Goal: Task Accomplishment & Management: Use online tool/utility

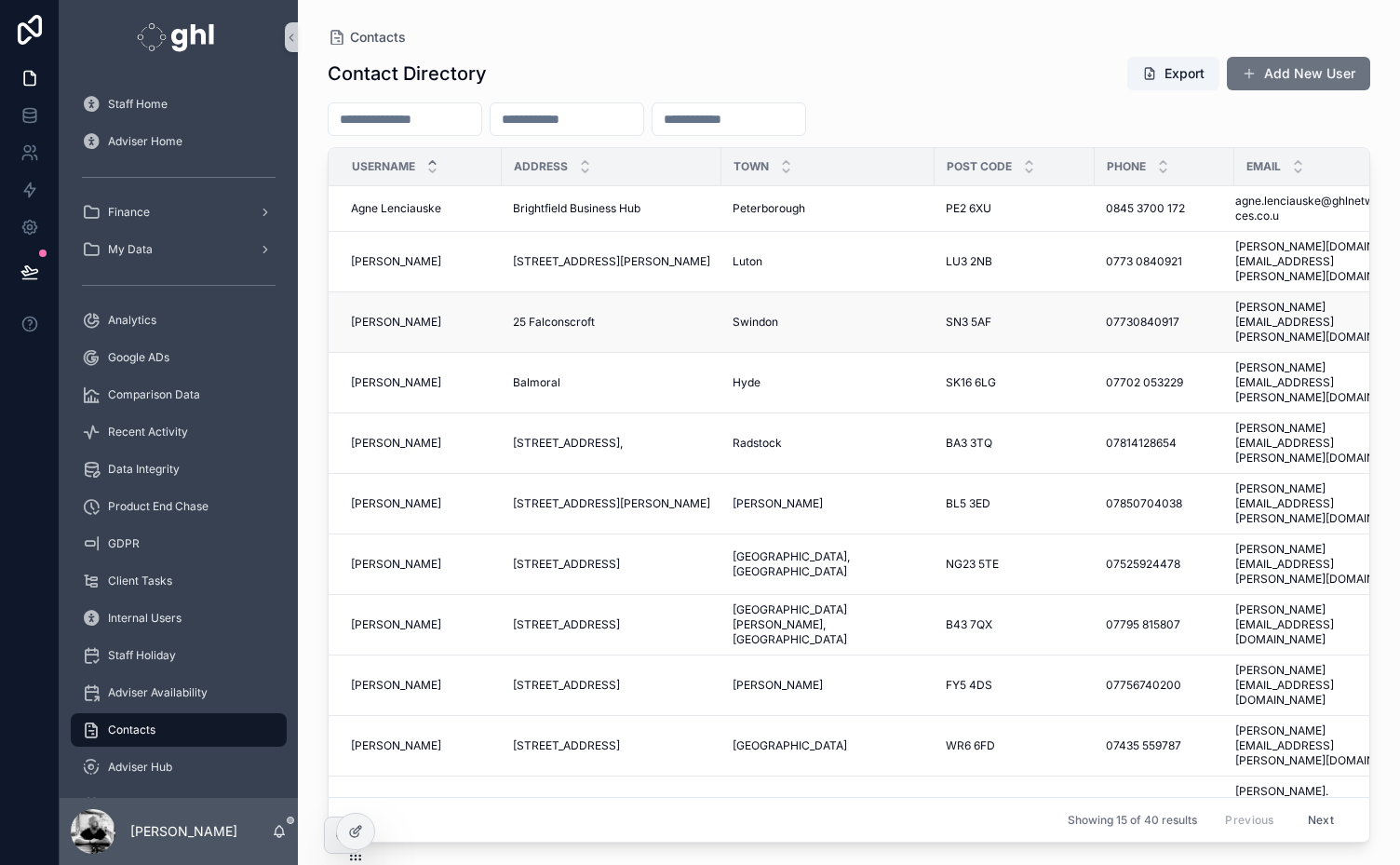
scroll to position [304, 0]
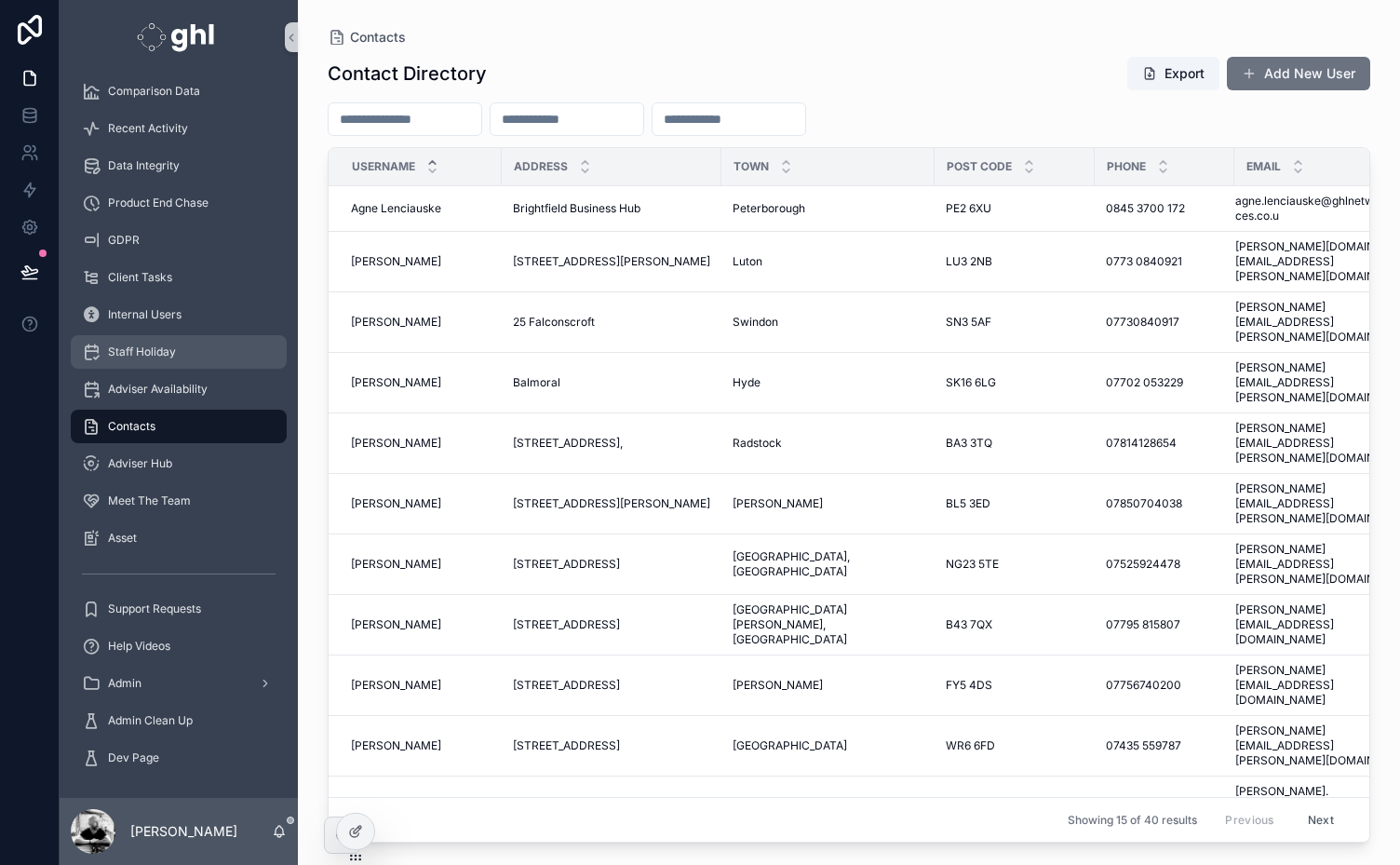
click at [140, 348] on span "Staff Holiday" at bounding box center [142, 352] width 68 height 15
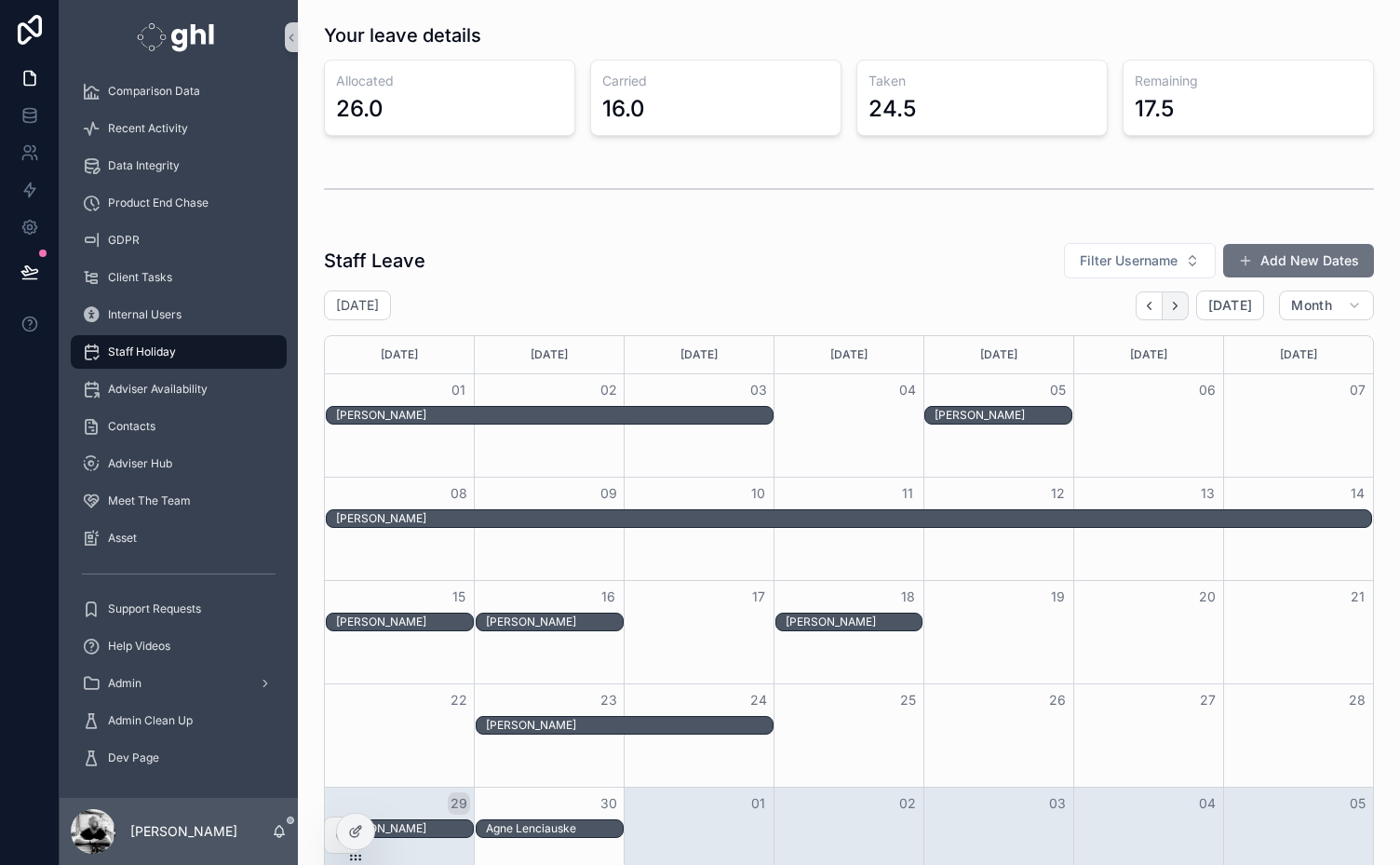
click at [1168, 302] on icon "Next" at bounding box center [1175, 306] width 14 height 14
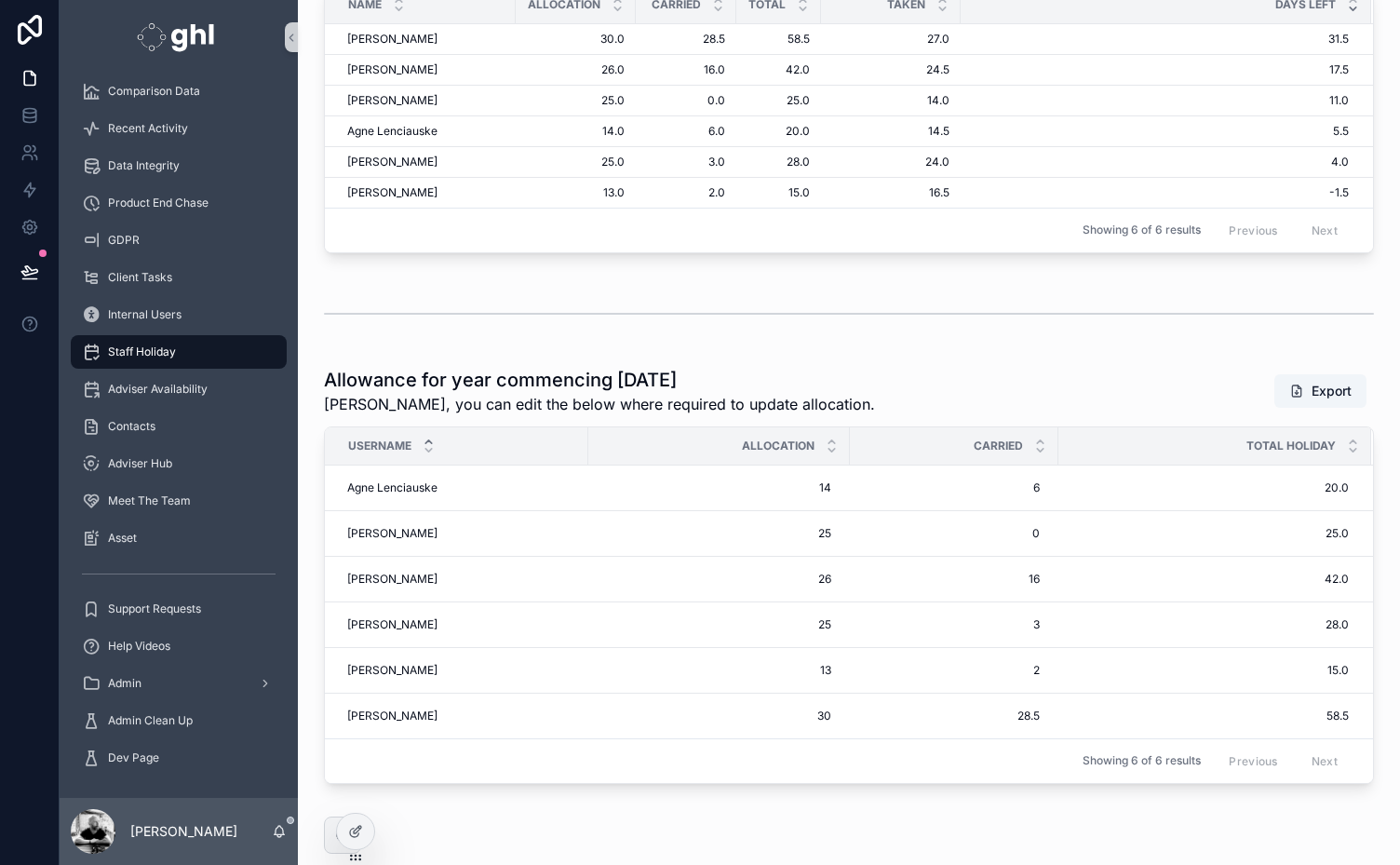
scroll to position [1790, 0]
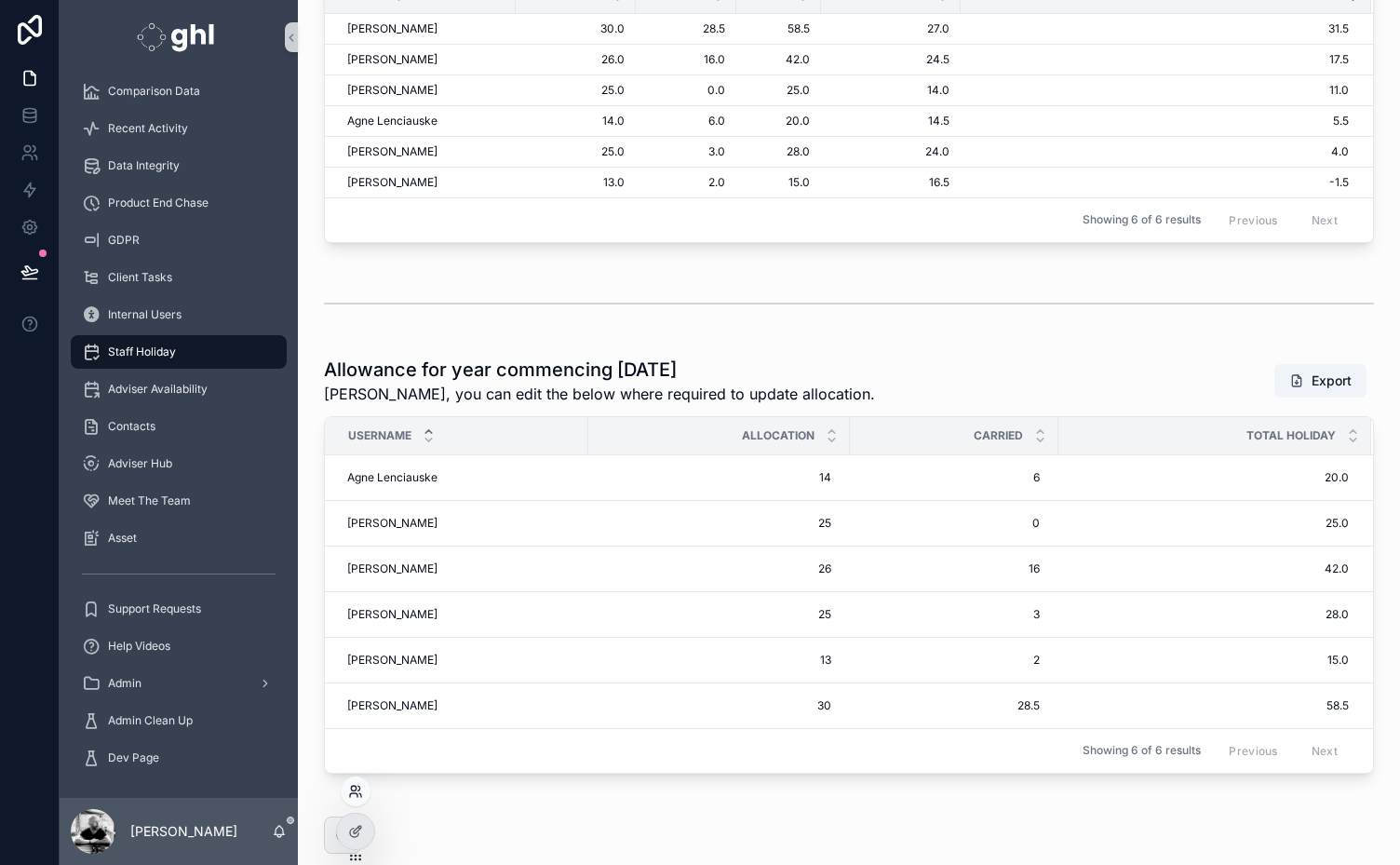
click at [354, 794] on icon at bounding box center [354, 796] width 8 height 4
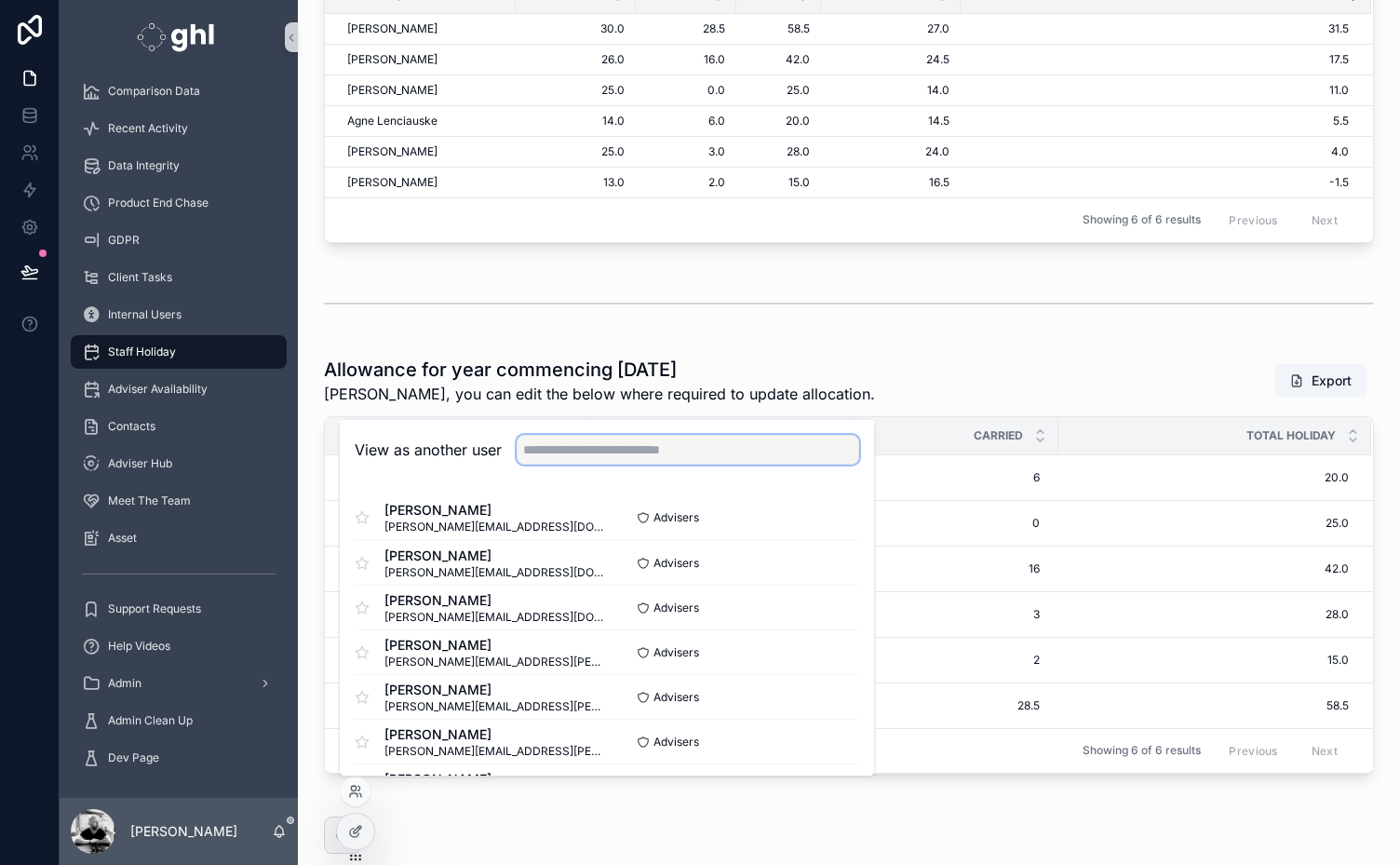
click at [577, 447] on input "text" at bounding box center [688, 450] width 342 height 29
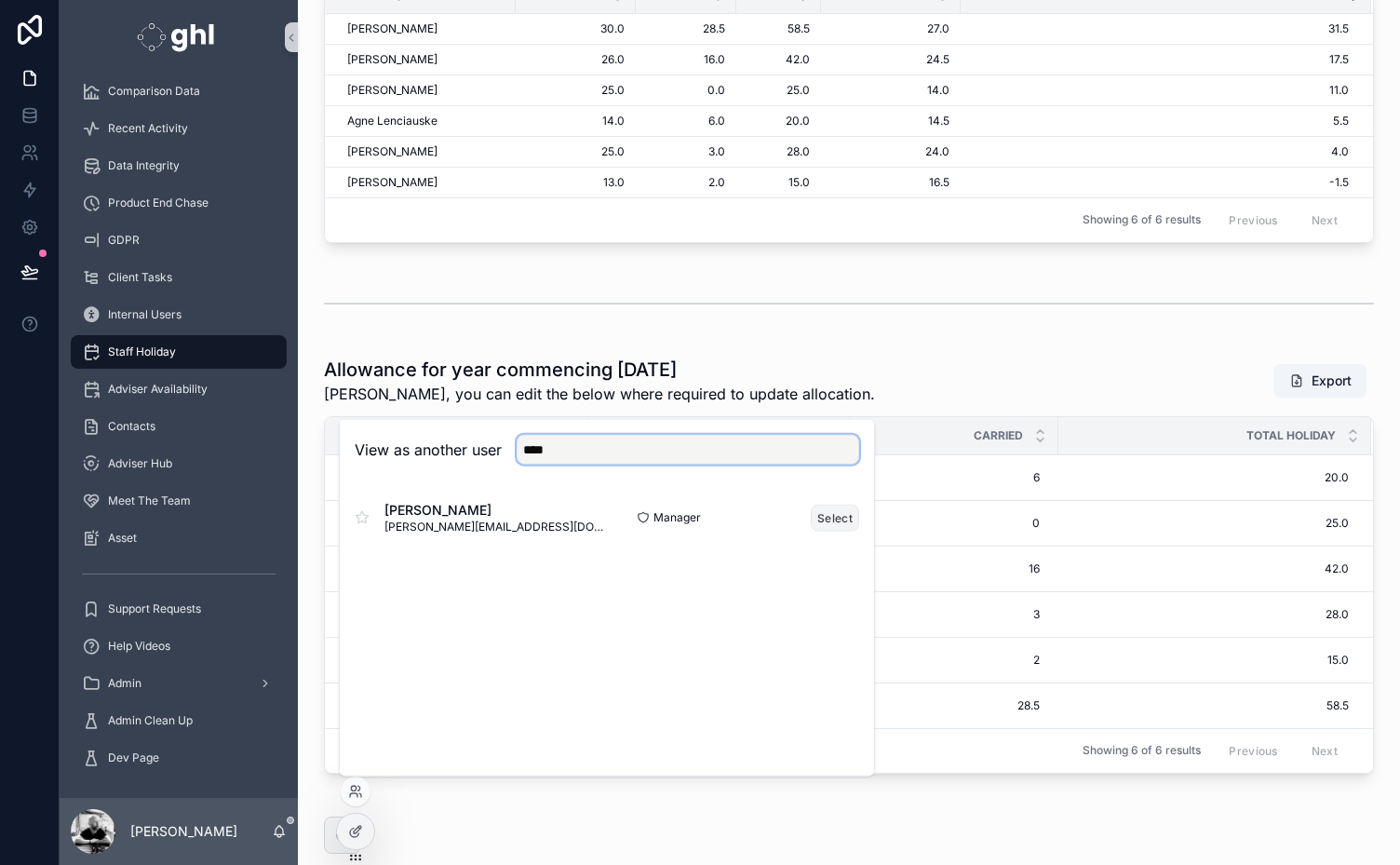
type input "****"
click at [837, 512] on button "Select" at bounding box center [834, 517] width 48 height 27
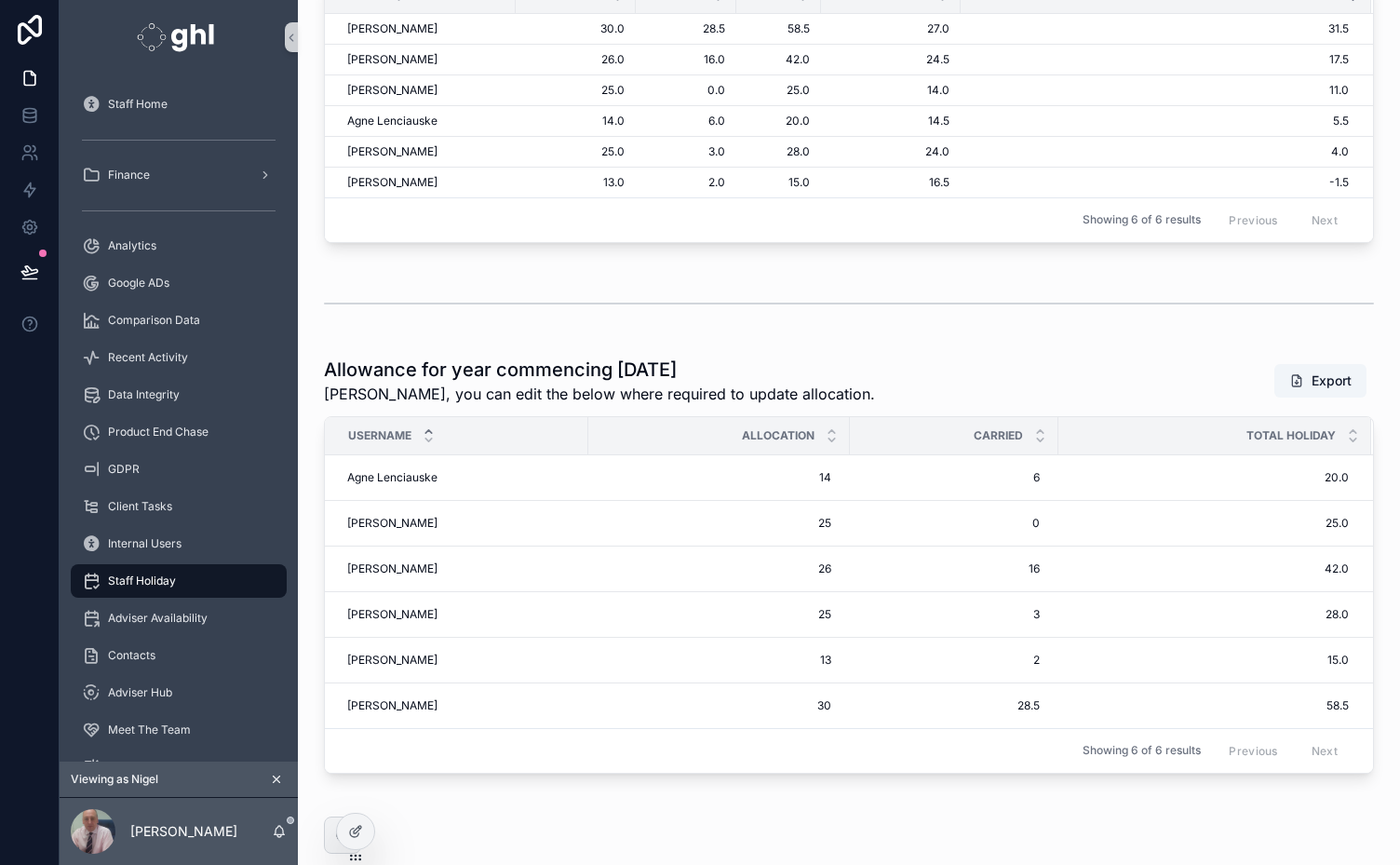
scroll to position [1798, 0]
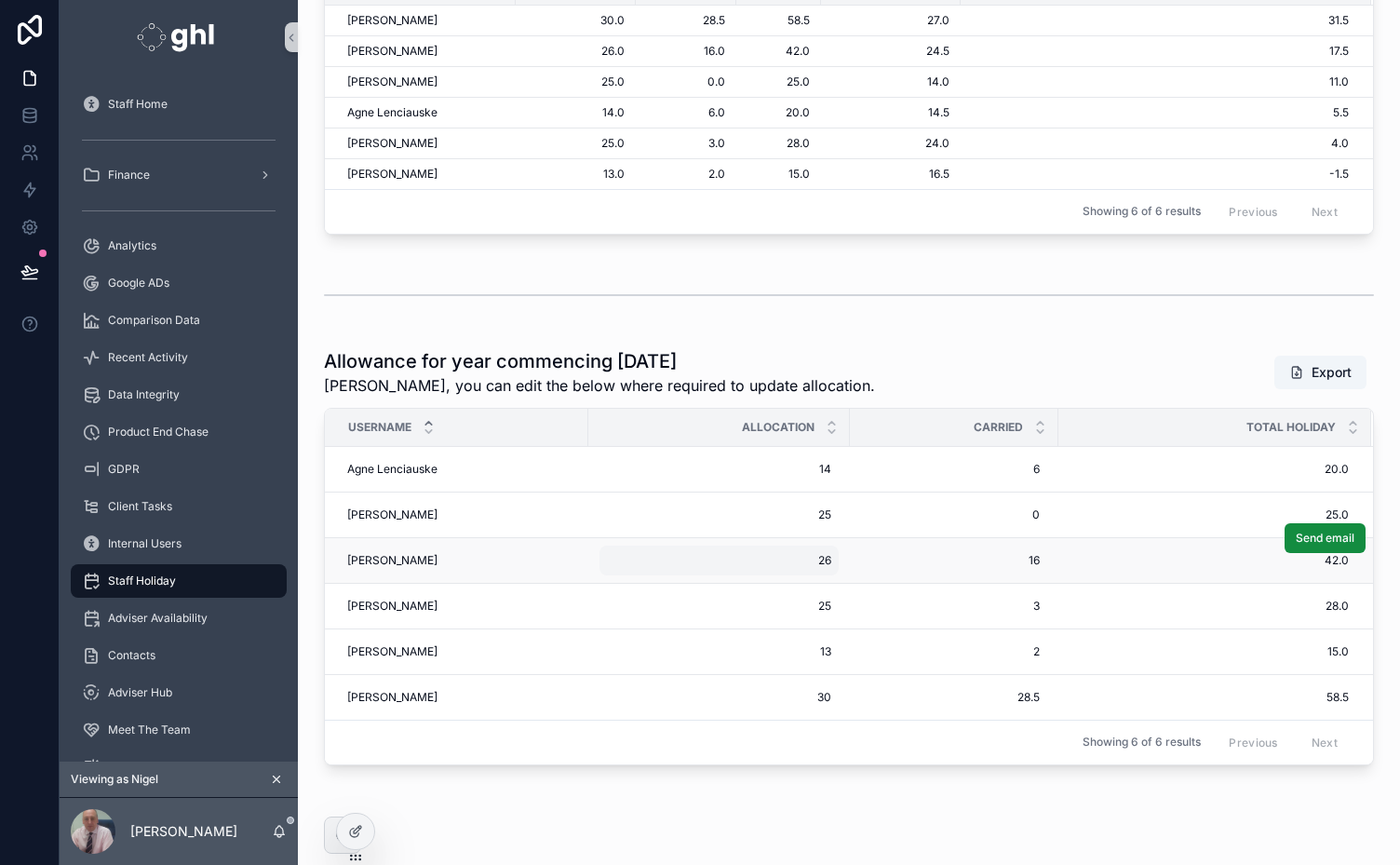
click at [825, 568] on span "26" at bounding box center [719, 561] width 224 height 15
click at [911, 361] on div "Allowance for year commencing [DATE] [PERSON_NAME], you can edit the below wher…" at bounding box center [849, 372] width 1050 height 48
click at [344, 836] on div at bounding box center [355, 831] width 37 height 35
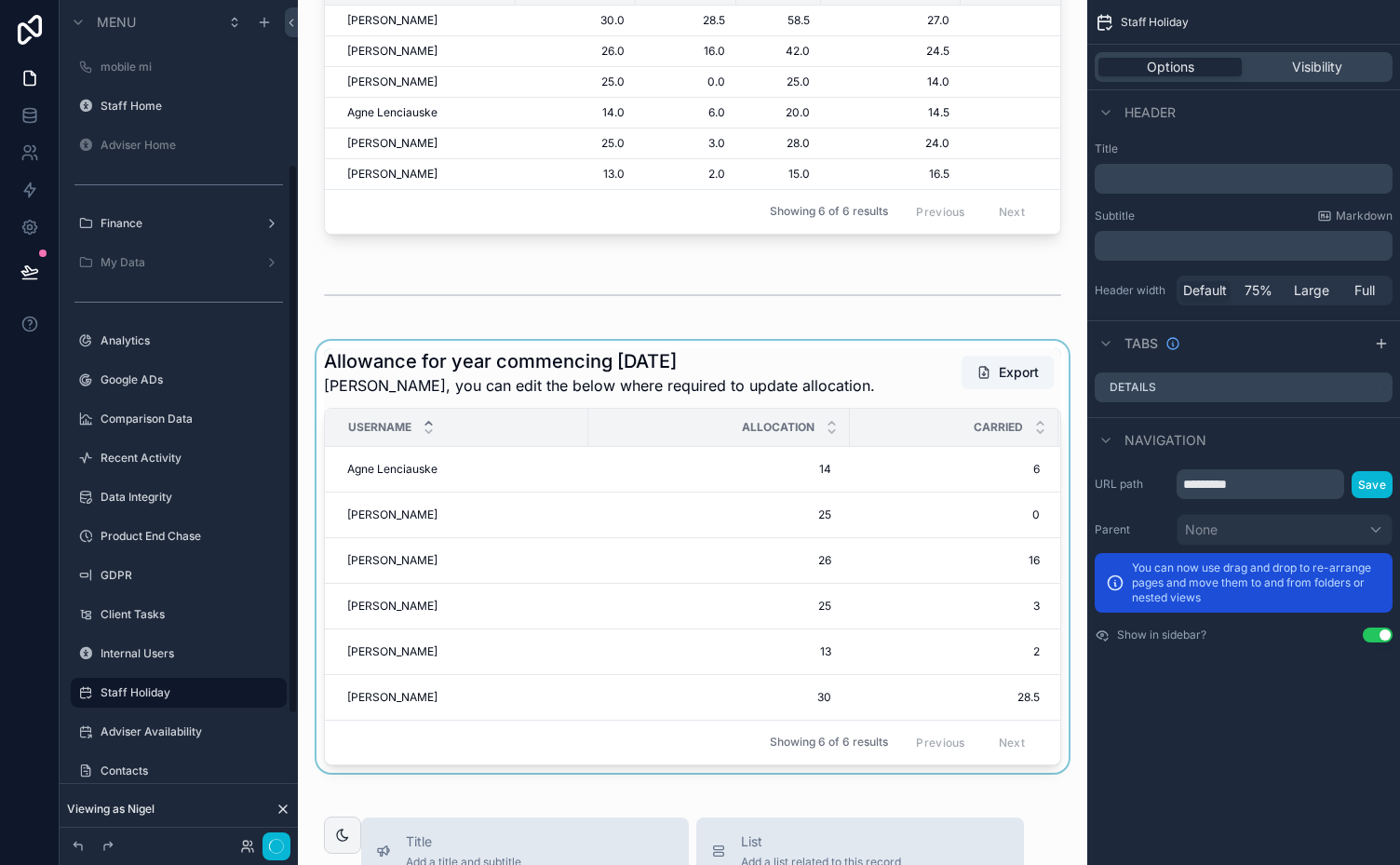
click at [870, 367] on div "scrollable content" at bounding box center [692, 556] width 760 height 432
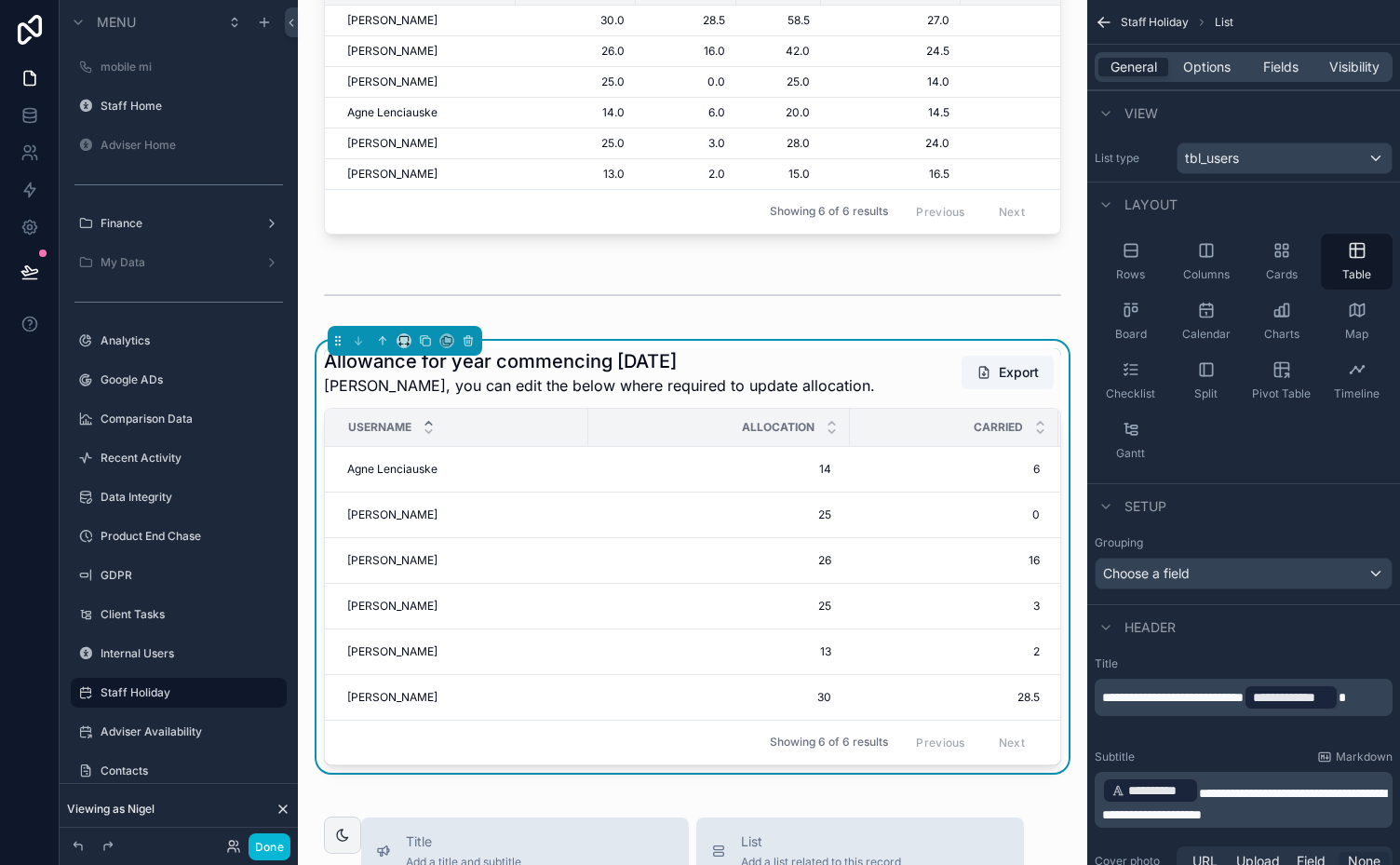
scroll to position [251, 0]
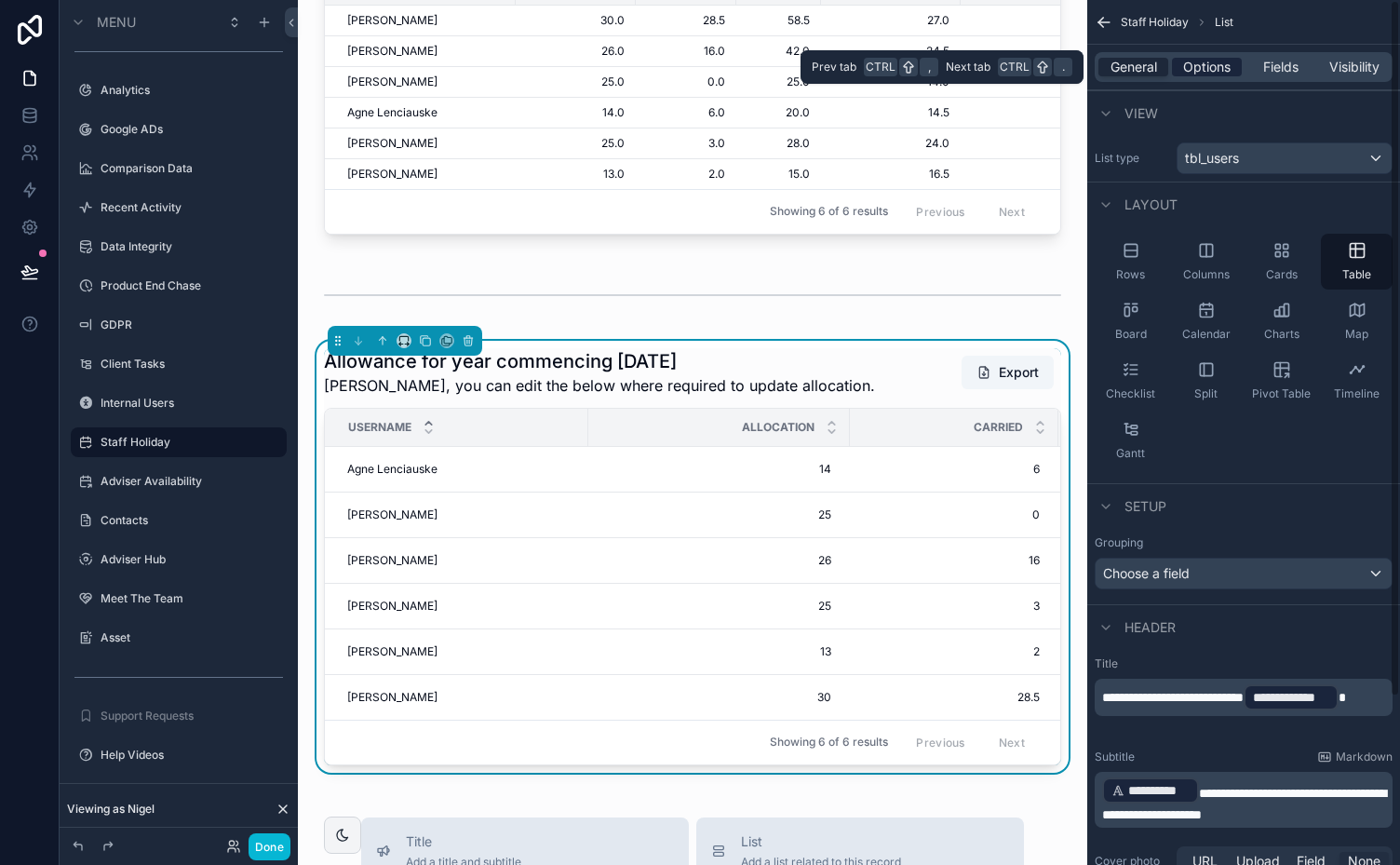
click at [1203, 67] on span "Options" at bounding box center [1207, 67] width 47 height 19
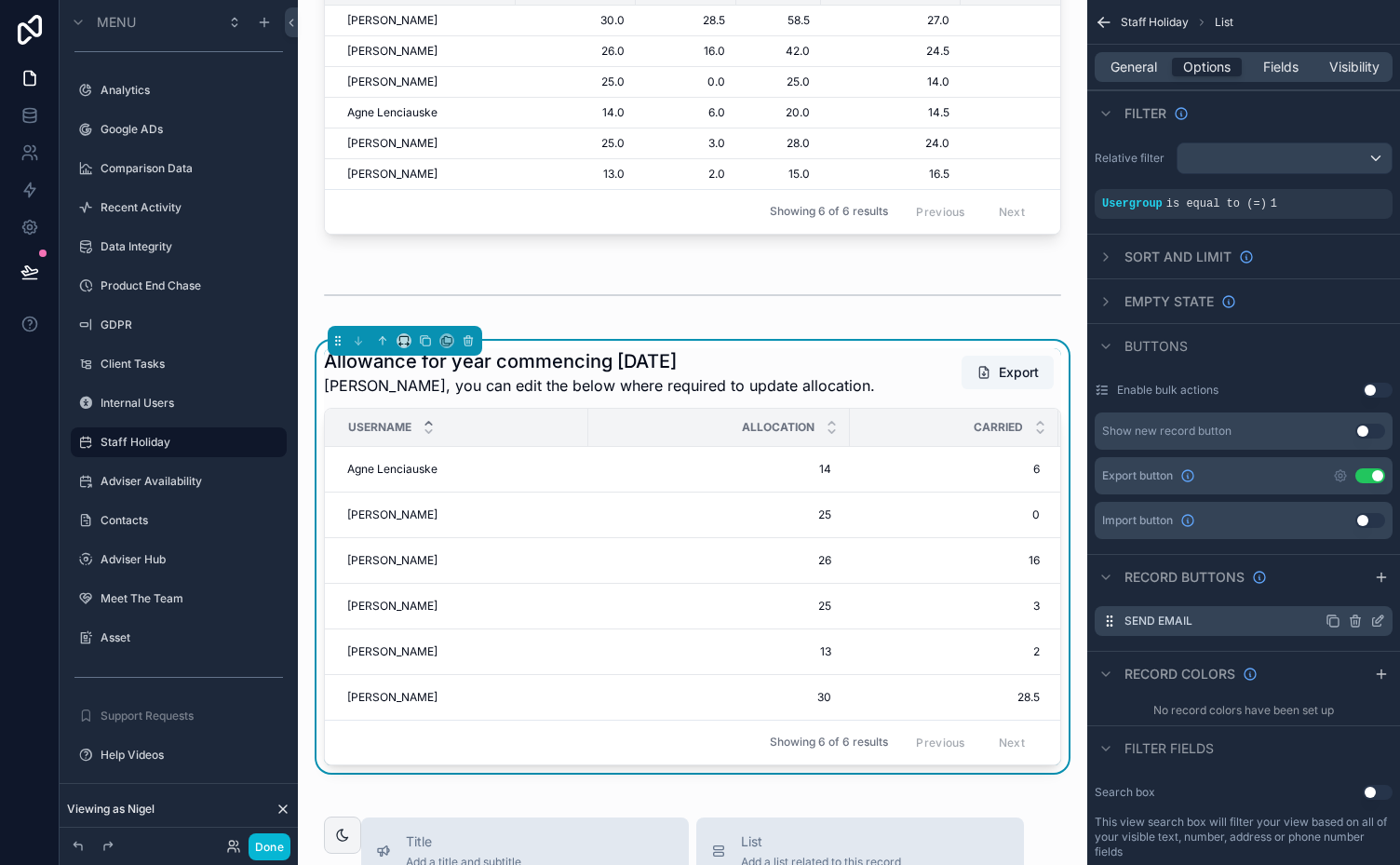
click at [1376, 620] on icon "scrollable content" at bounding box center [1380, 620] width 8 height 8
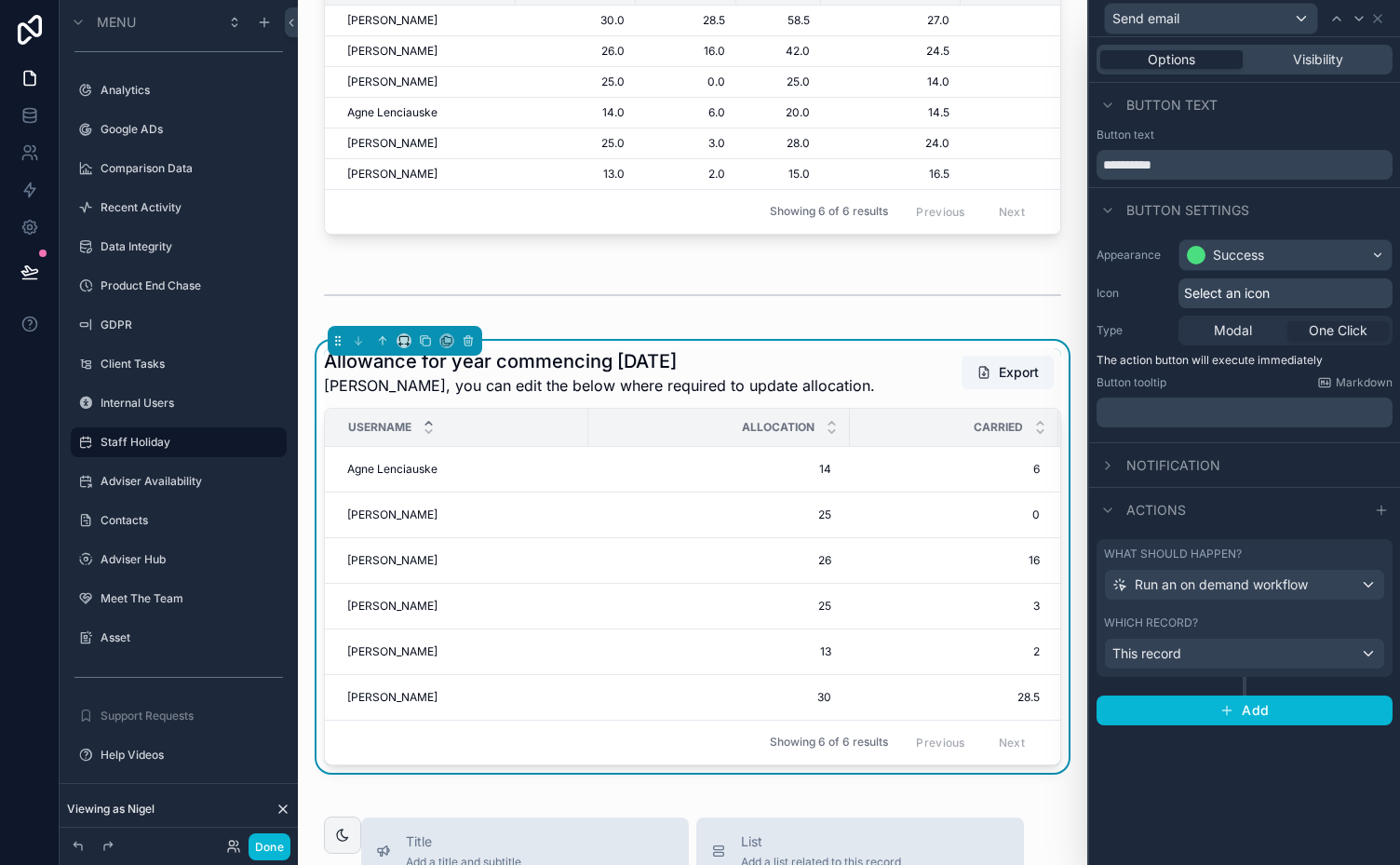
click at [1285, 526] on div "Actions" at bounding box center [1245, 509] width 311 height 44
click at [1283, 548] on div "What should happen?" at bounding box center [1244, 555] width 281 height 15
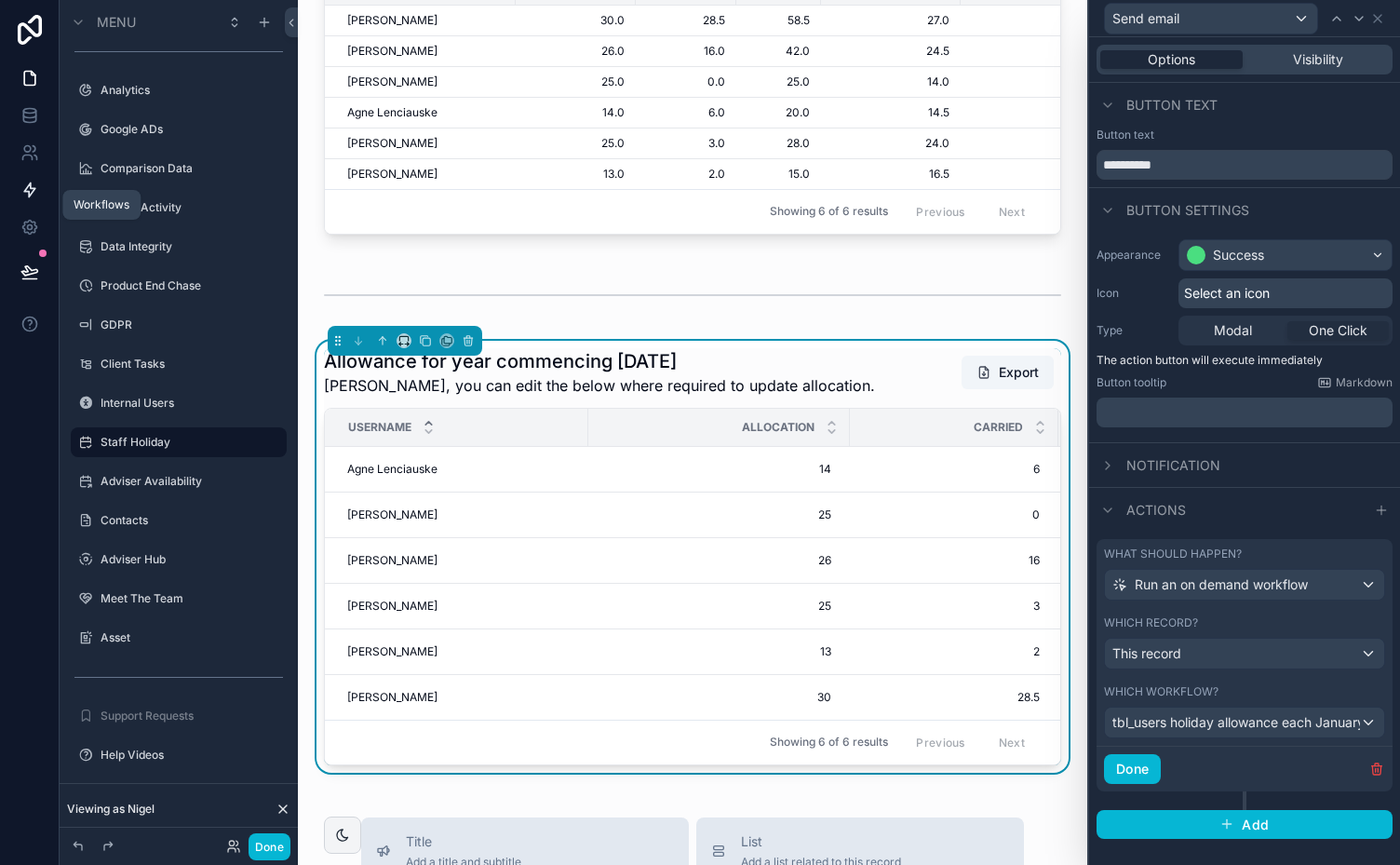
click at [32, 190] on icon at bounding box center [30, 190] width 11 height 14
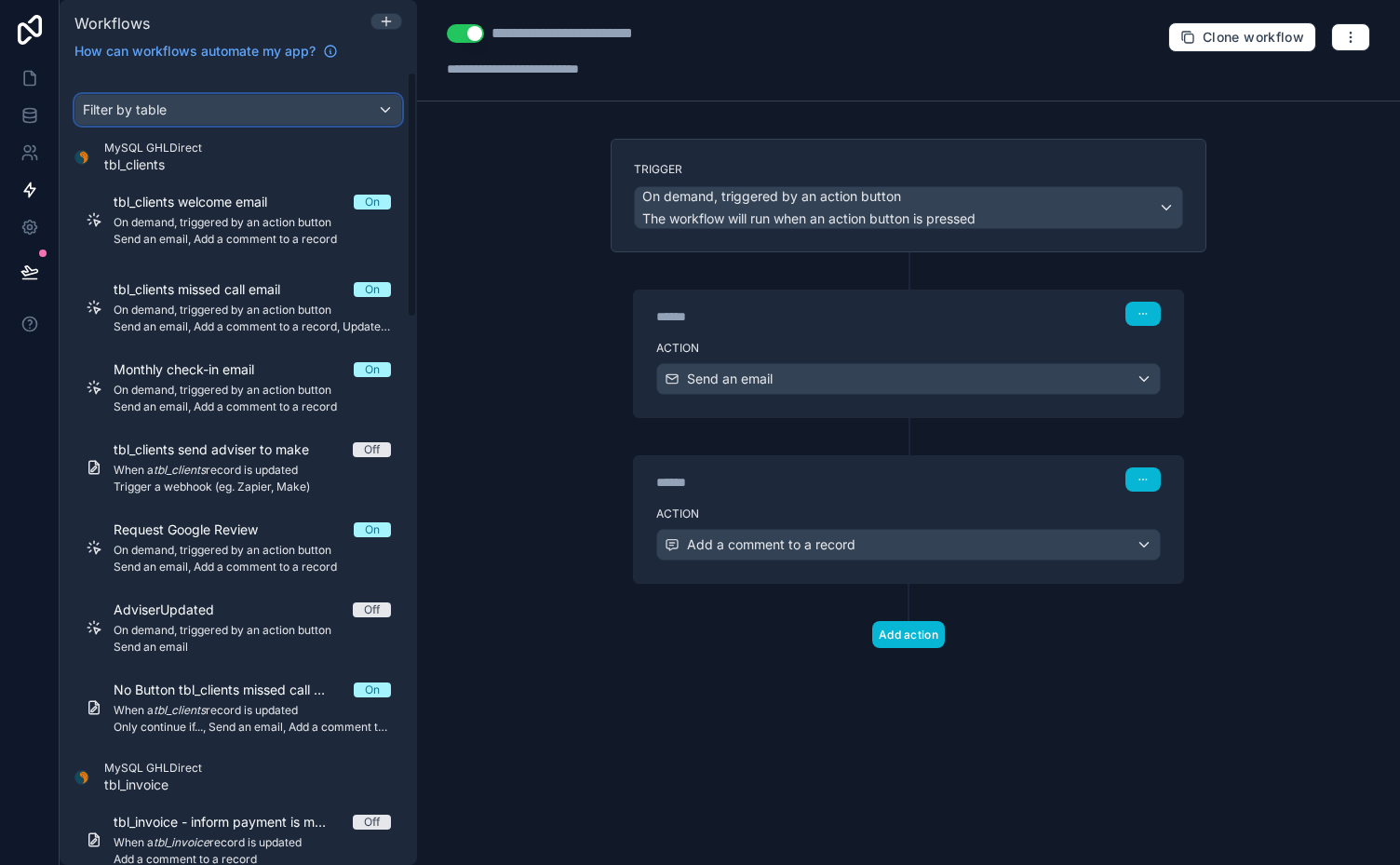
click at [376, 98] on div "Filter by table" at bounding box center [238, 109] width 325 height 29
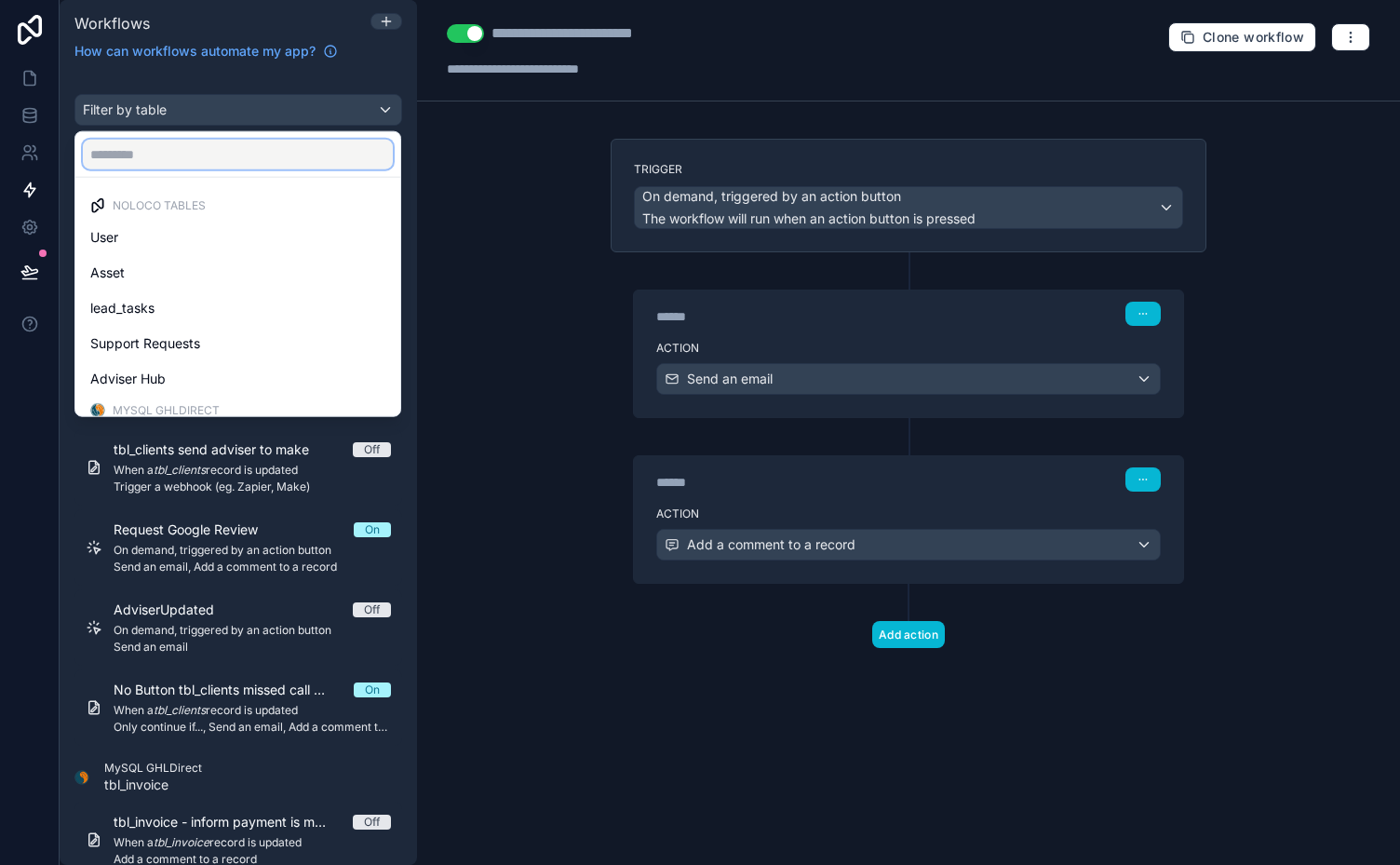
click at [238, 147] on input "text" at bounding box center [238, 154] width 310 height 29
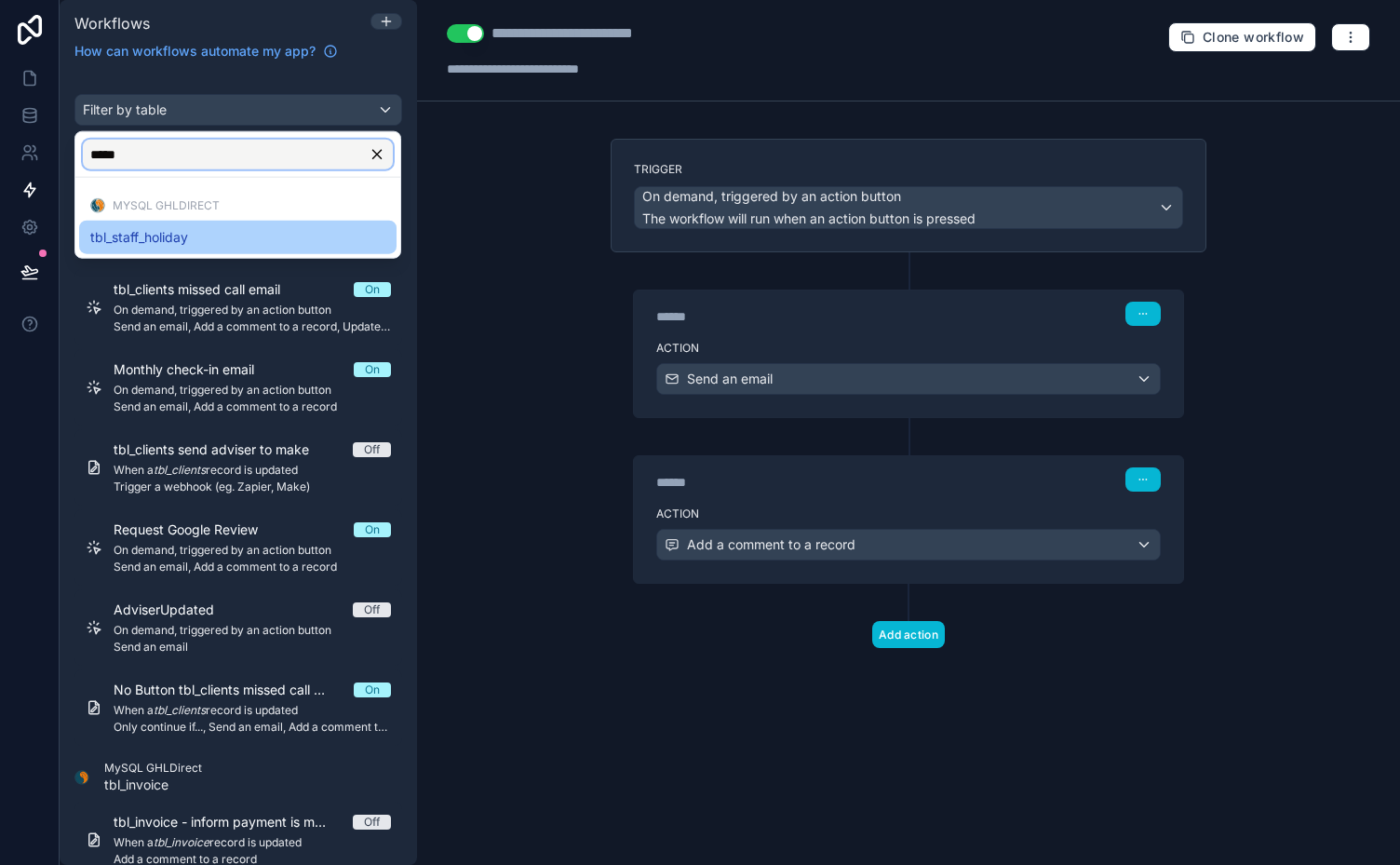
type input "*****"
click at [159, 231] on span "tbl_staff_holiday" at bounding box center [138, 238] width 97 height 23
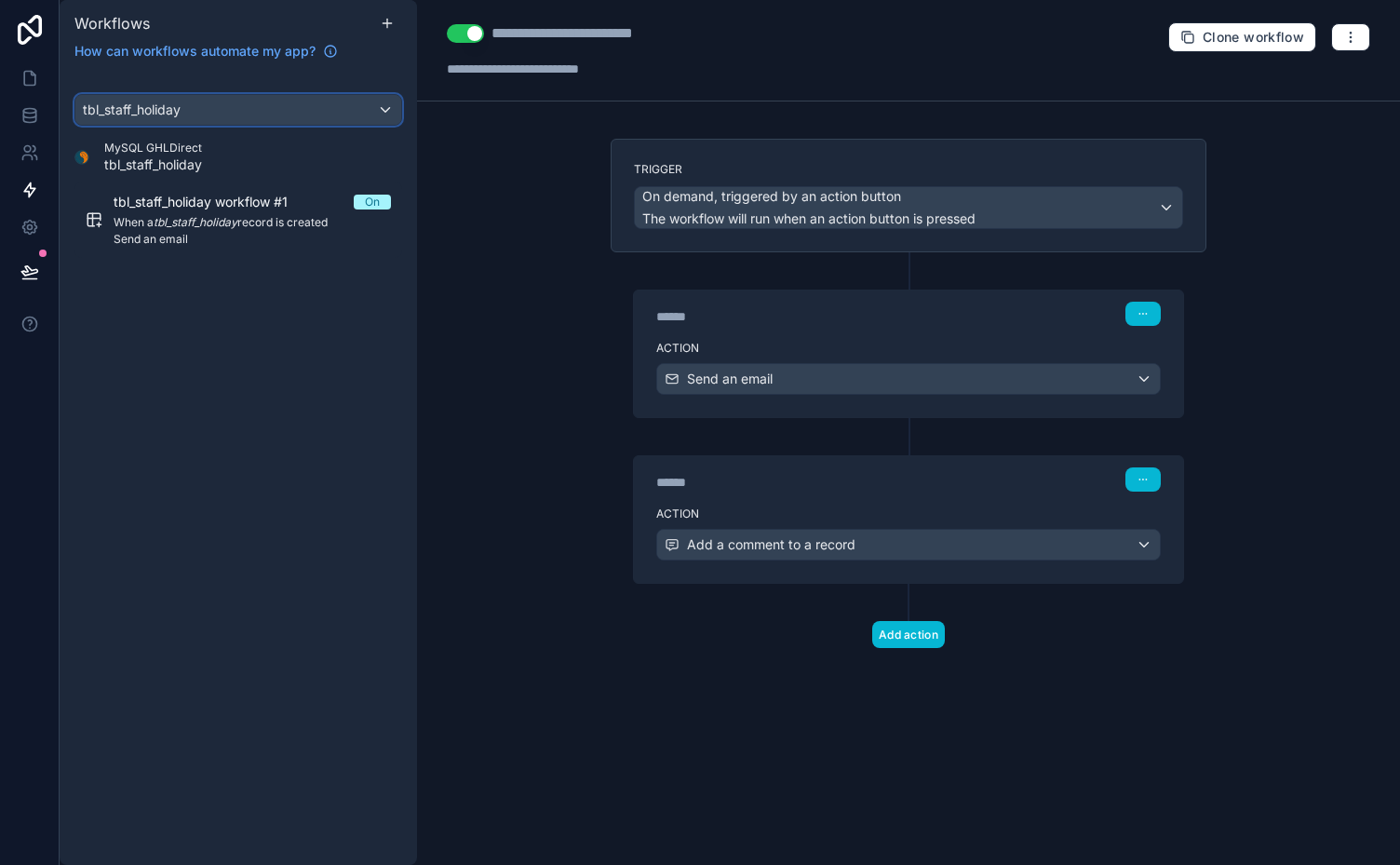
click at [374, 113] on div "tbl_staff_holiday" at bounding box center [238, 109] width 325 height 29
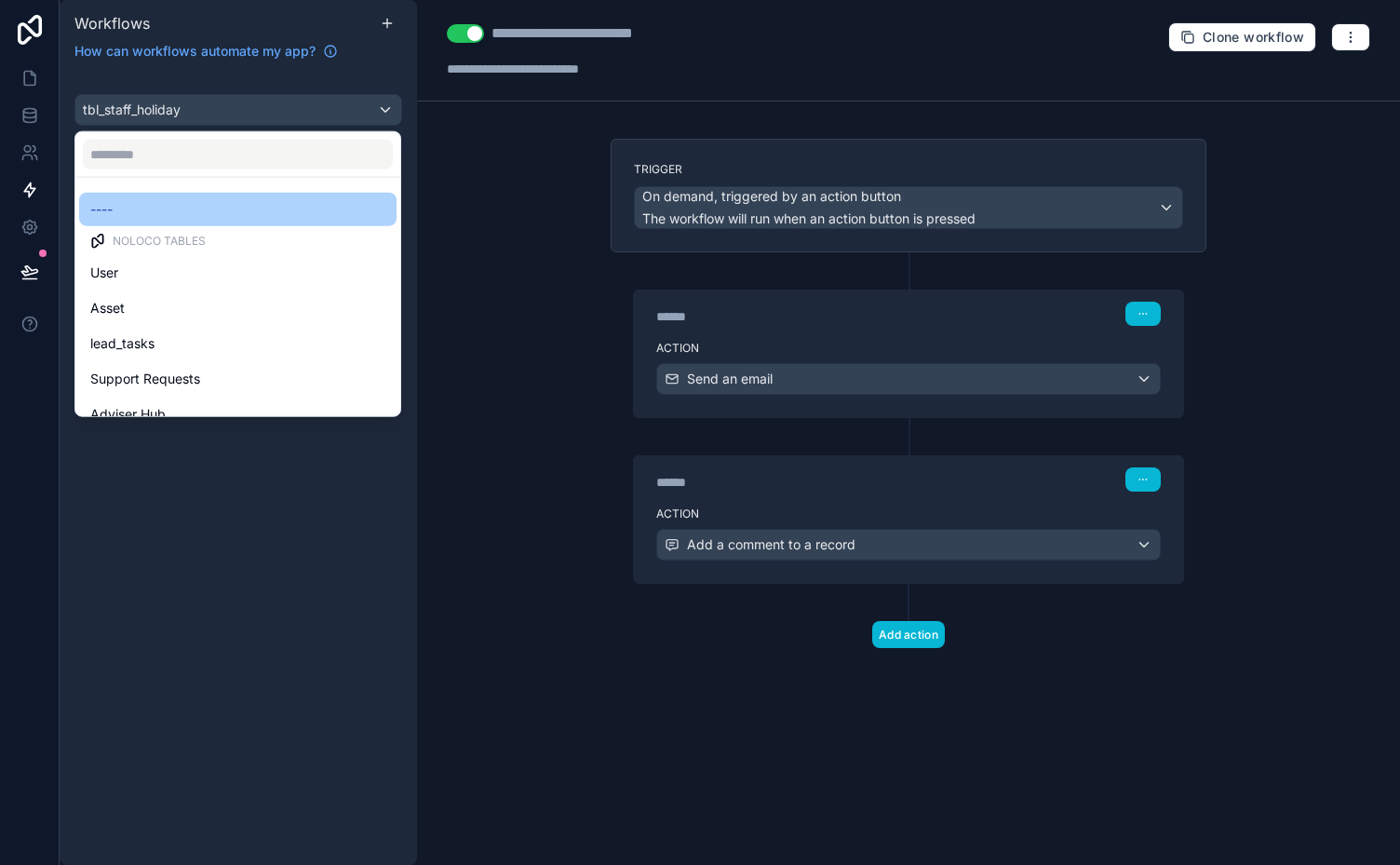
click at [98, 210] on span "----" at bounding box center [101, 210] width 23 height 23
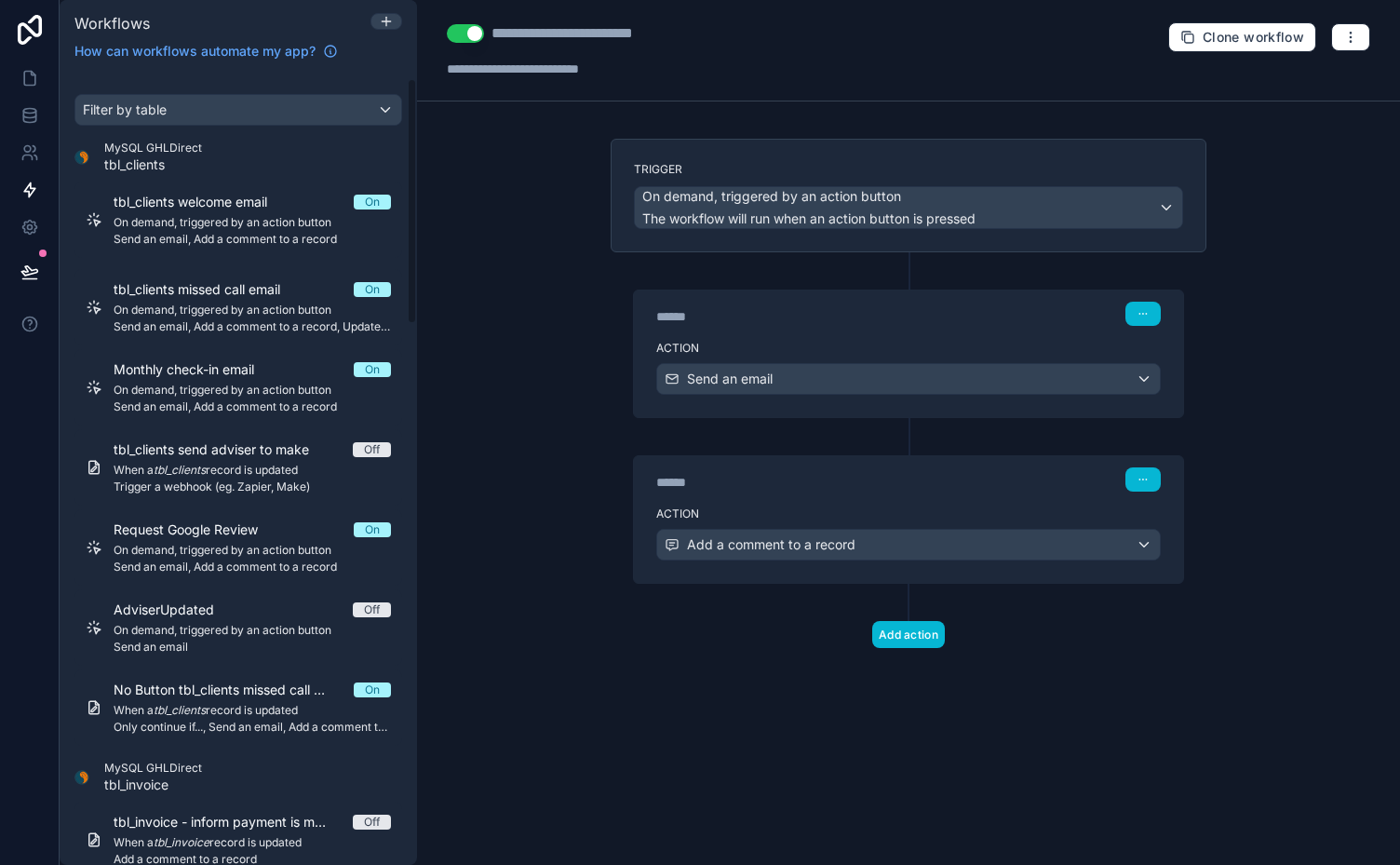
drag, startPoint x: 412, startPoint y: 233, endPoint x: 430, endPoint y: 79, distance: 155.0
click at [430, 79] on div "Workflows How can workflows automate my app? Filter by table MySQL GHLDirect tb…" at bounding box center [729, 432] width 1340 height 865
drag, startPoint x: 411, startPoint y: 171, endPoint x: 441, endPoint y: 115, distance: 63.5
click at [441, 115] on div "Workflows How can workflows automate my app? Filter by table MySQL GHLDirect tb…" at bounding box center [729, 432] width 1340 height 865
click at [31, 84] on icon at bounding box center [30, 79] width 19 height 19
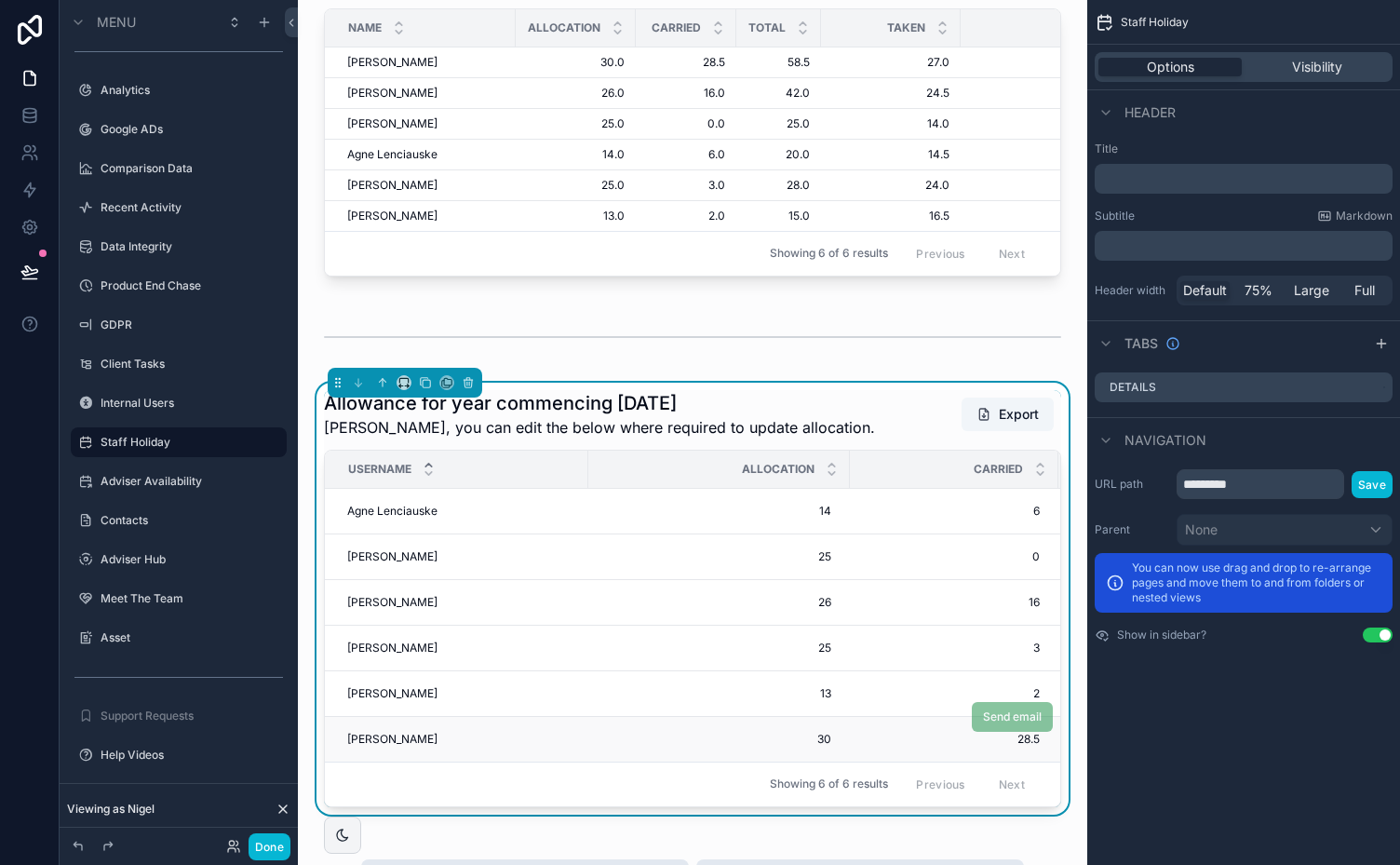
scroll to position [1865, 0]
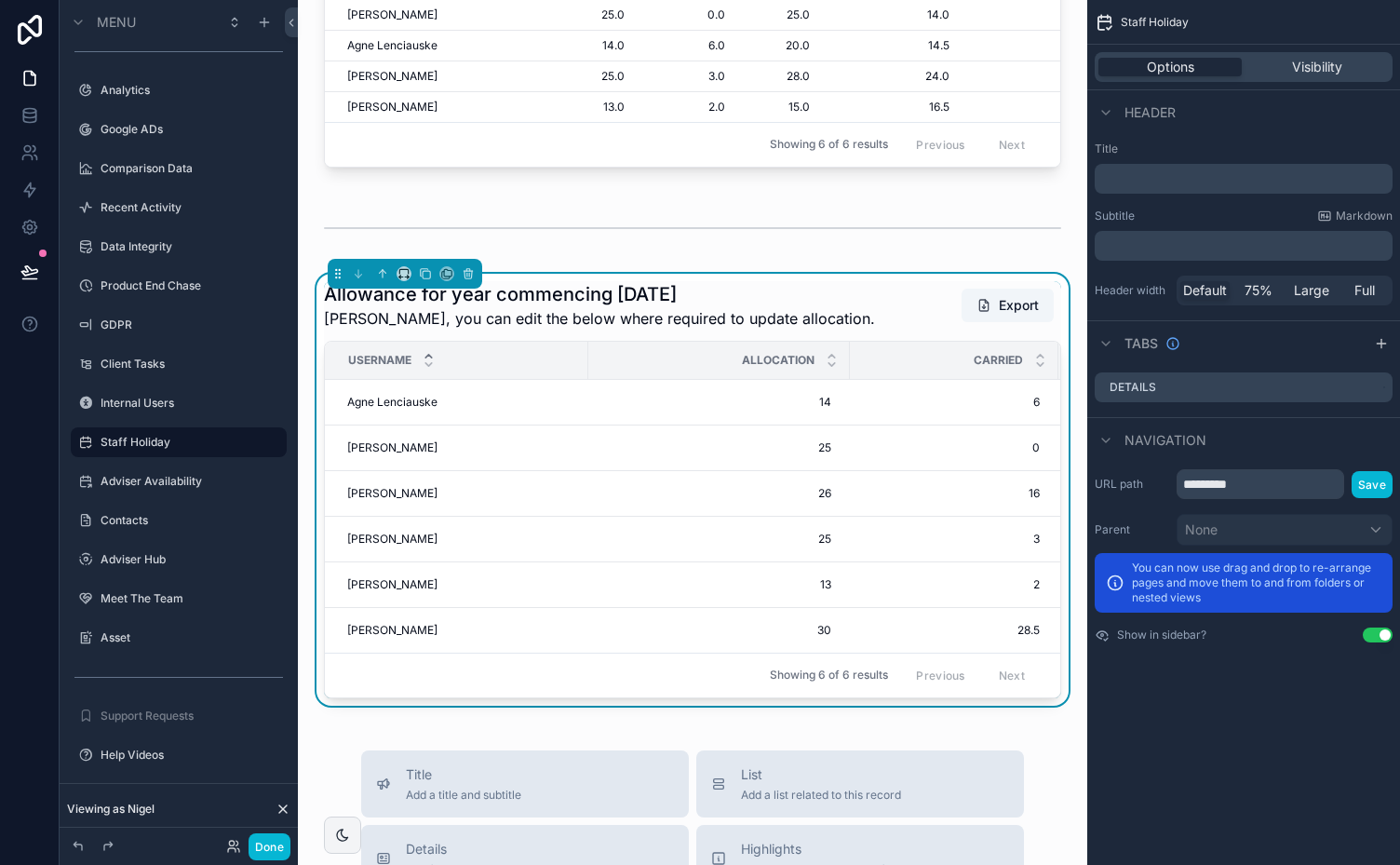
click at [849, 329] on div "Allowance for year commencing [DATE] [PERSON_NAME], you can edit the below wher…" at bounding box center [693, 305] width 738 height 48
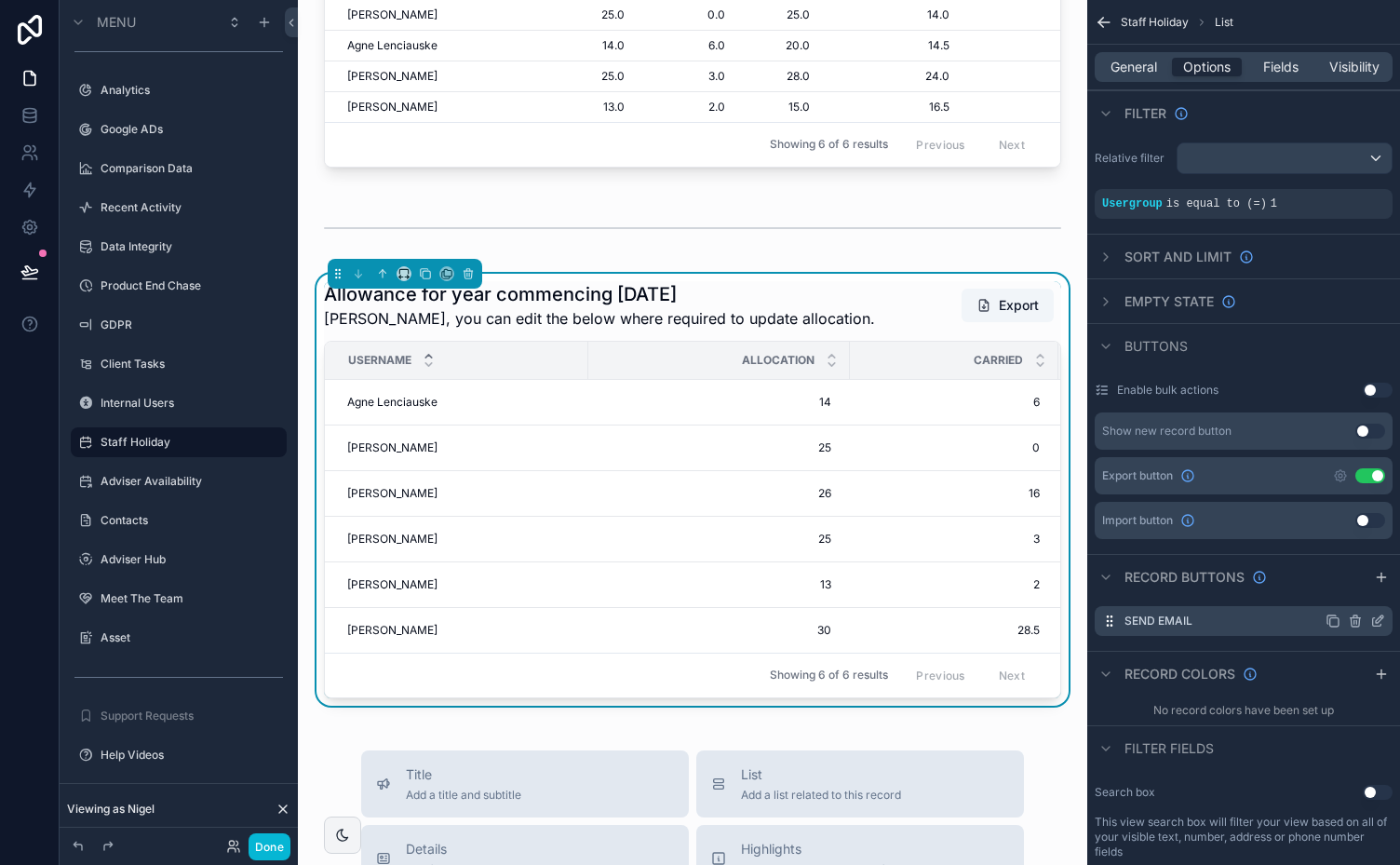
click at [1273, 625] on div "Send email" at bounding box center [1244, 621] width 298 height 29
click at [1383, 619] on icon "scrollable content" at bounding box center [1378, 622] width 15 height 15
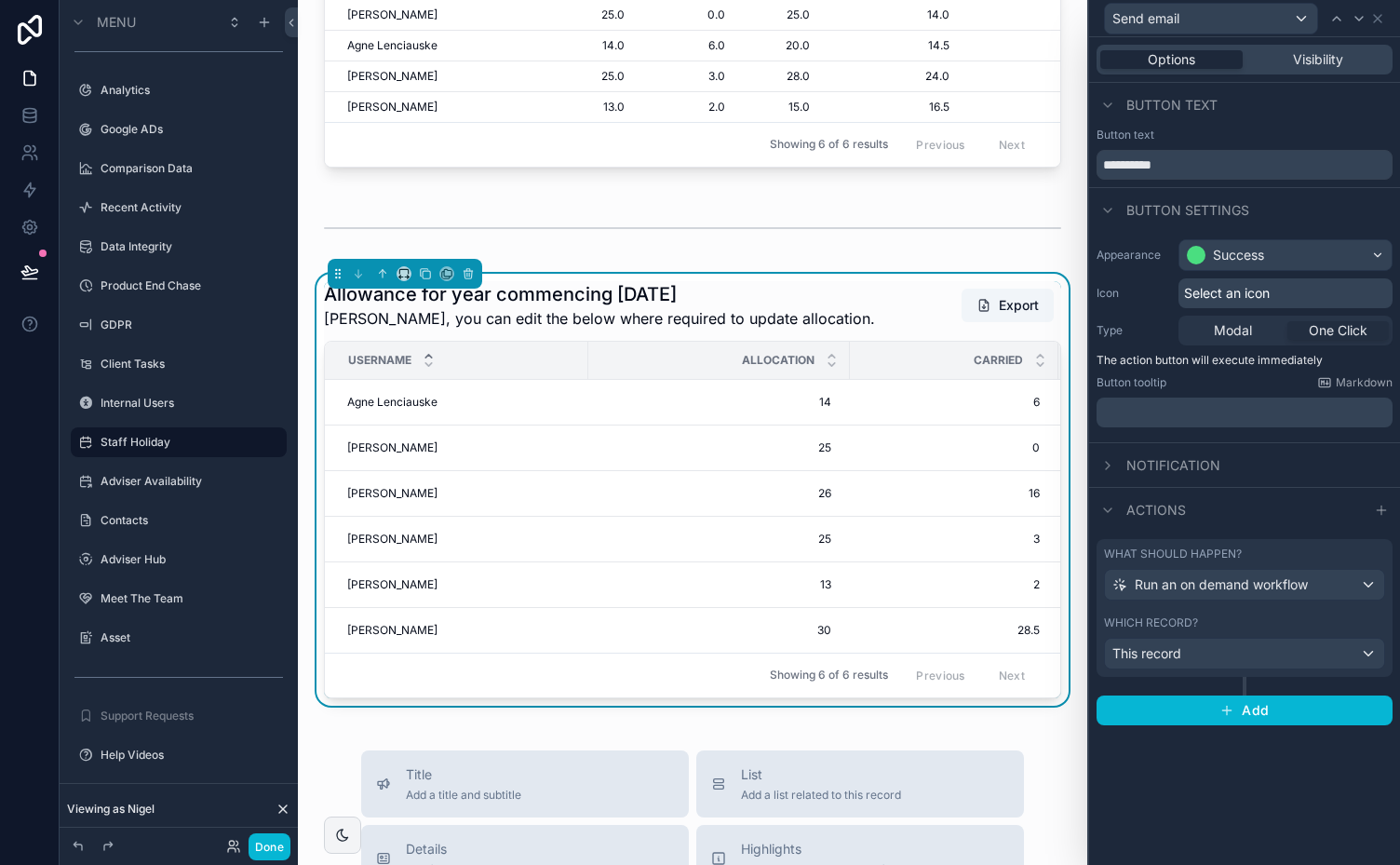
click at [1307, 619] on div "Which record?" at bounding box center [1244, 624] width 281 height 15
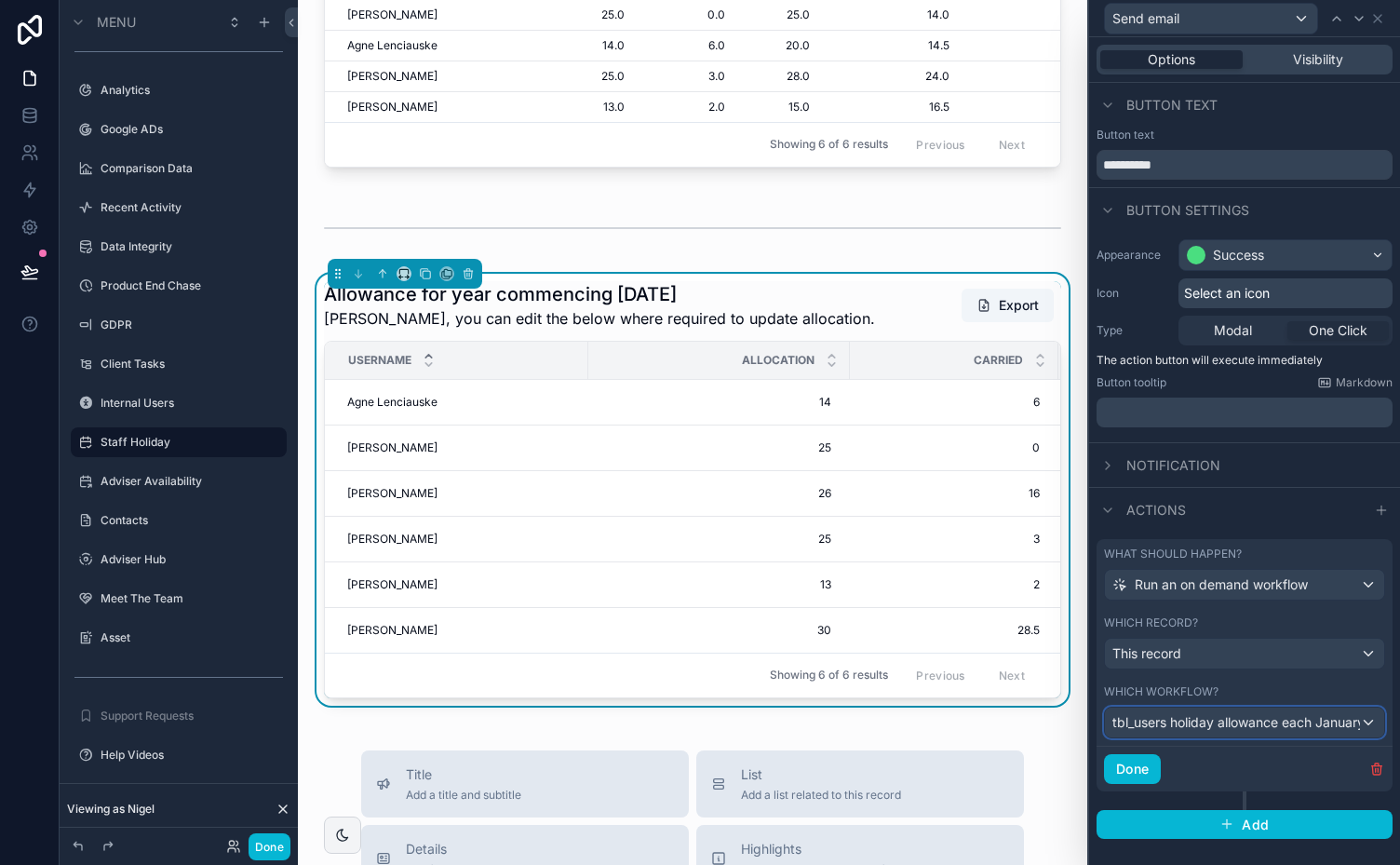
click at [1361, 716] on div "tbl_users holiday allowance each January" at bounding box center [1244, 722] width 279 height 29
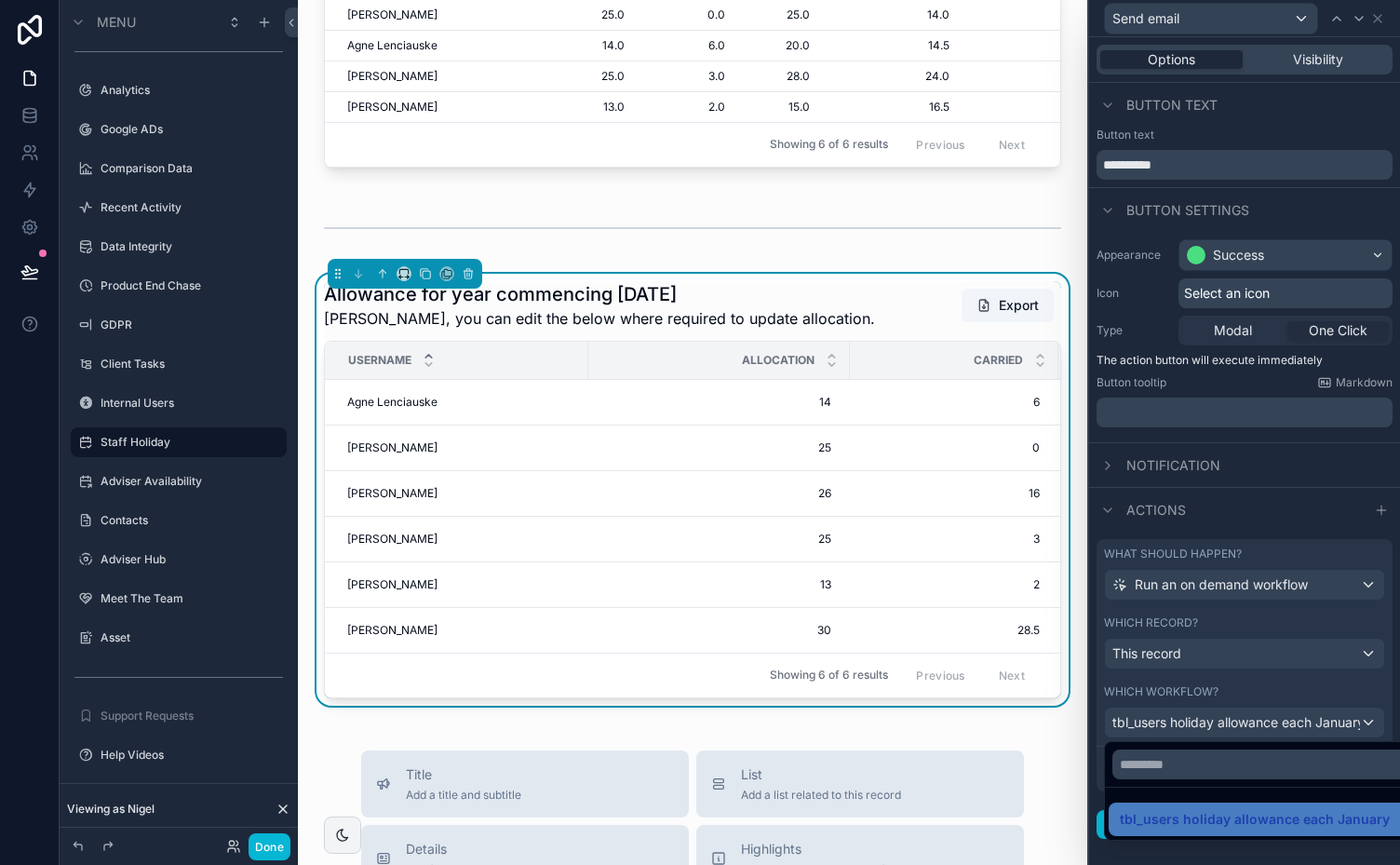
click at [1361, 716] on div at bounding box center [1245, 432] width 311 height 865
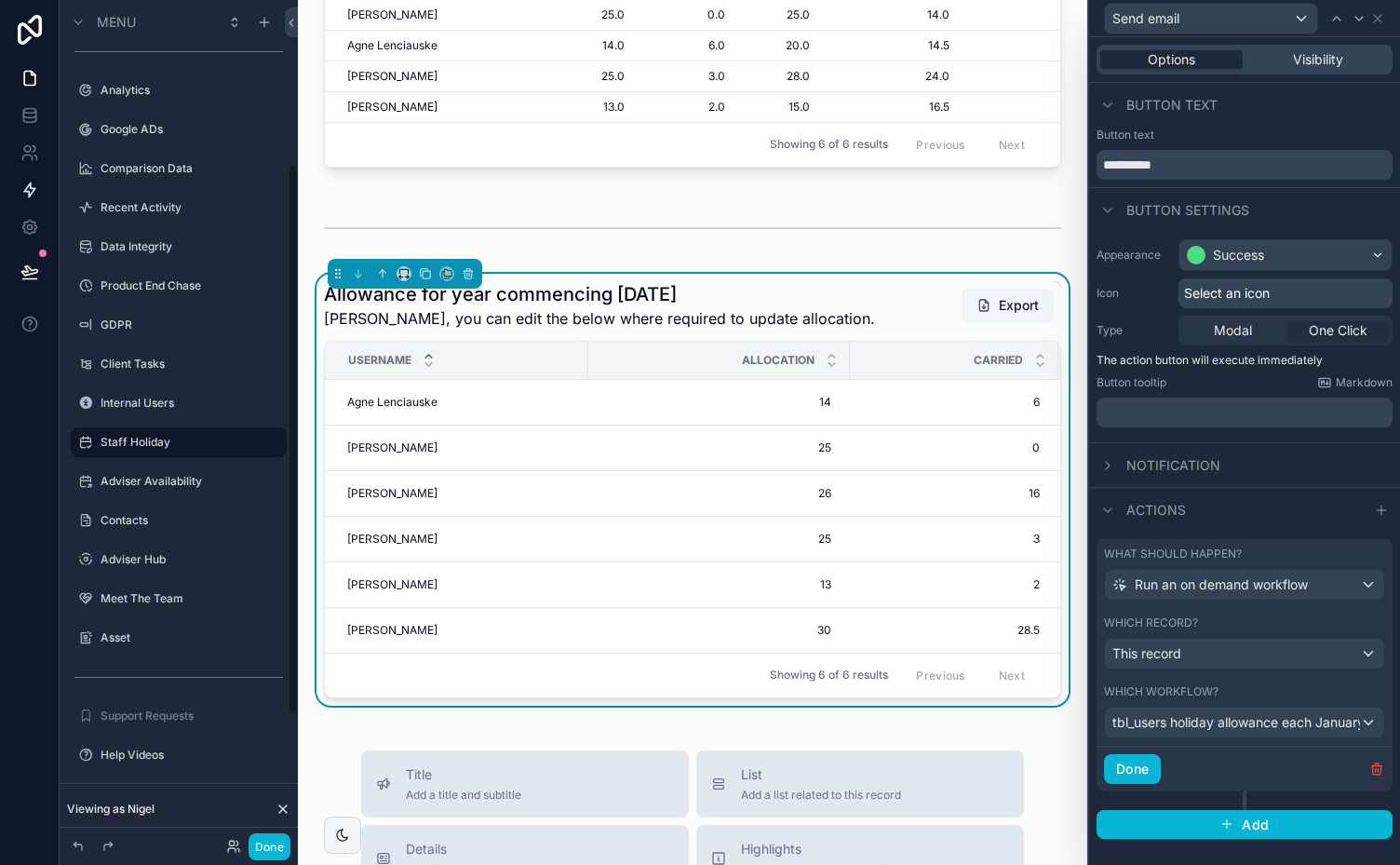
click at [30, 179] on link at bounding box center [29, 189] width 59 height 37
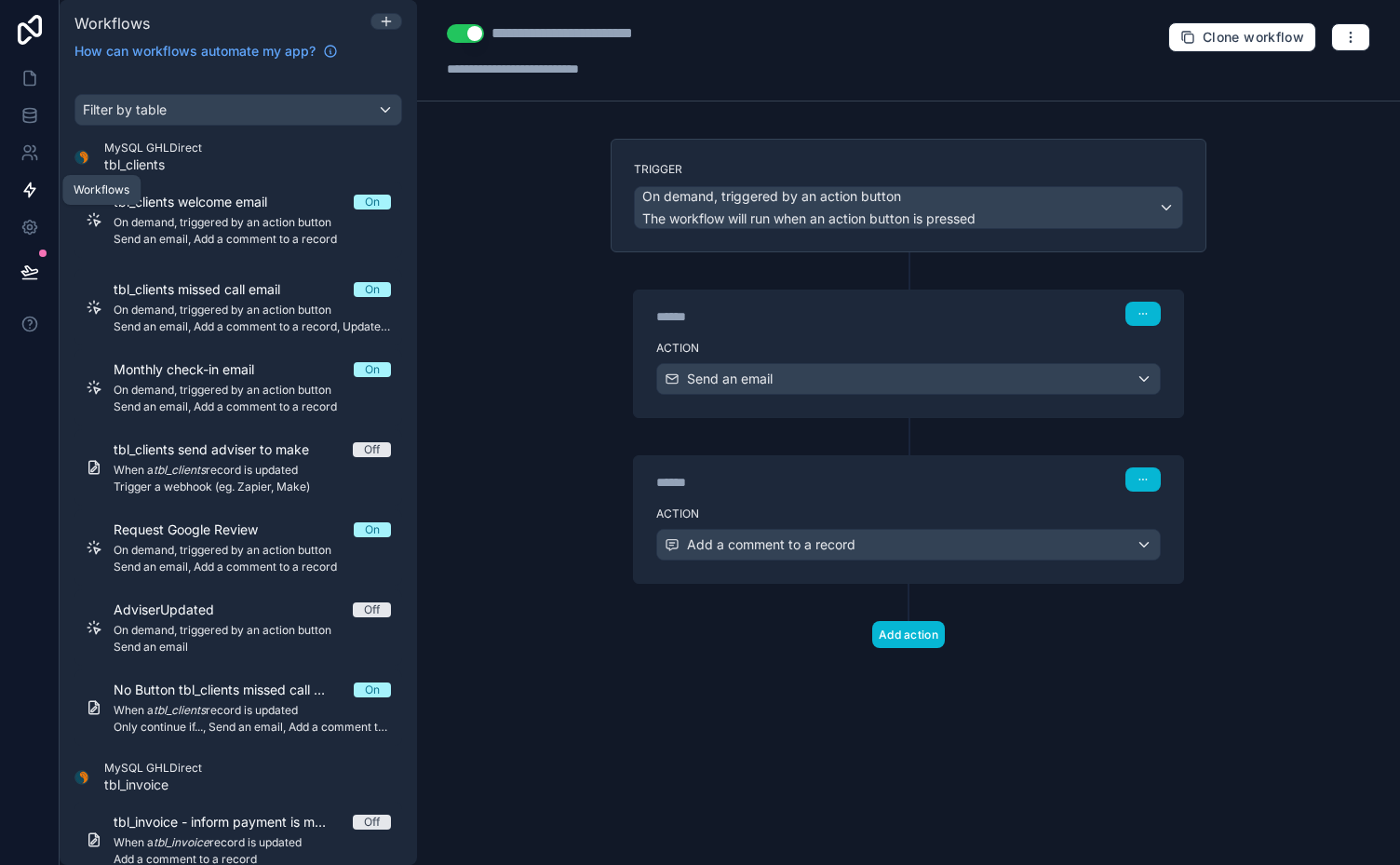
click at [29, 185] on icon at bounding box center [30, 190] width 11 height 14
click at [279, 106] on div "Filter by table" at bounding box center [238, 109] width 325 height 29
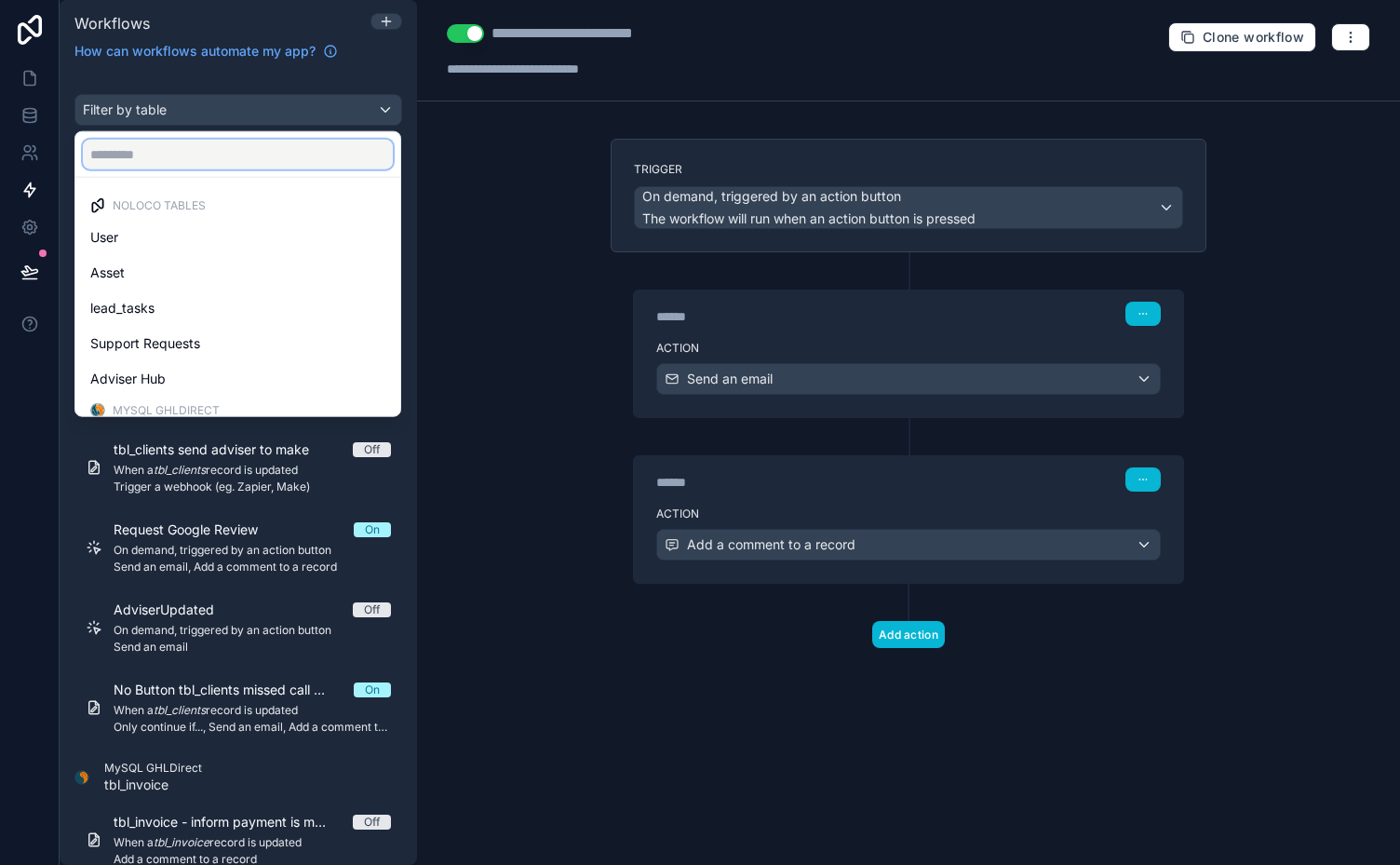
click at [317, 160] on input "text" at bounding box center [238, 154] width 310 height 29
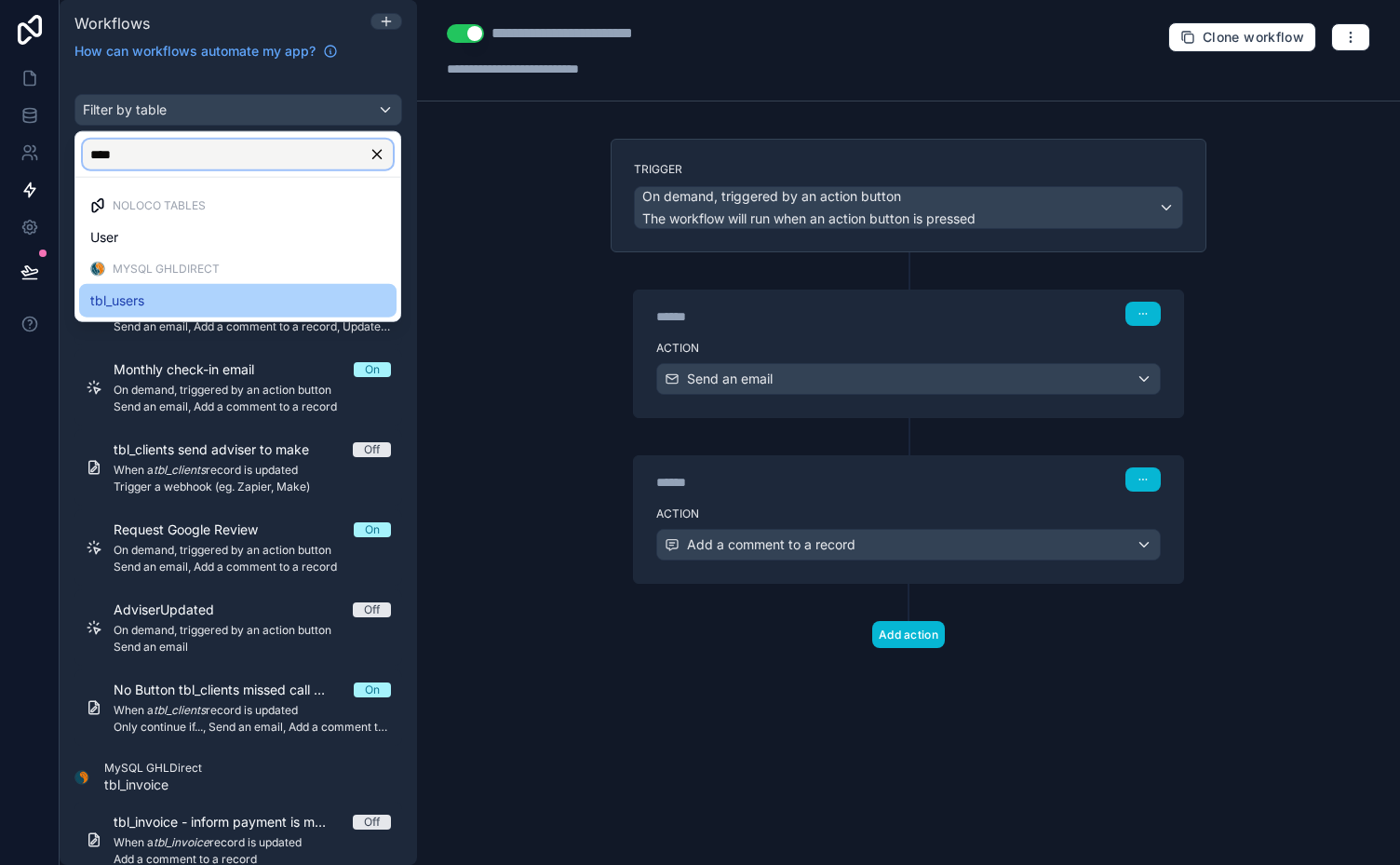
type input "****"
click at [119, 294] on span "tbl_users" at bounding box center [116, 301] width 54 height 23
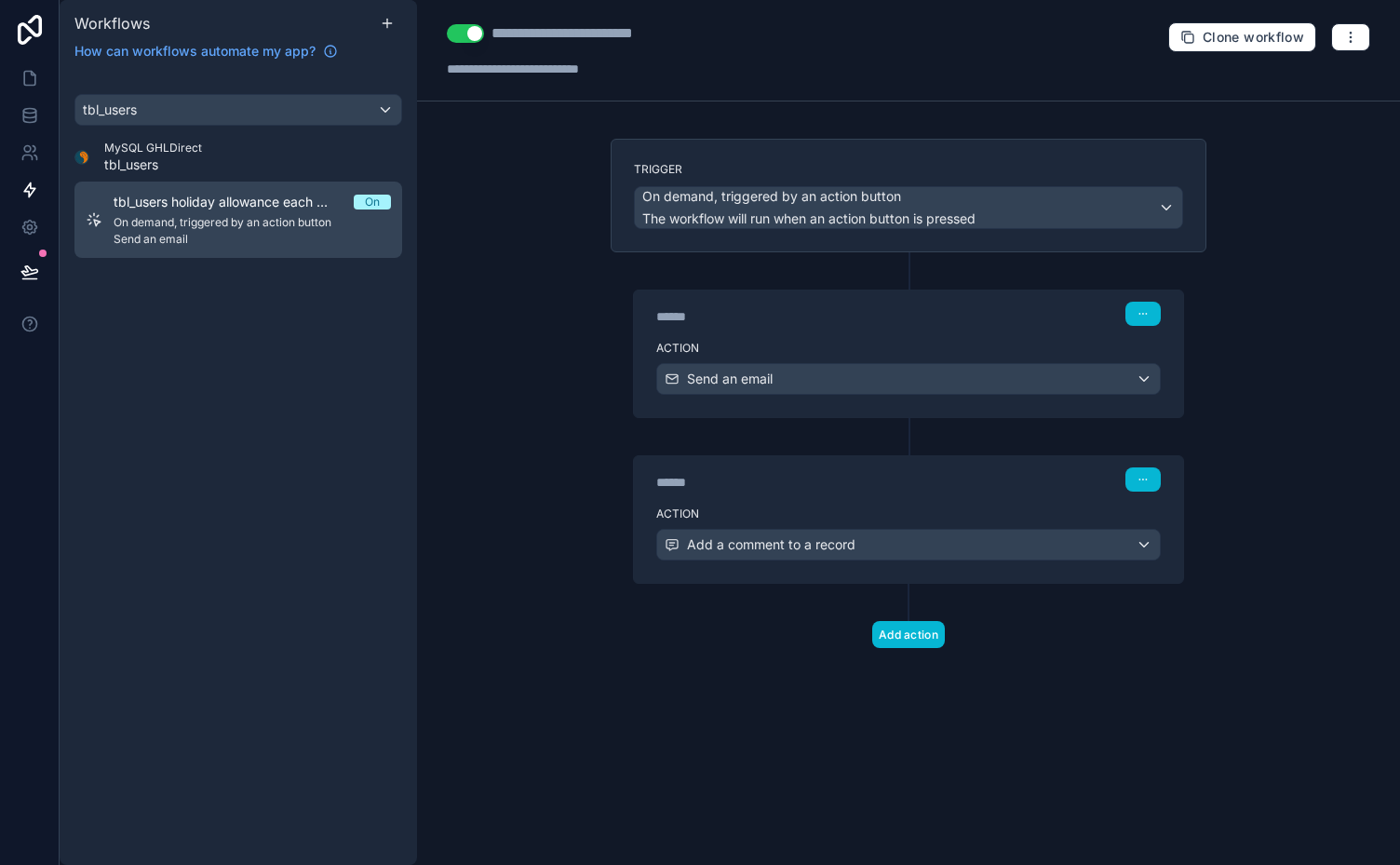
click at [205, 207] on span "tbl_users holiday allowance each January" at bounding box center [234, 203] width 240 height 19
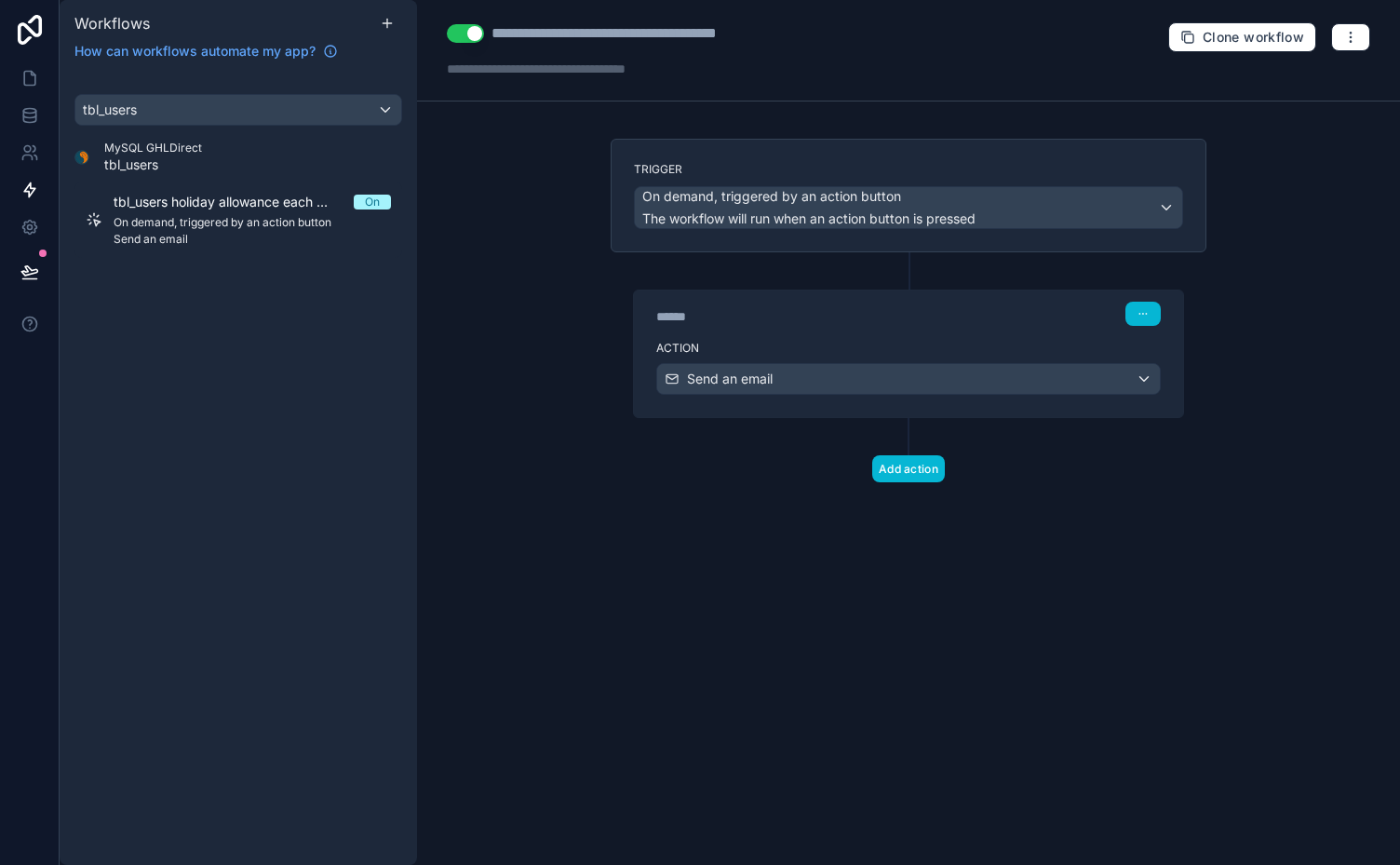
click at [783, 310] on div "******" at bounding box center [796, 317] width 279 height 19
click at [806, 328] on div "****** Step 1" at bounding box center [908, 311] width 550 height 43
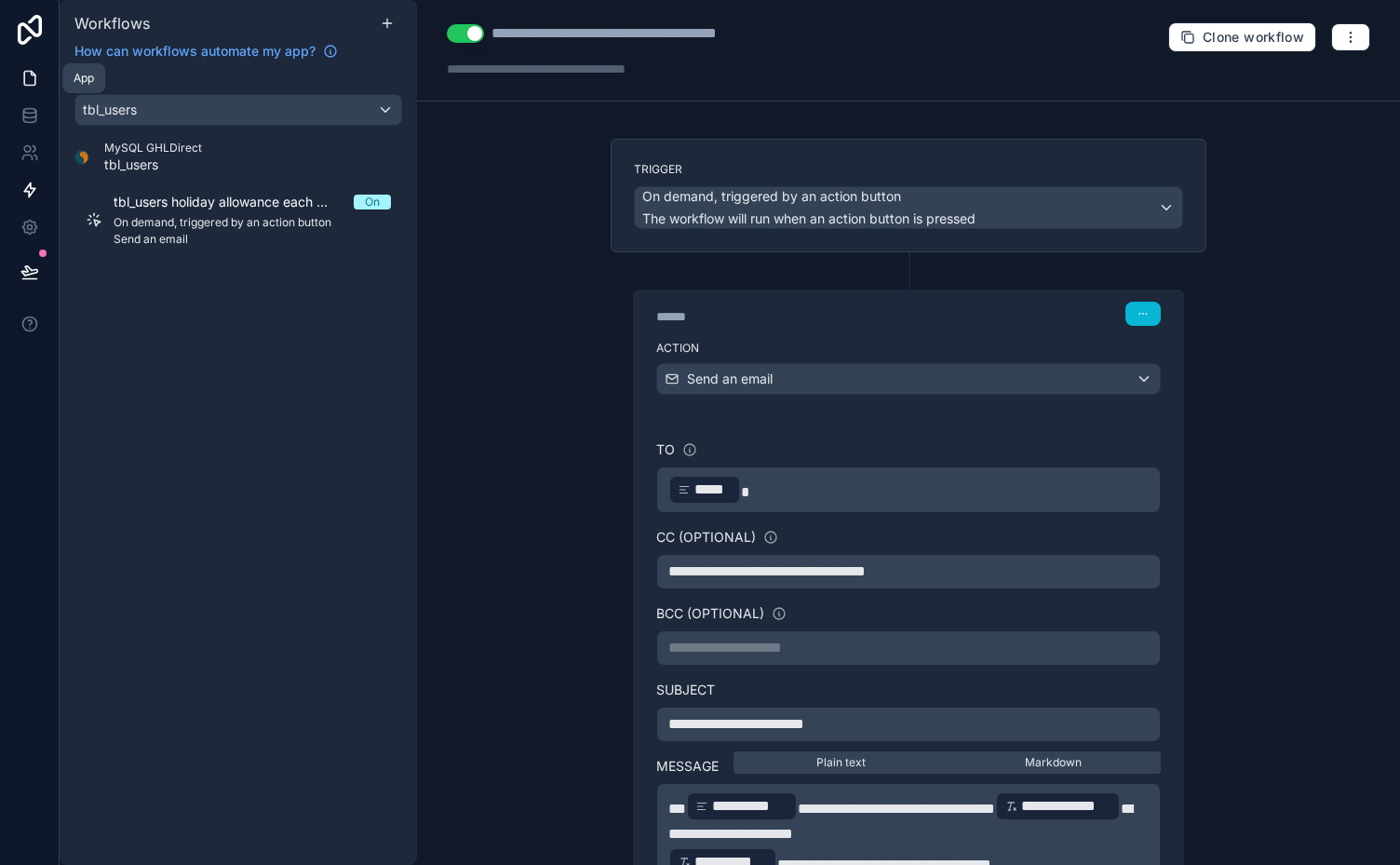
click at [21, 80] on icon at bounding box center [30, 79] width 19 height 19
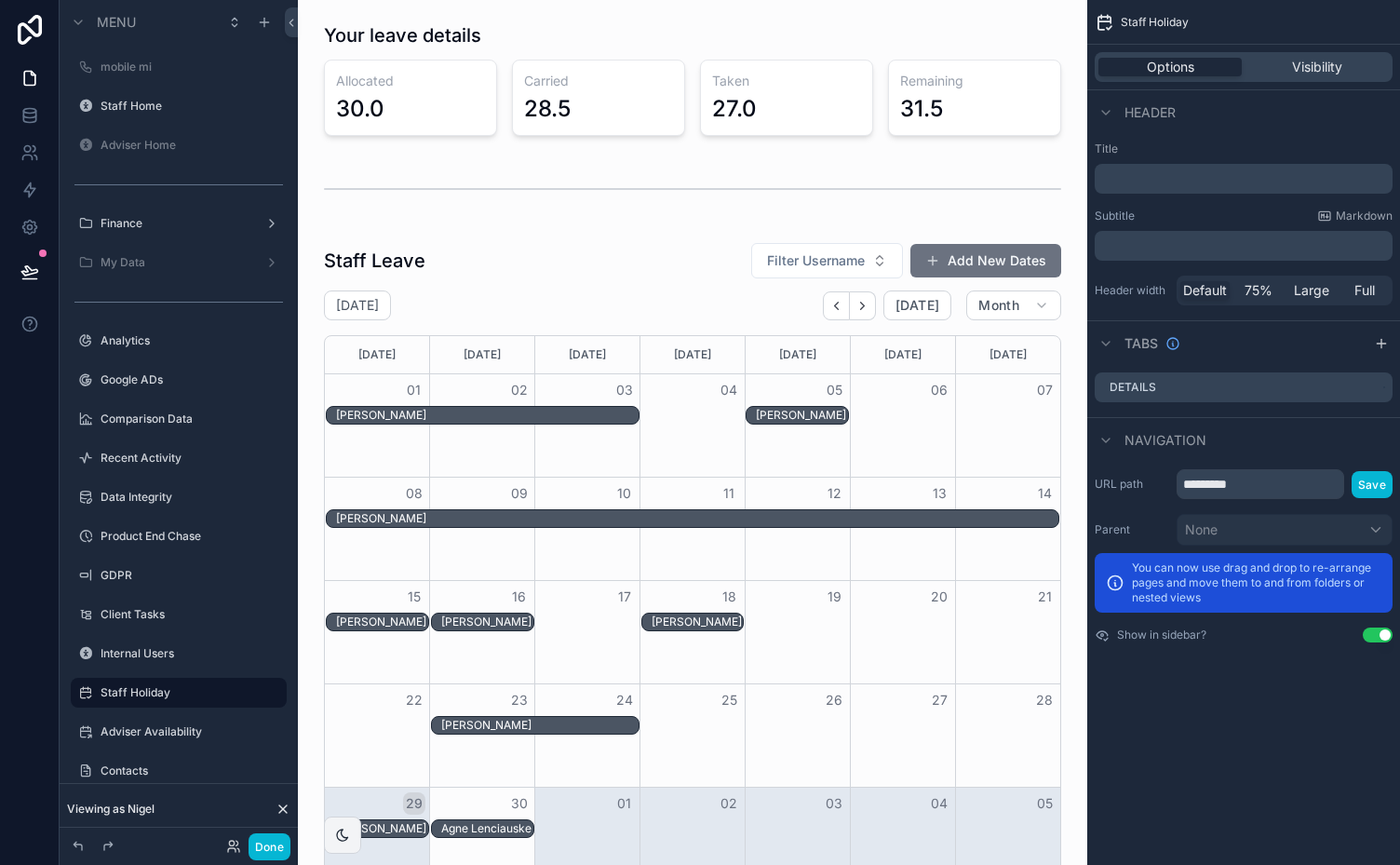
scroll to position [251, 0]
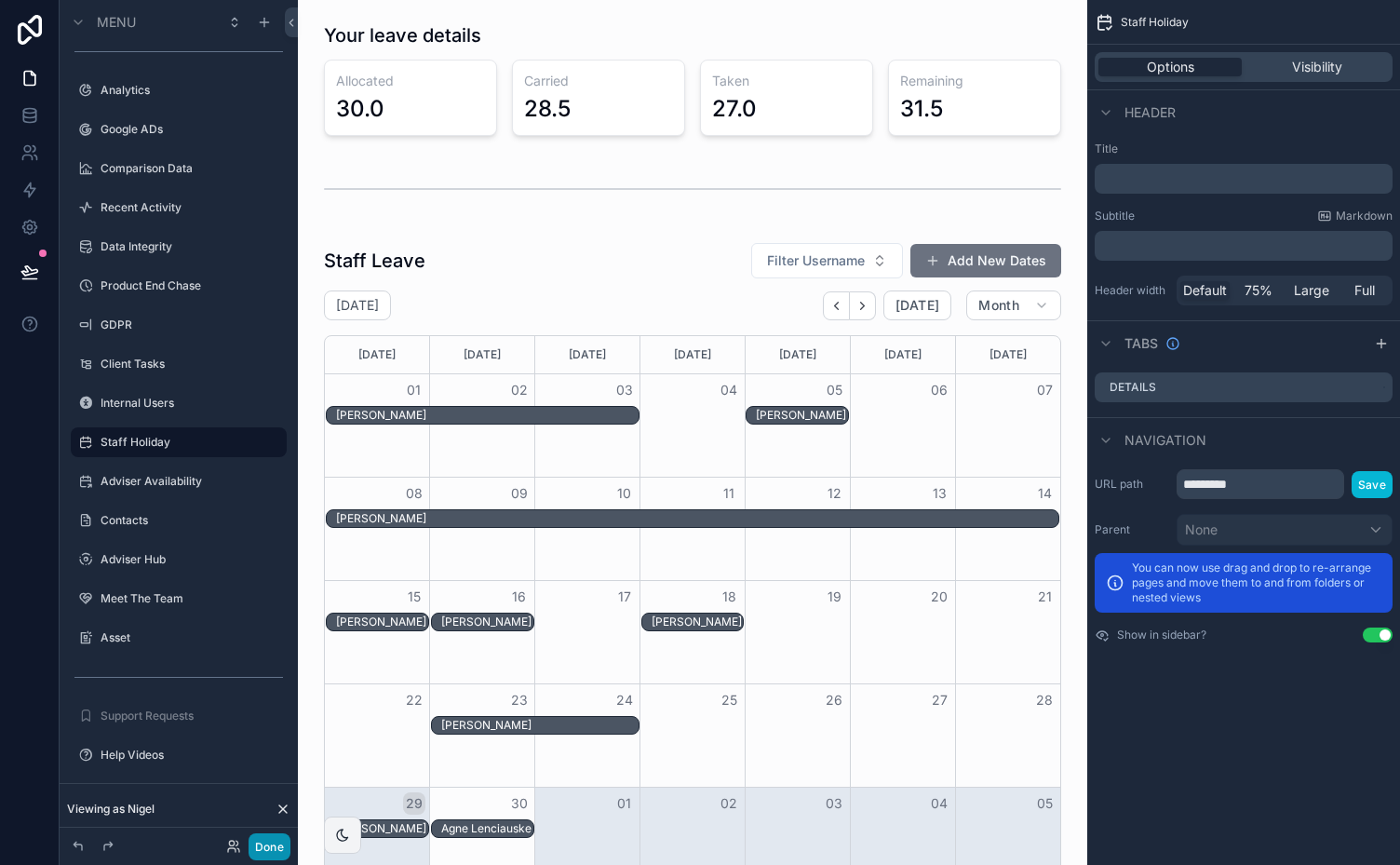
click at [268, 852] on button "Done" at bounding box center [270, 847] width 42 height 27
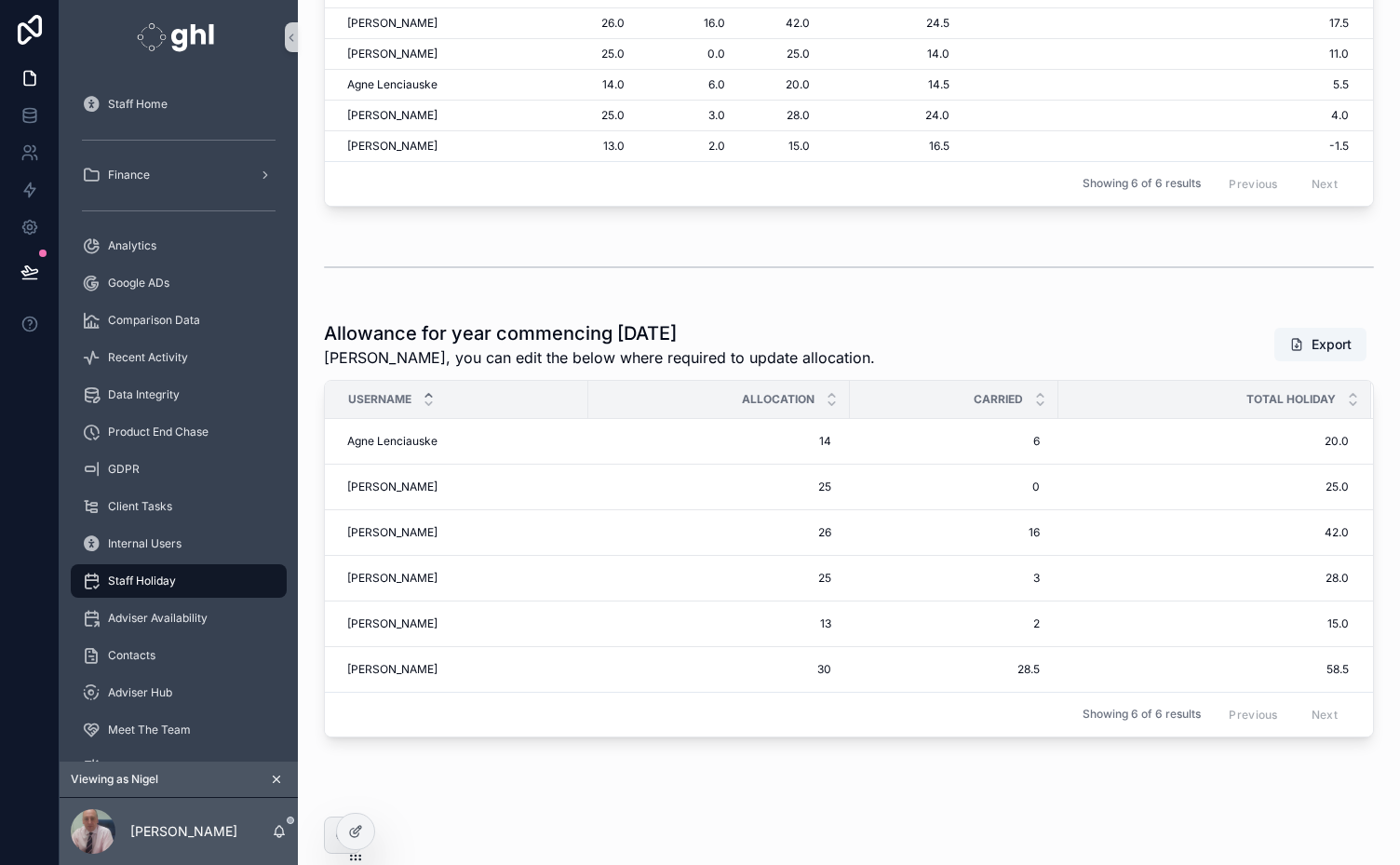
scroll to position [1836, 0]
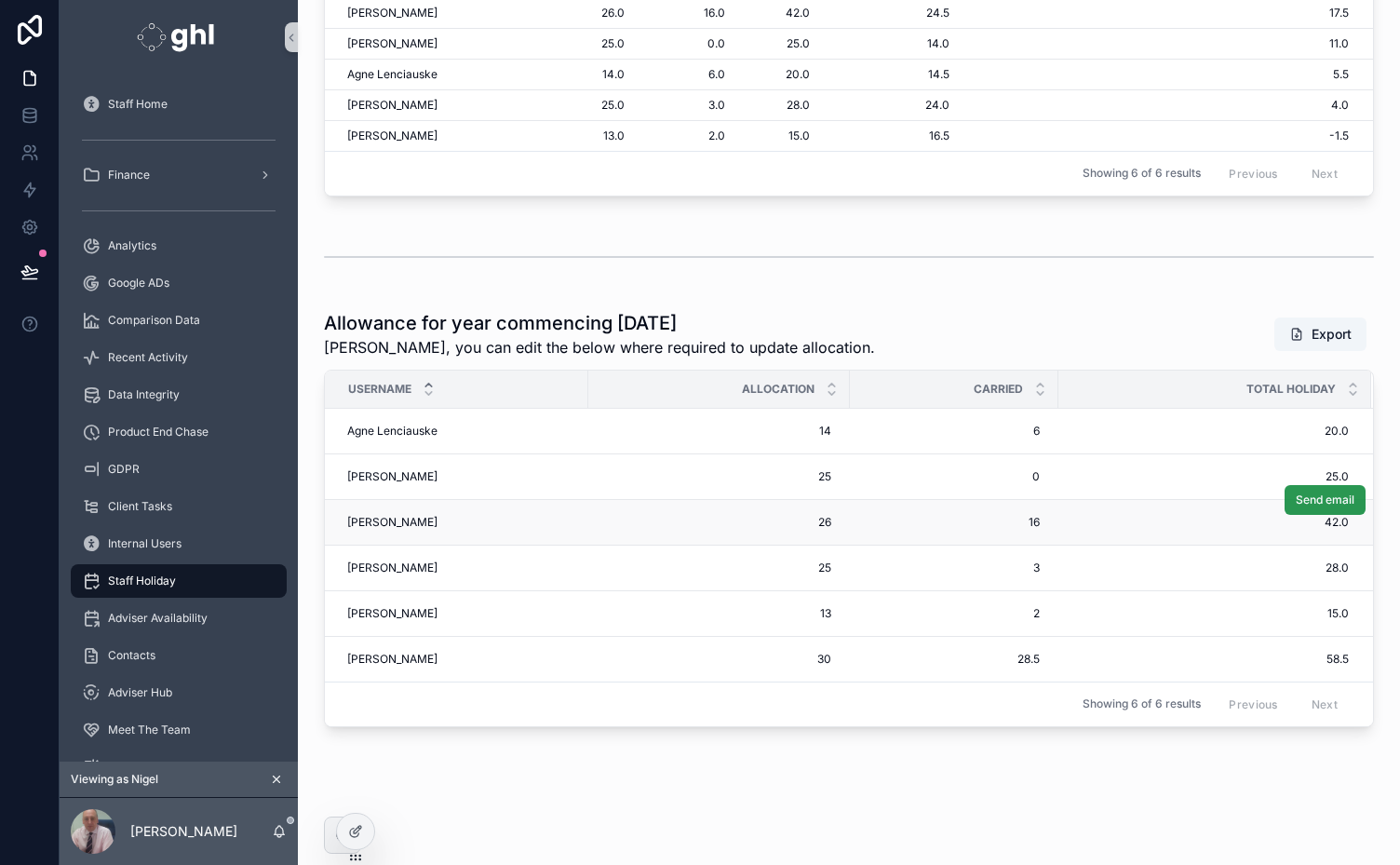
click at [1317, 504] on span "Send email" at bounding box center [1325, 501] width 59 height 15
click at [354, 831] on icon at bounding box center [358, 830] width 8 height 8
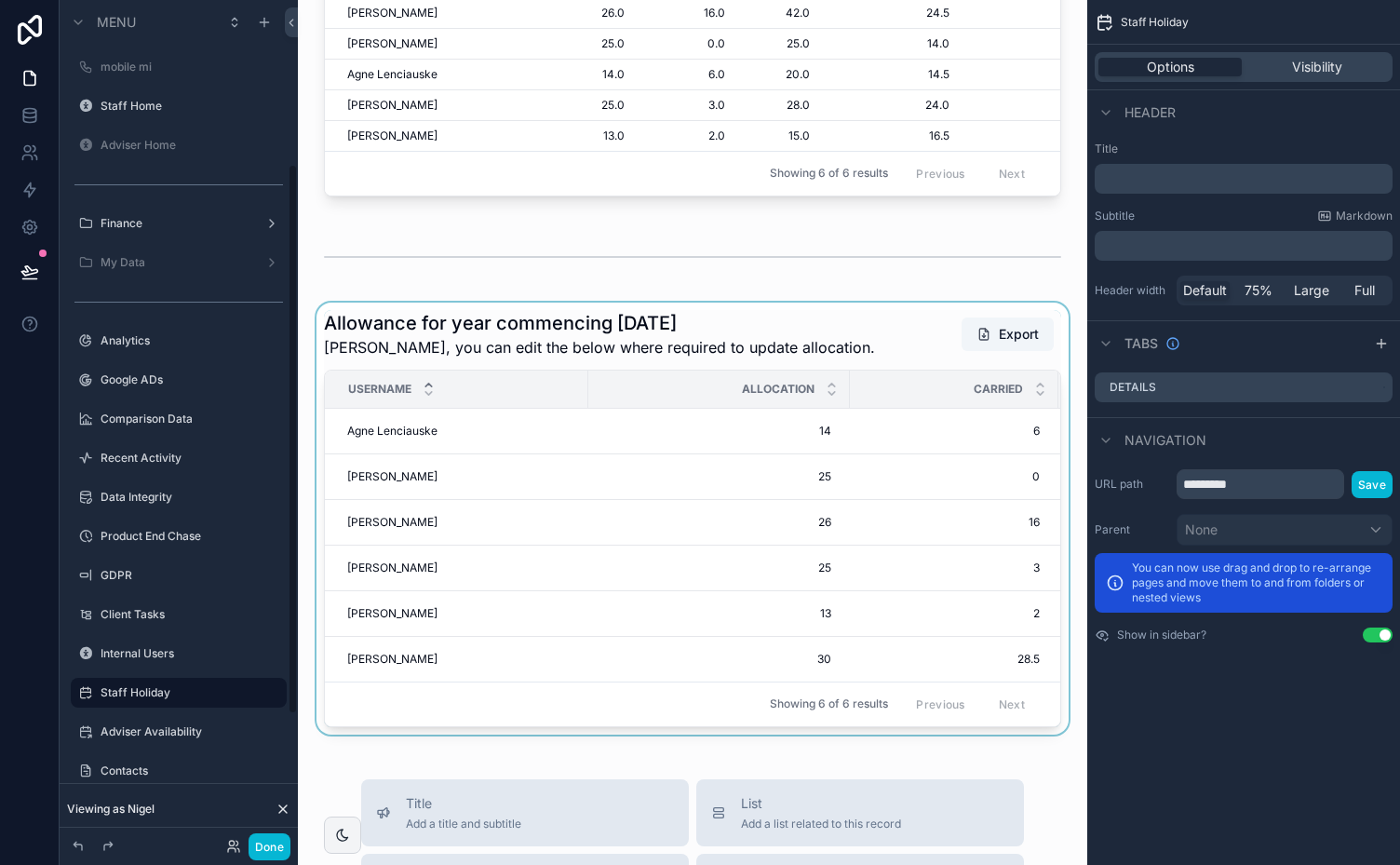
click at [867, 344] on div "scrollable content" at bounding box center [692, 519] width 760 height 432
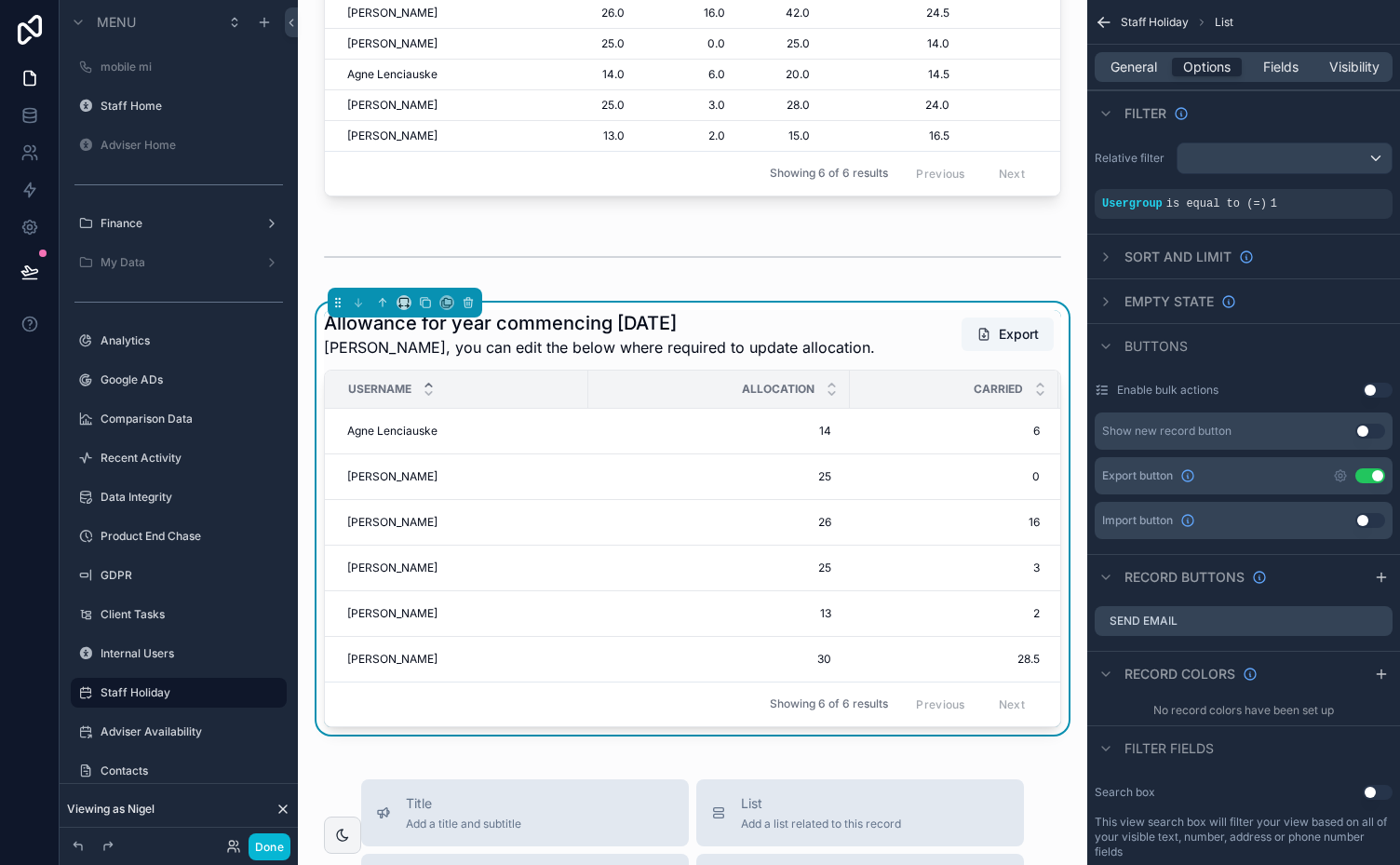
scroll to position [251, 0]
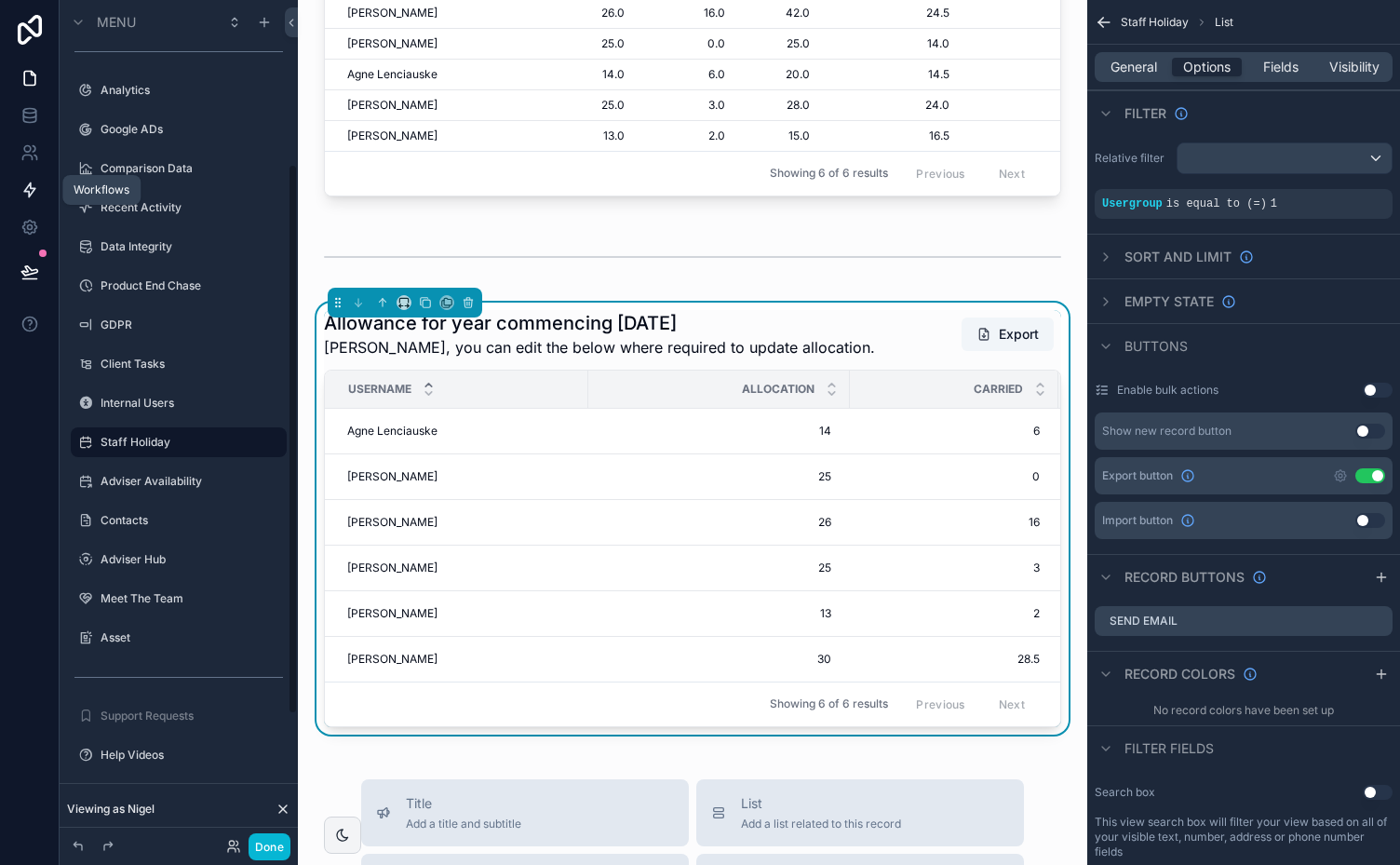
click at [29, 200] on link at bounding box center [29, 189] width 59 height 37
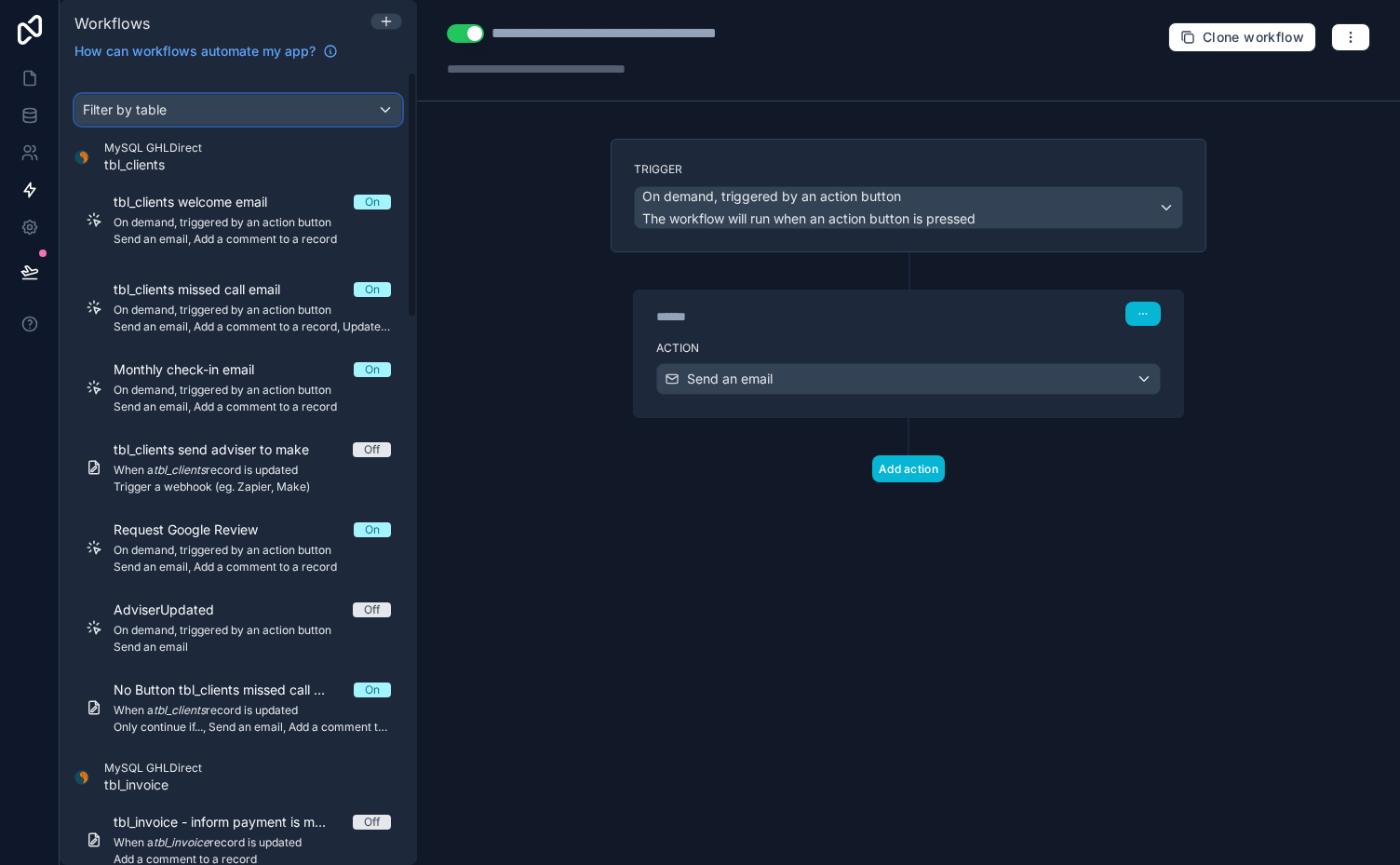
click at [324, 106] on div "Filter by table" at bounding box center [238, 109] width 325 height 29
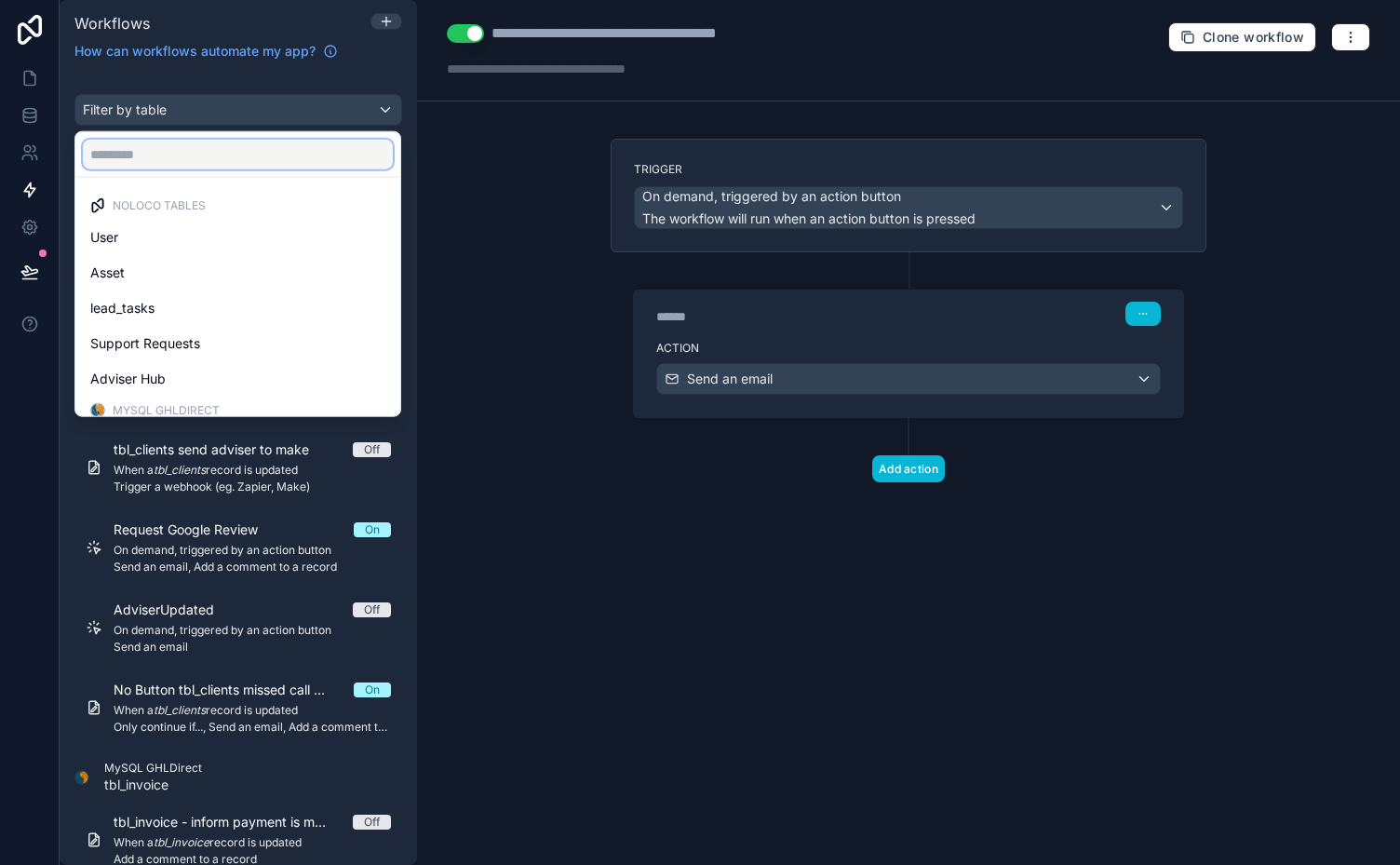
click at [237, 150] on input "text" at bounding box center [238, 154] width 310 height 29
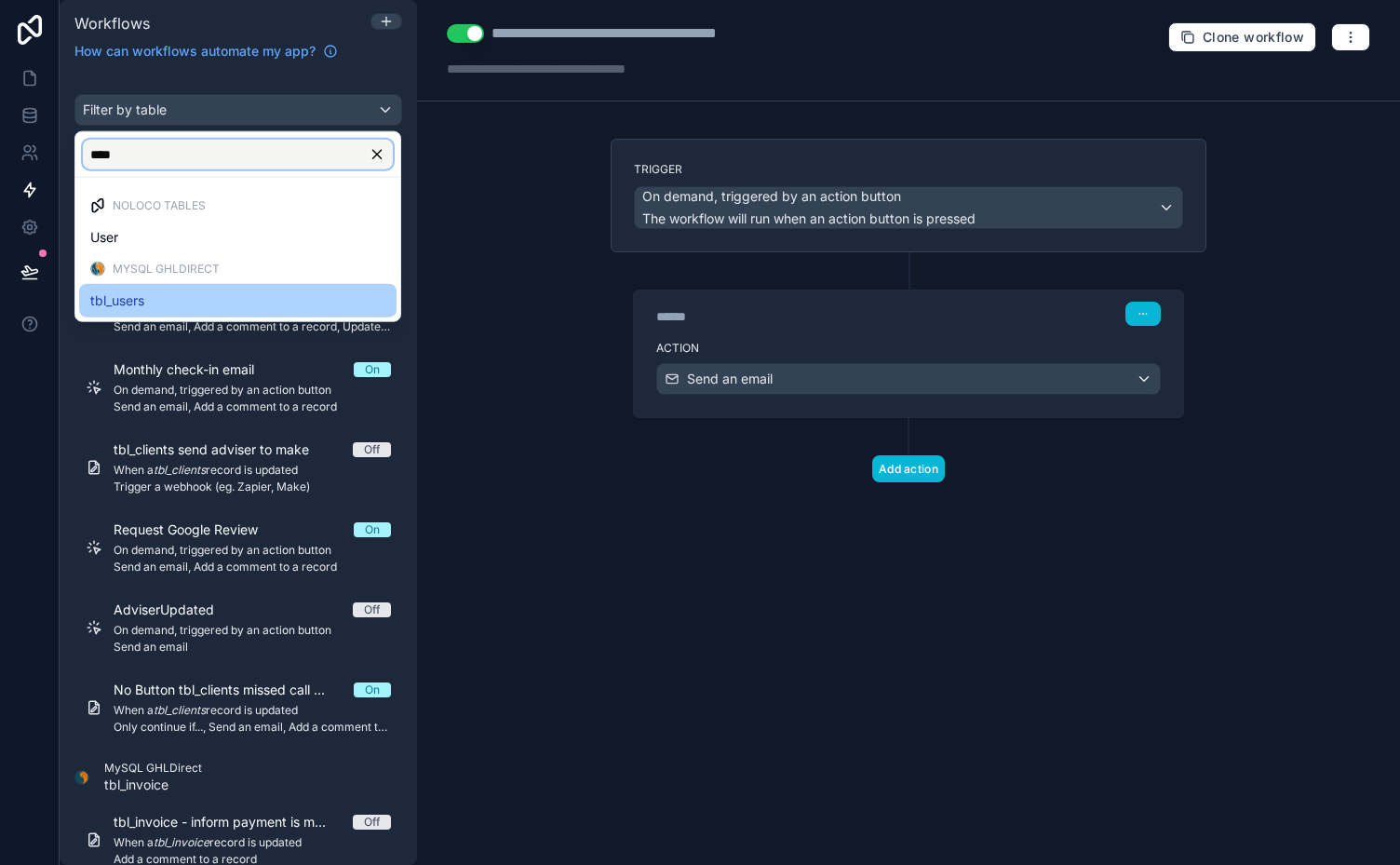
type input "****"
click at [127, 296] on span "tbl_users" at bounding box center [116, 301] width 54 height 23
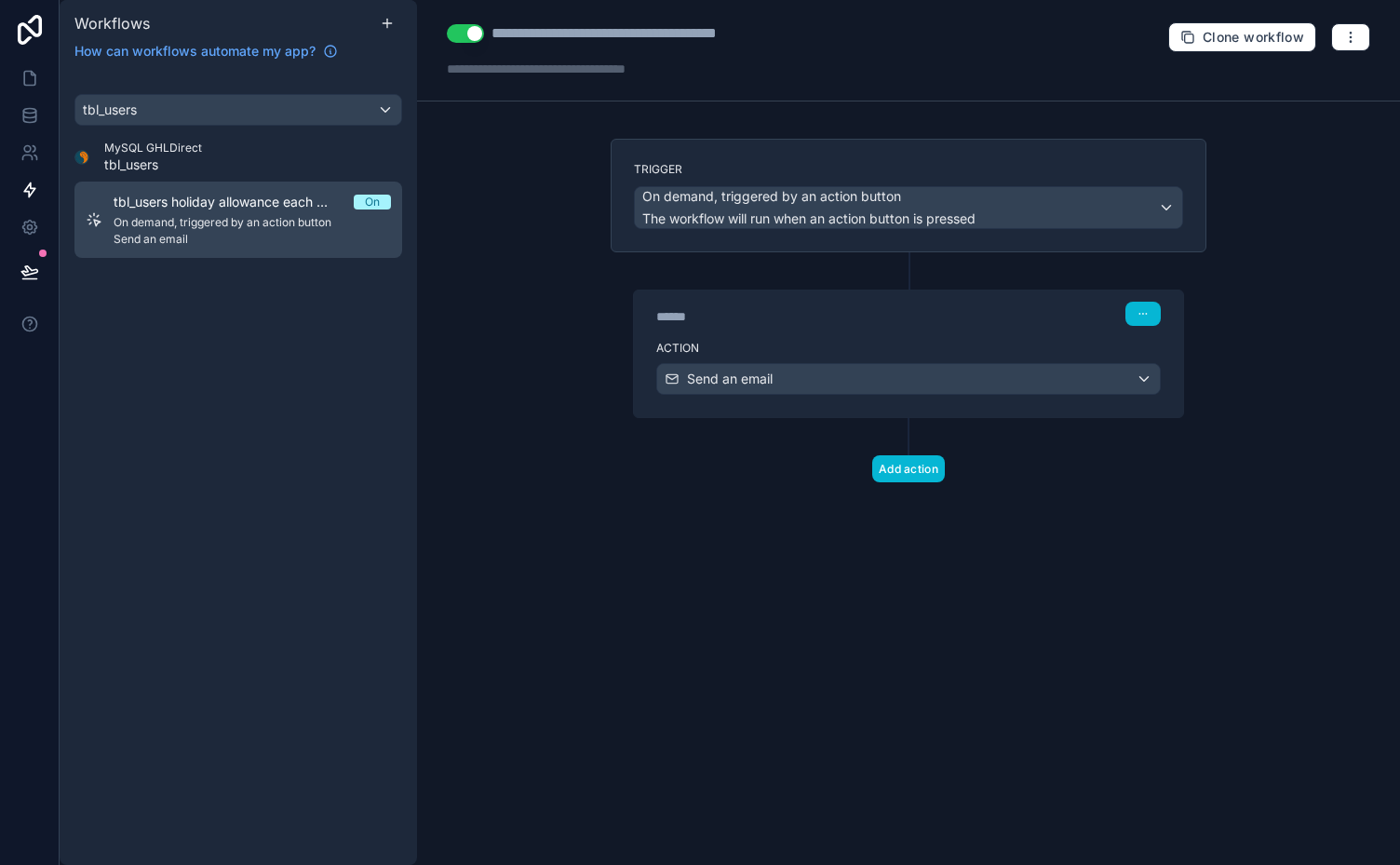
click at [234, 215] on span "On demand, triggered by an action button" at bounding box center [252, 222] width 277 height 15
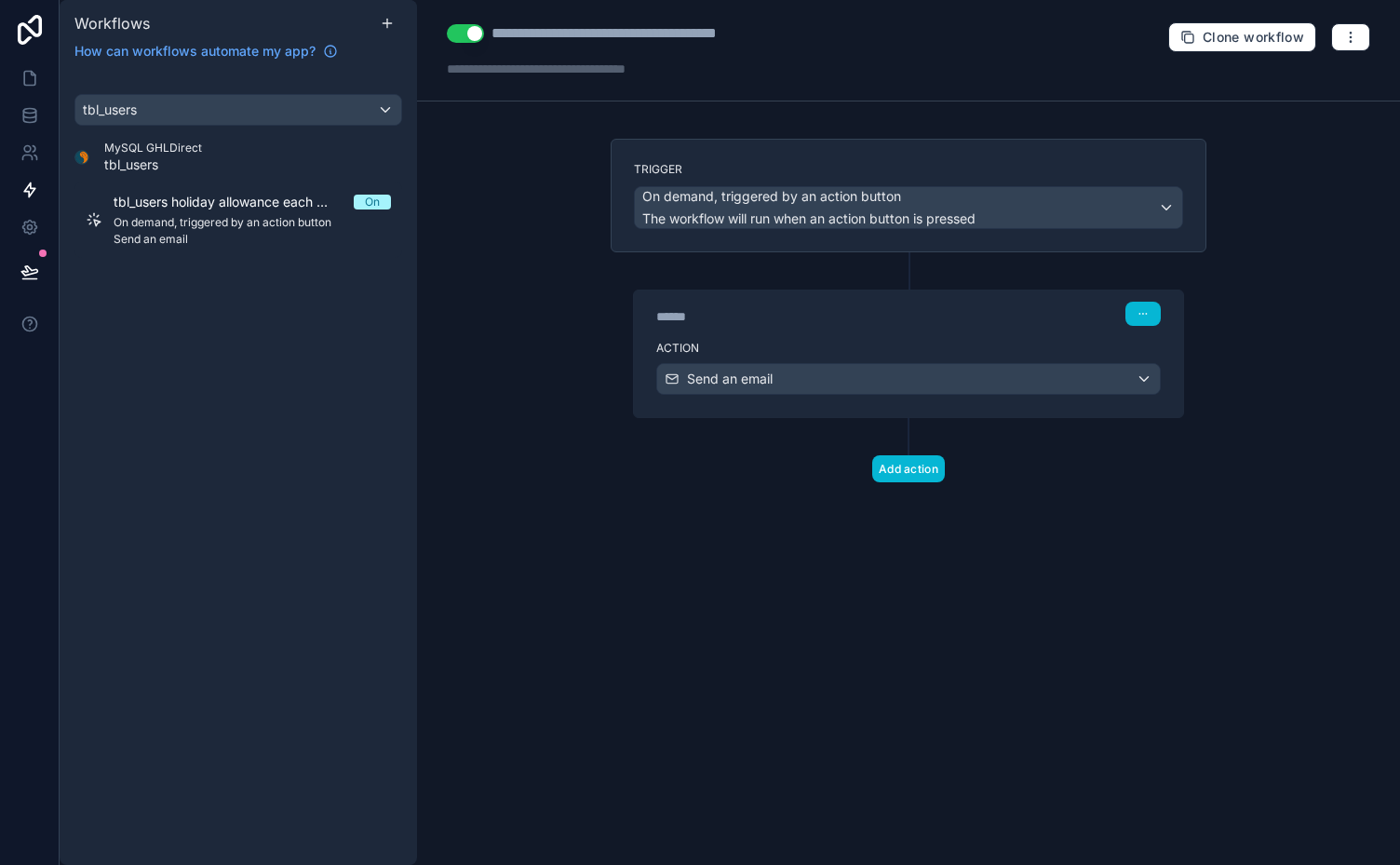
click at [850, 321] on div "******" at bounding box center [796, 317] width 279 height 19
click at [821, 327] on div "****** Step 1" at bounding box center [908, 311] width 550 height 43
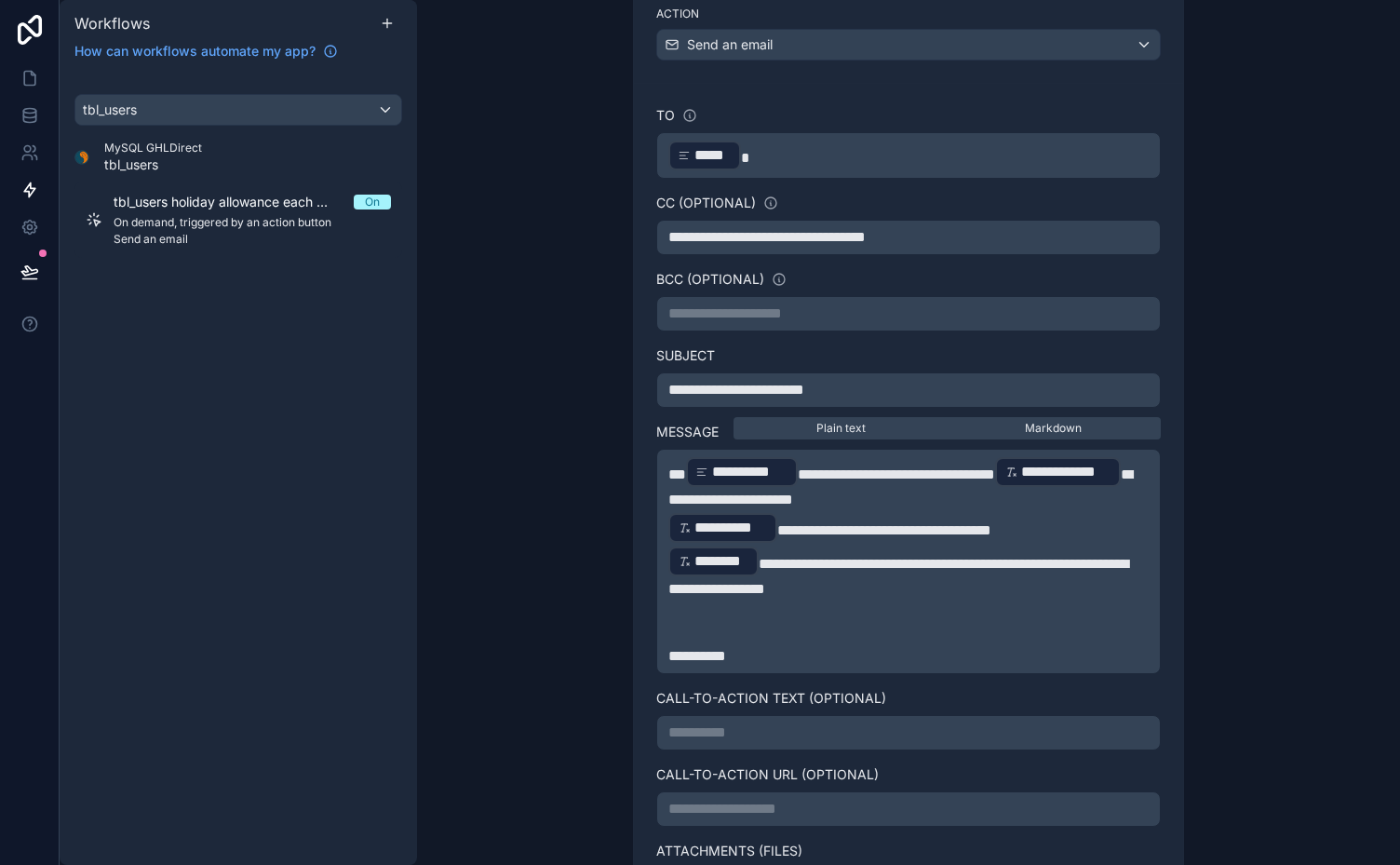
scroll to position [343, 0]
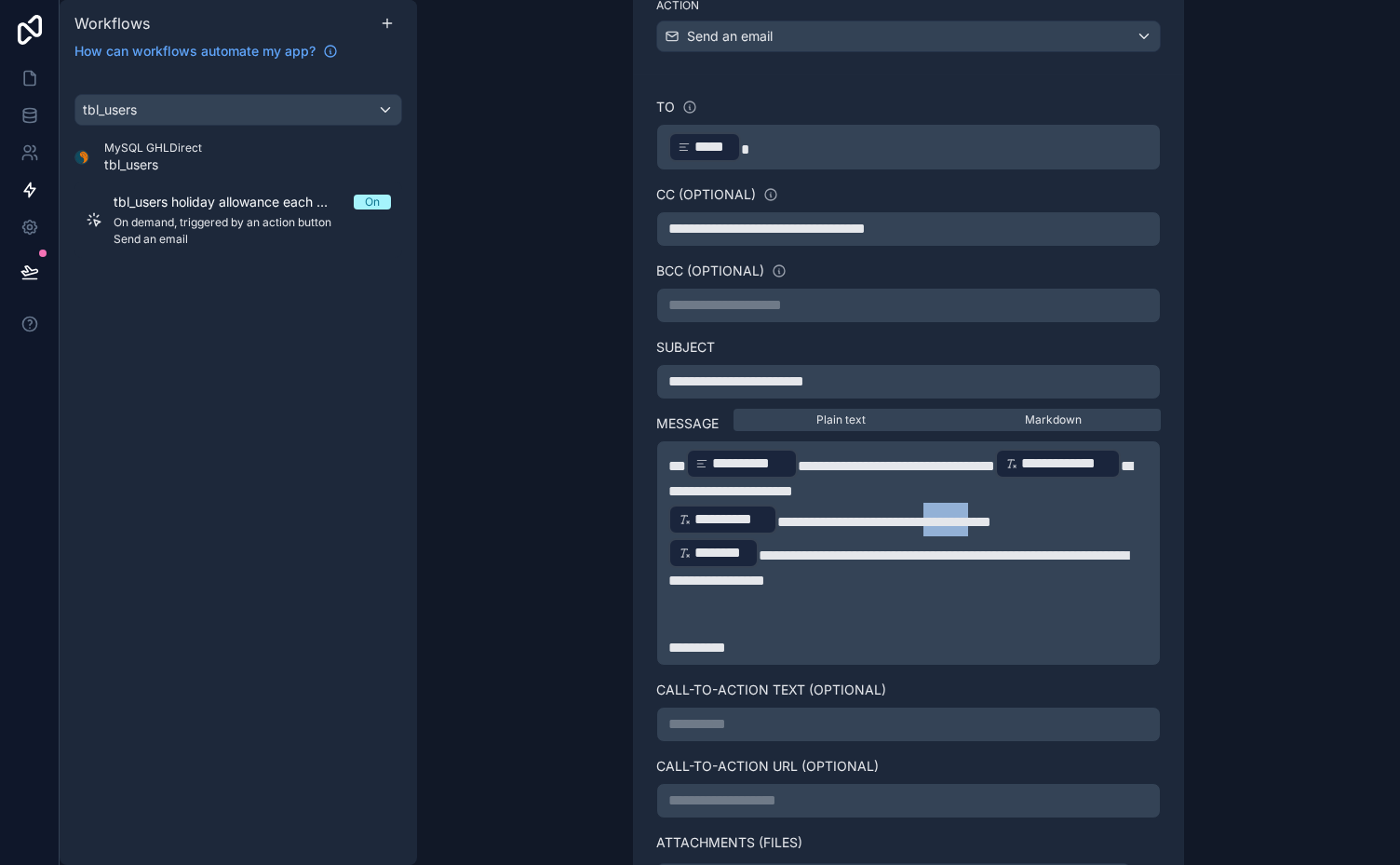
drag, startPoint x: 1023, startPoint y: 525, endPoint x: 962, endPoint y: 528, distance: 61.1
click at [962, 528] on span "**********" at bounding box center [884, 521] width 214 height 14
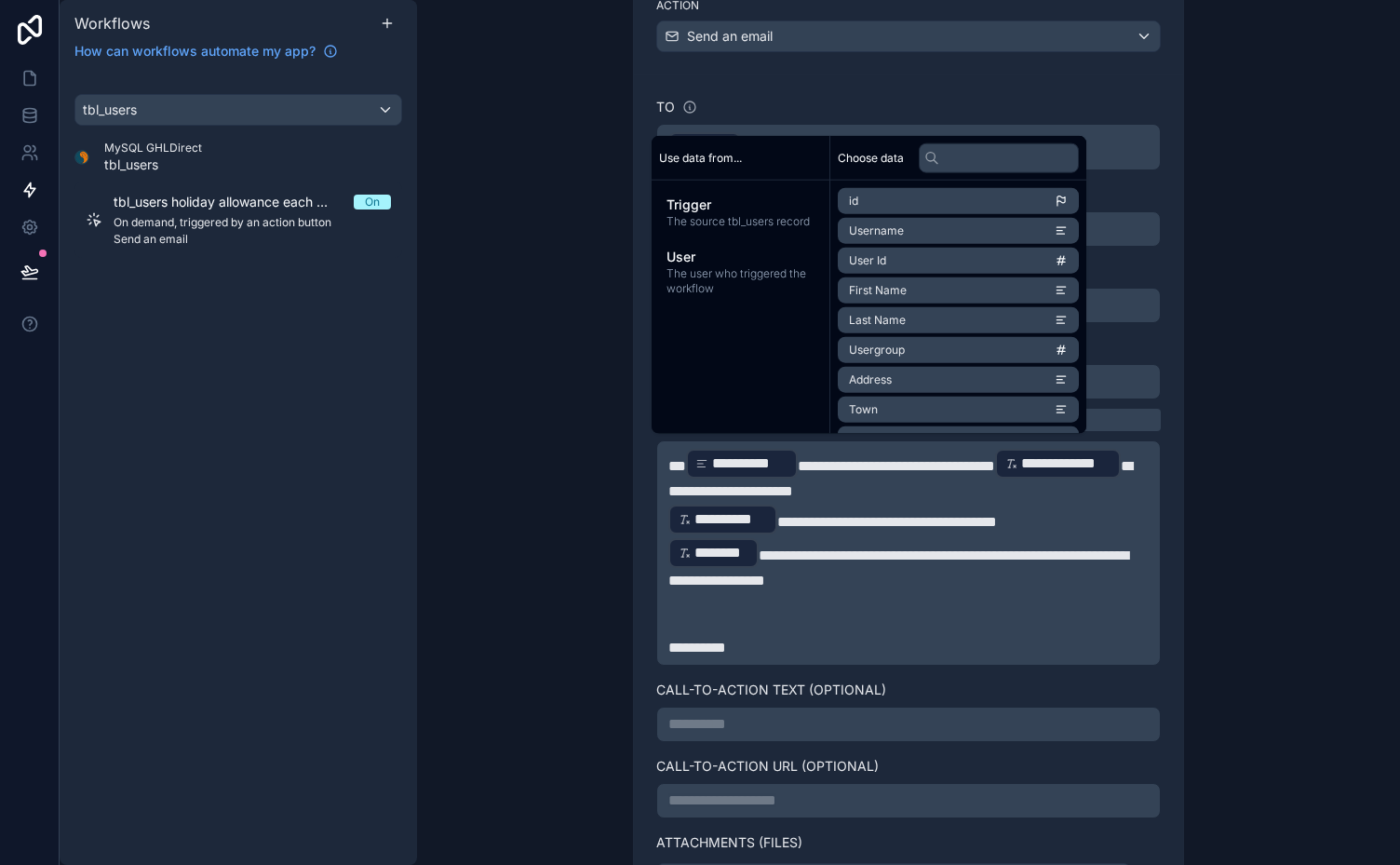
click at [836, 462] on span "**********" at bounding box center [897, 466] width 198 height 14
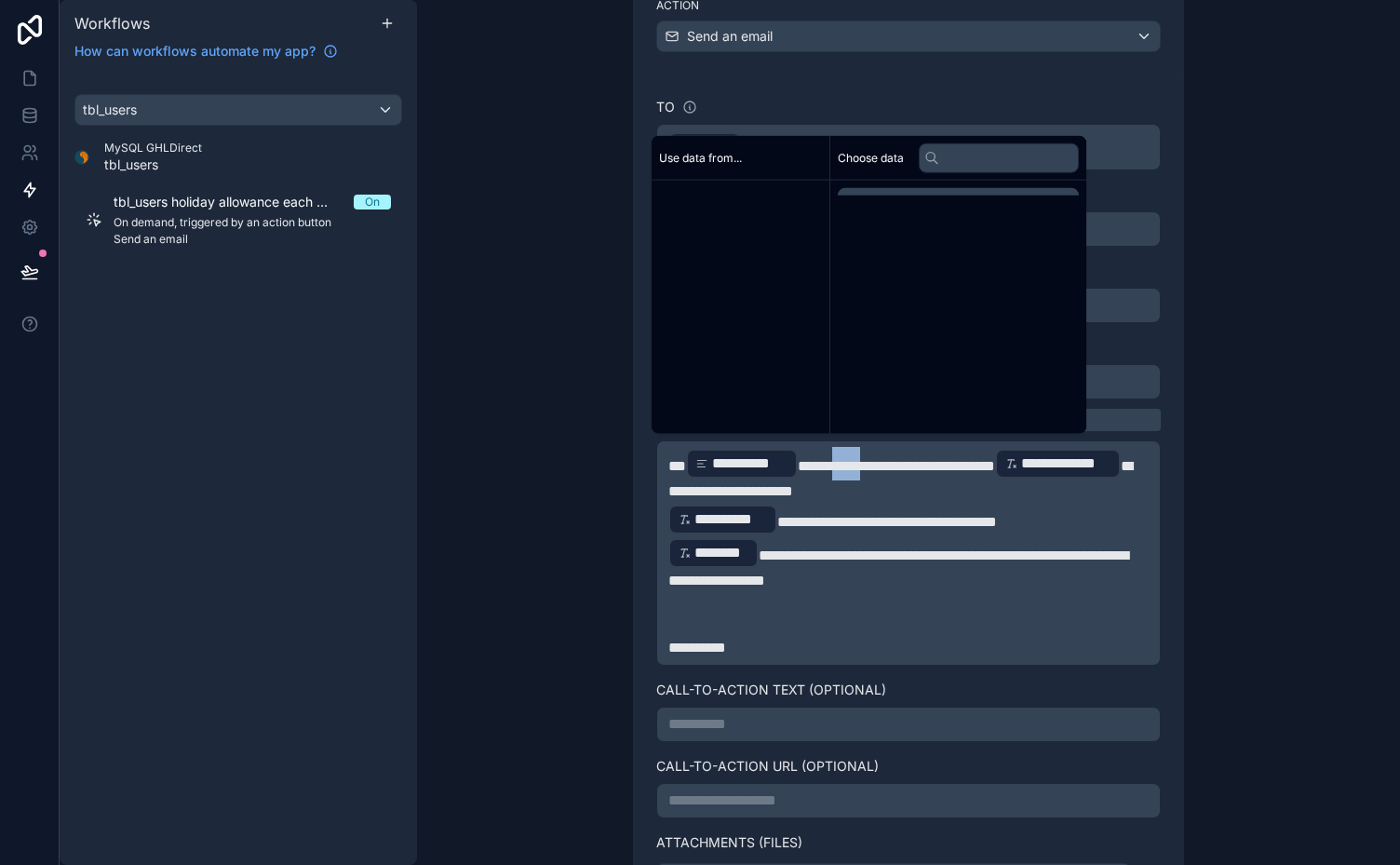
click at [836, 462] on span "**********" at bounding box center [897, 466] width 198 height 14
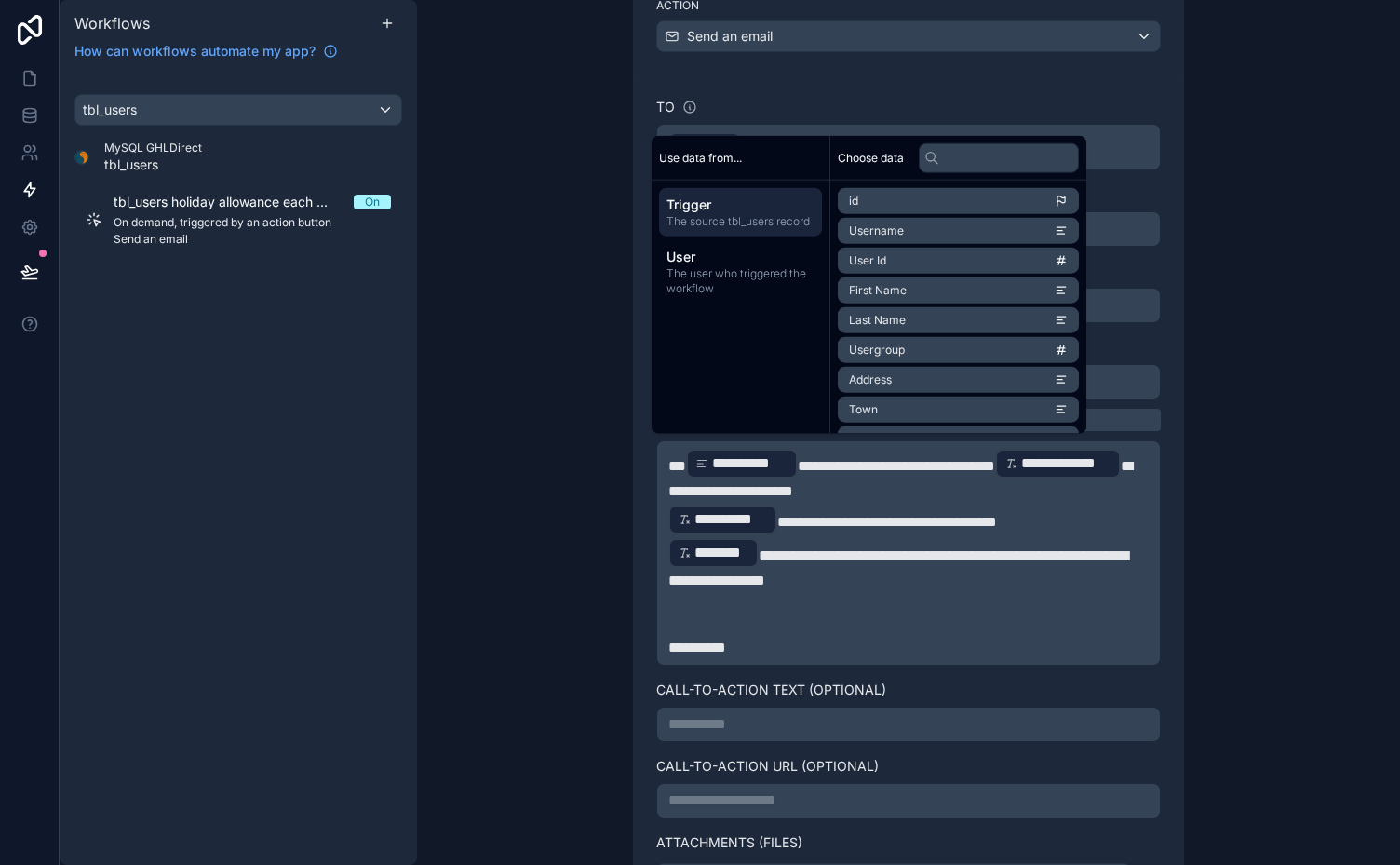
click at [841, 475] on p "**********" at bounding box center [909, 474] width 481 height 56
click at [859, 462] on span "**********" at bounding box center [897, 466] width 198 height 14
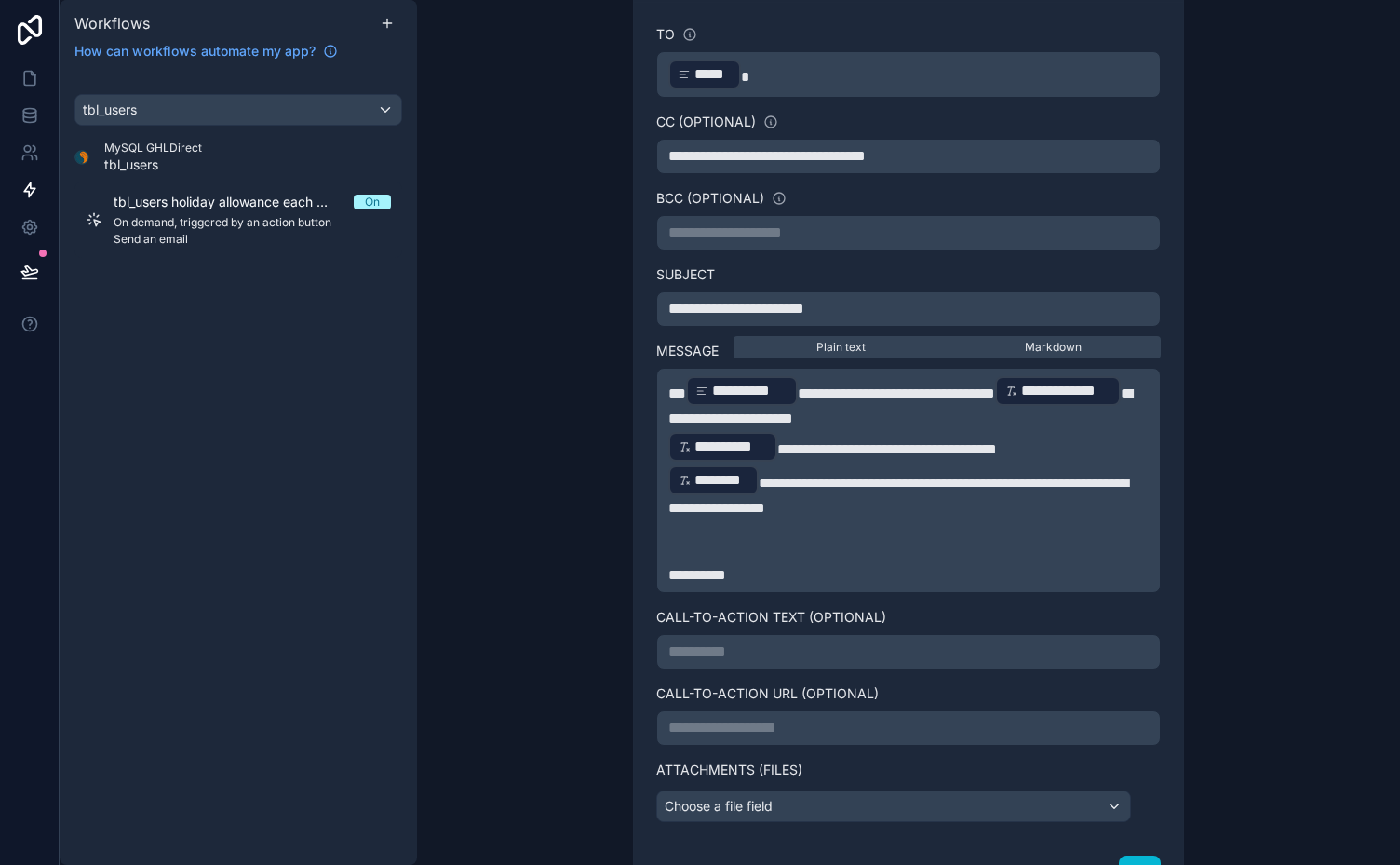
scroll to position [570, 0]
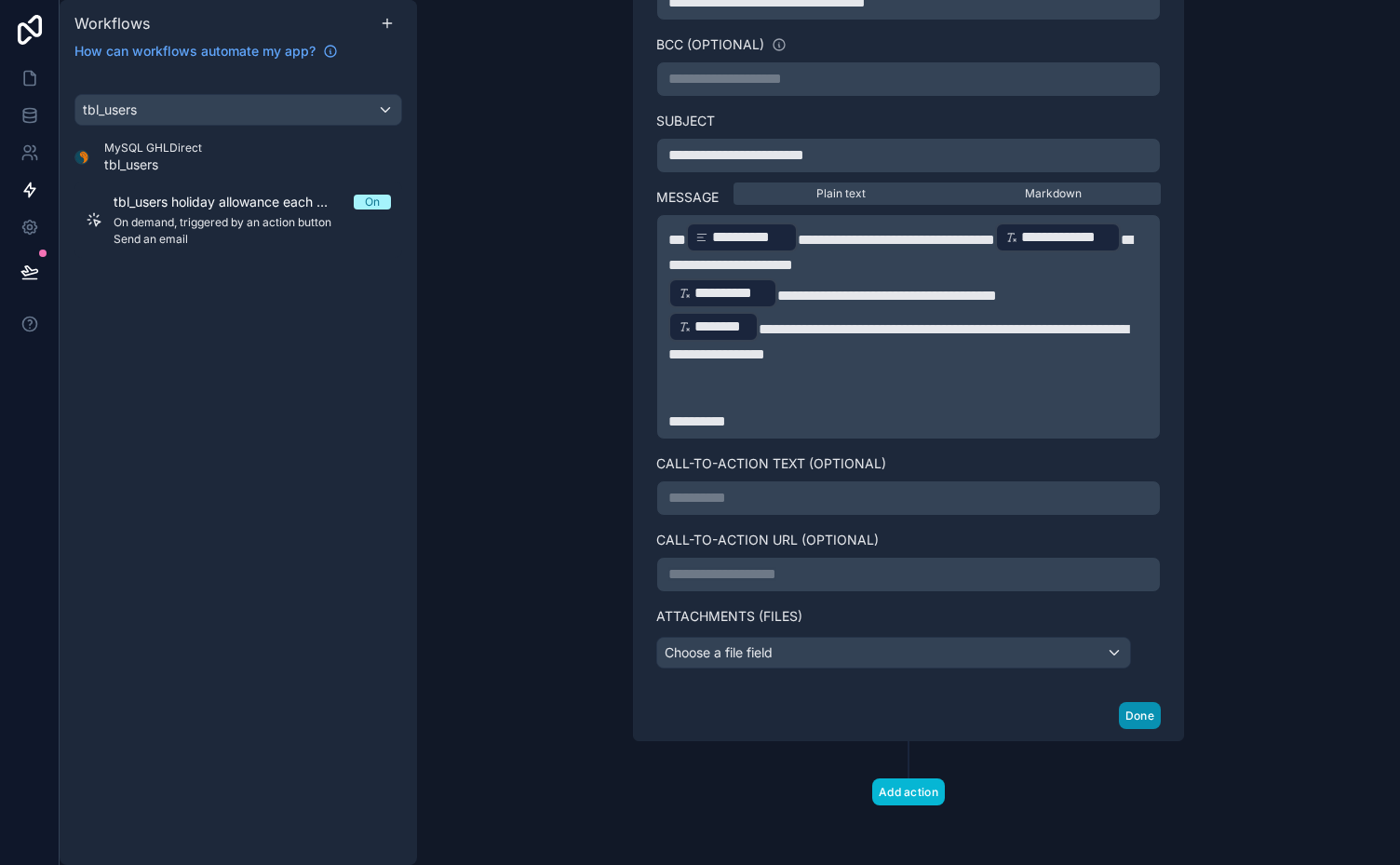
click at [1130, 713] on button "Done" at bounding box center [1140, 715] width 42 height 27
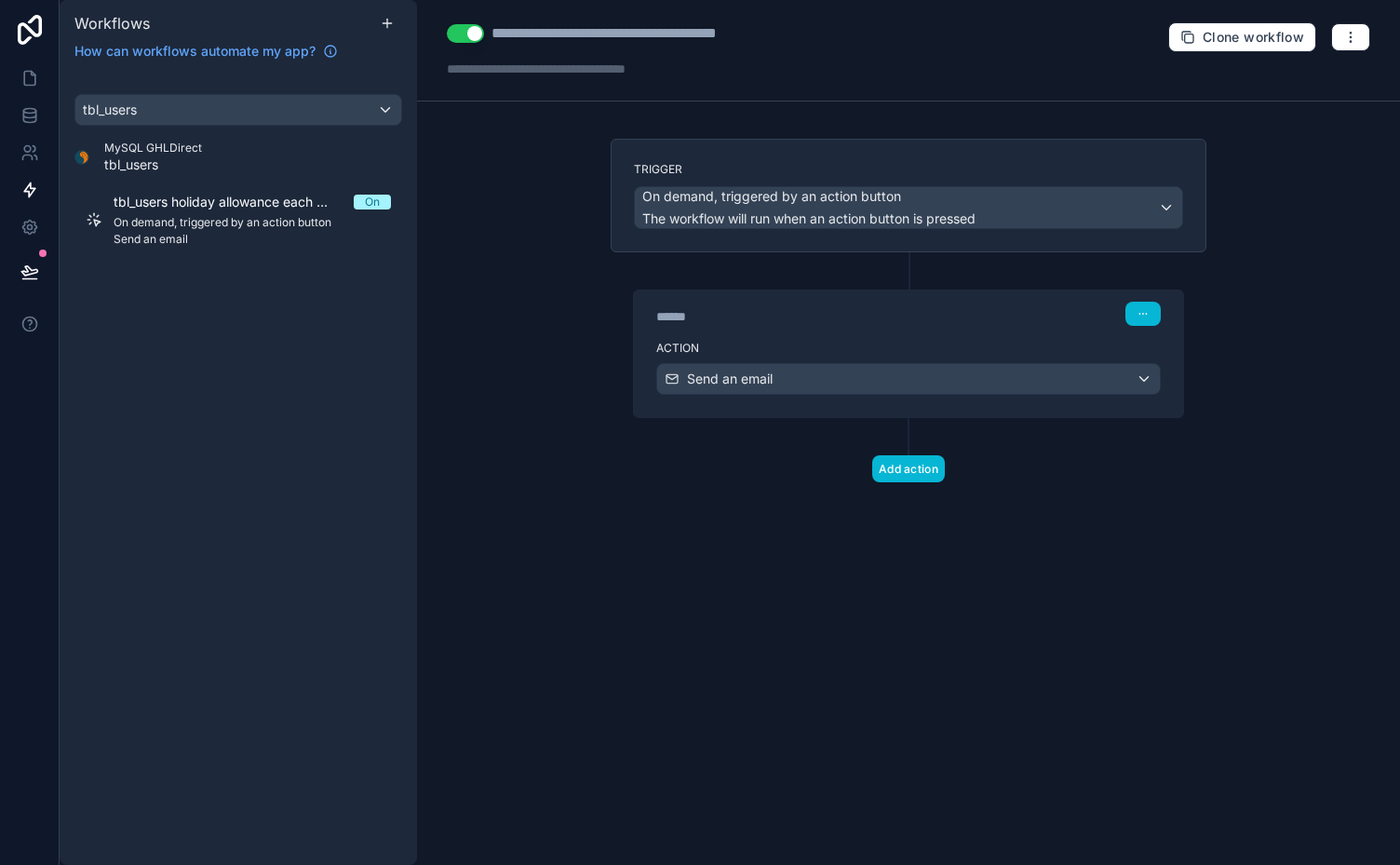
scroll to position [0, 0]
click at [29, 76] on icon at bounding box center [30, 79] width 19 height 19
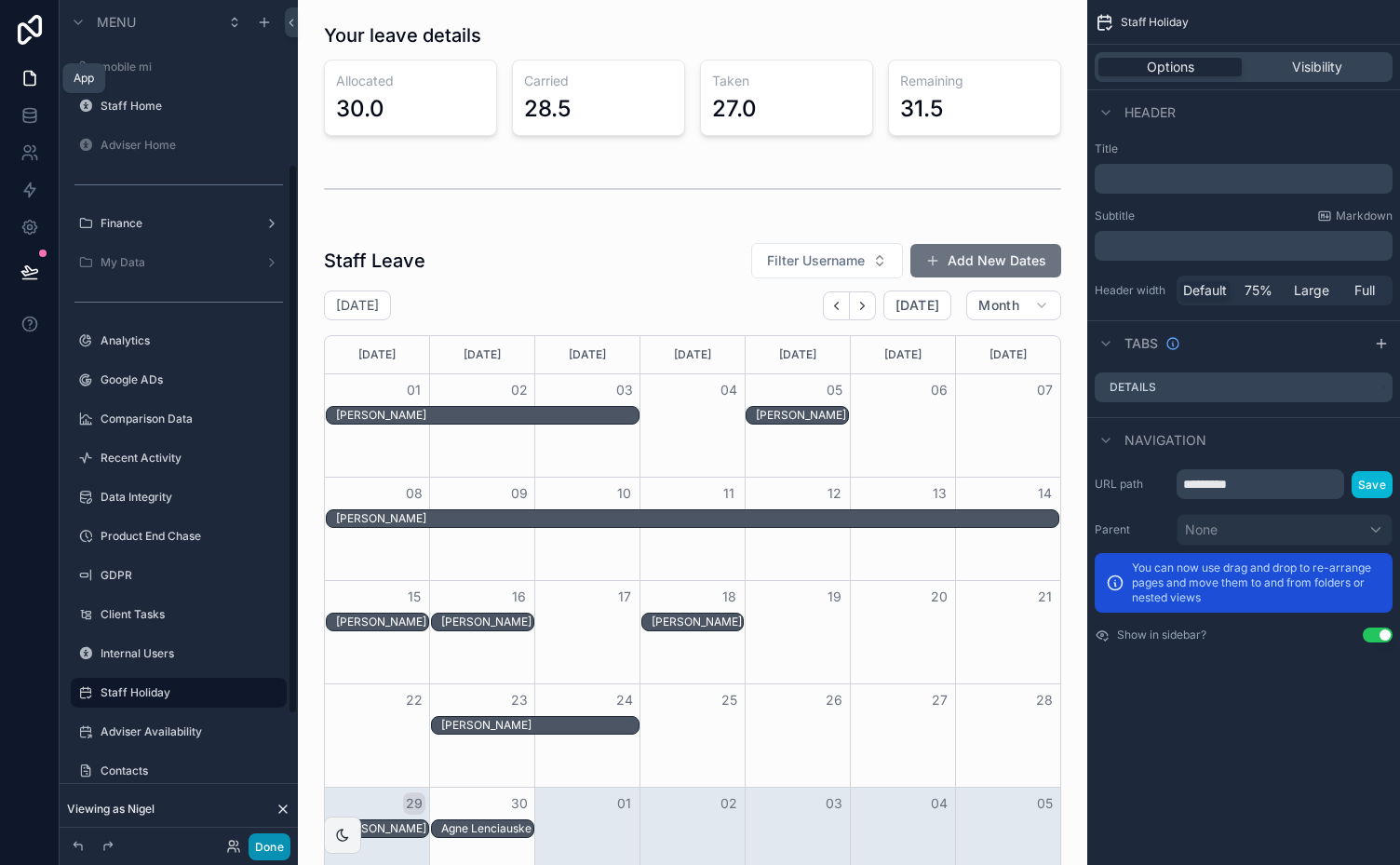
click at [272, 850] on button "Done" at bounding box center [270, 847] width 42 height 27
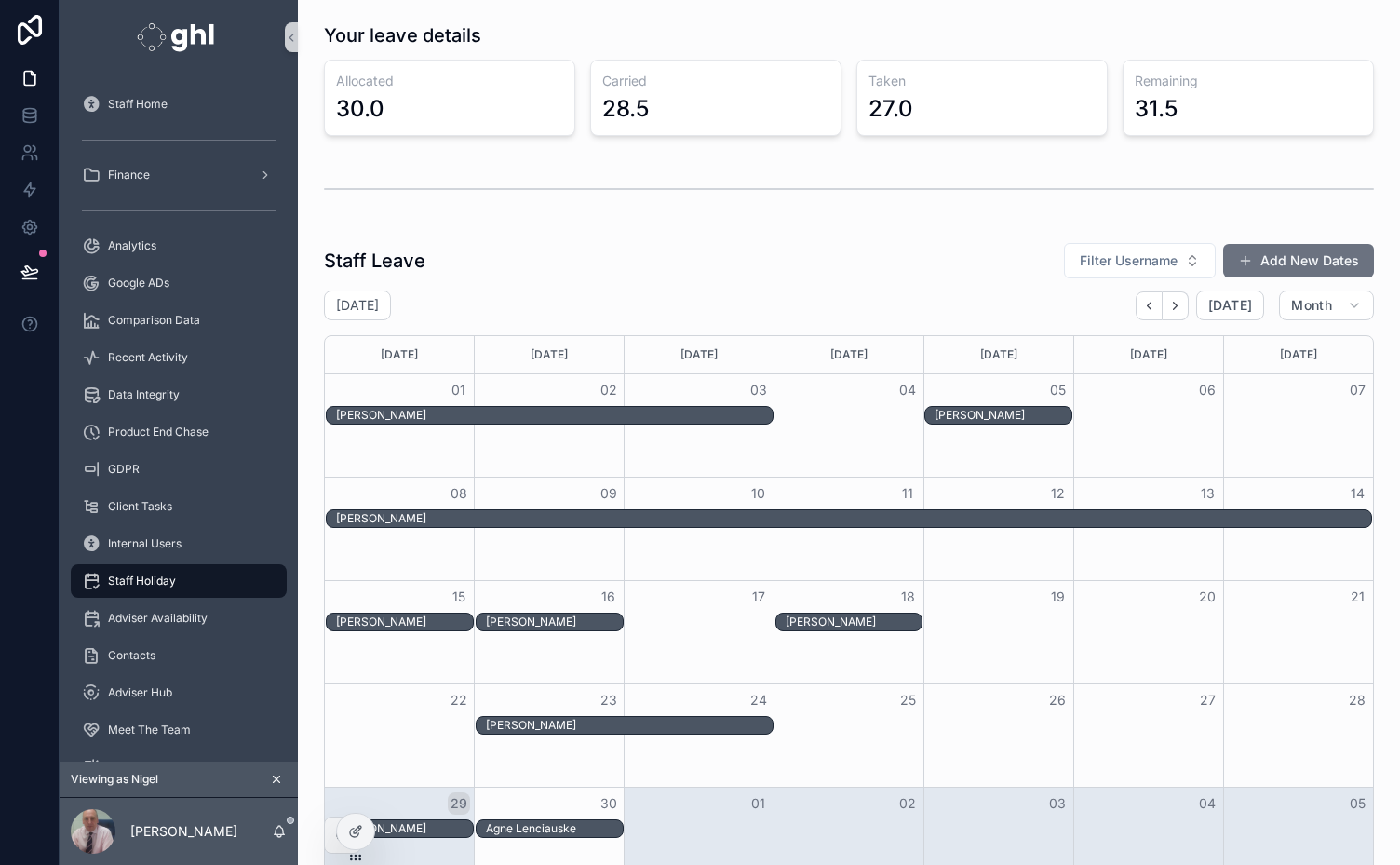
click at [268, 785] on button "scrollable content" at bounding box center [277, 780] width 21 height 21
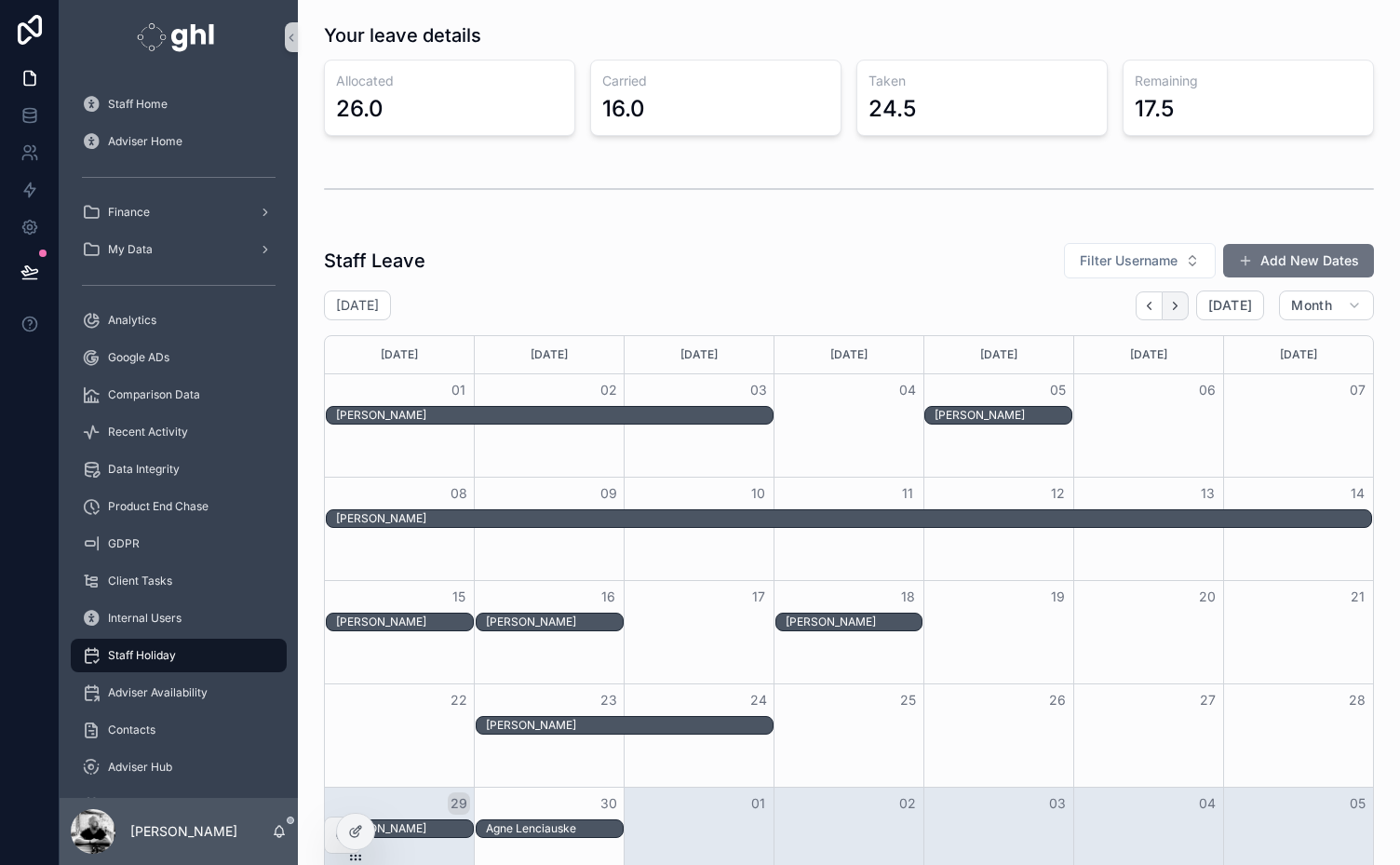
click at [1168, 306] on icon "Next" at bounding box center [1175, 306] width 14 height 14
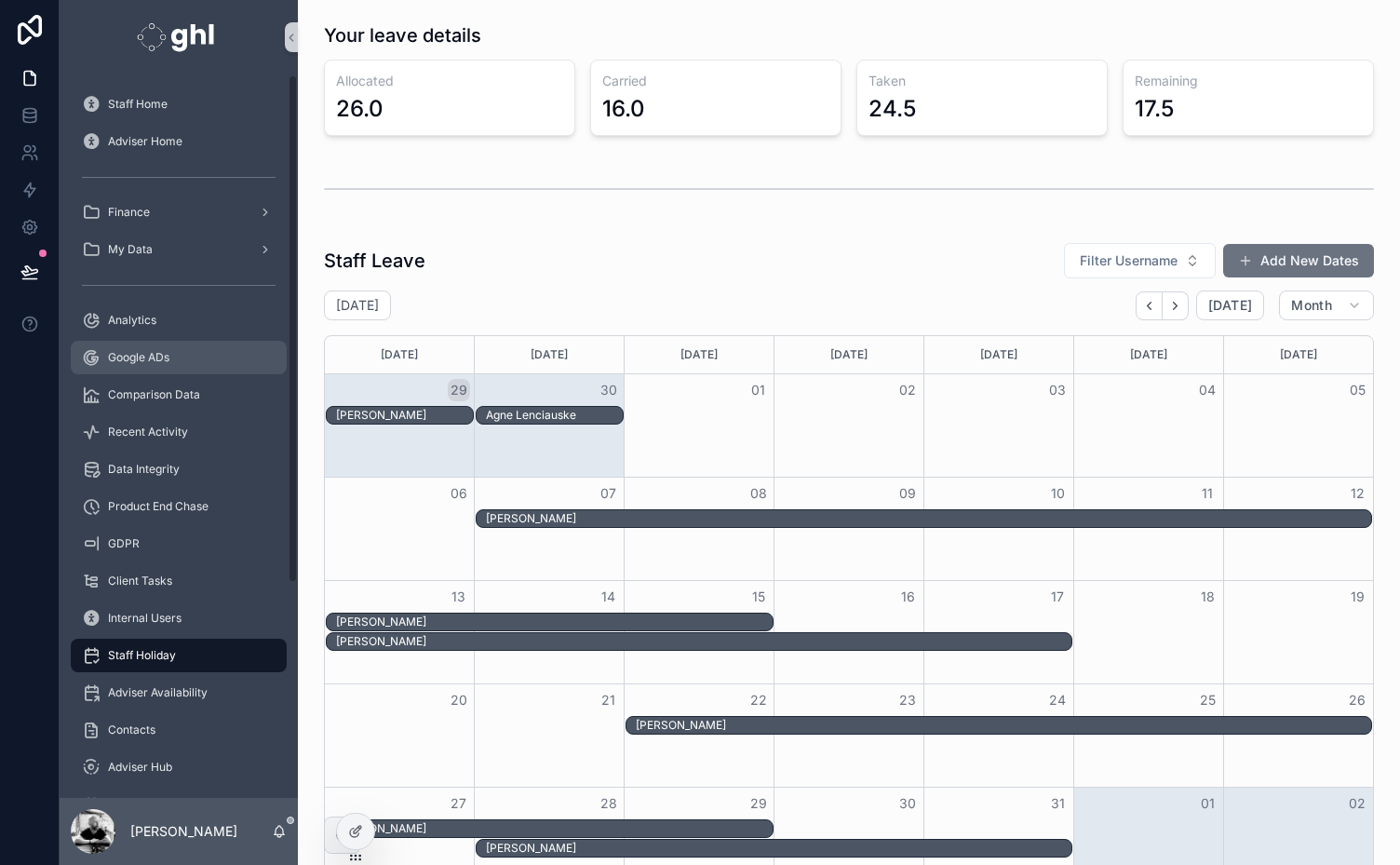
click at [138, 353] on span "Google ADs" at bounding box center [138, 358] width 61 height 15
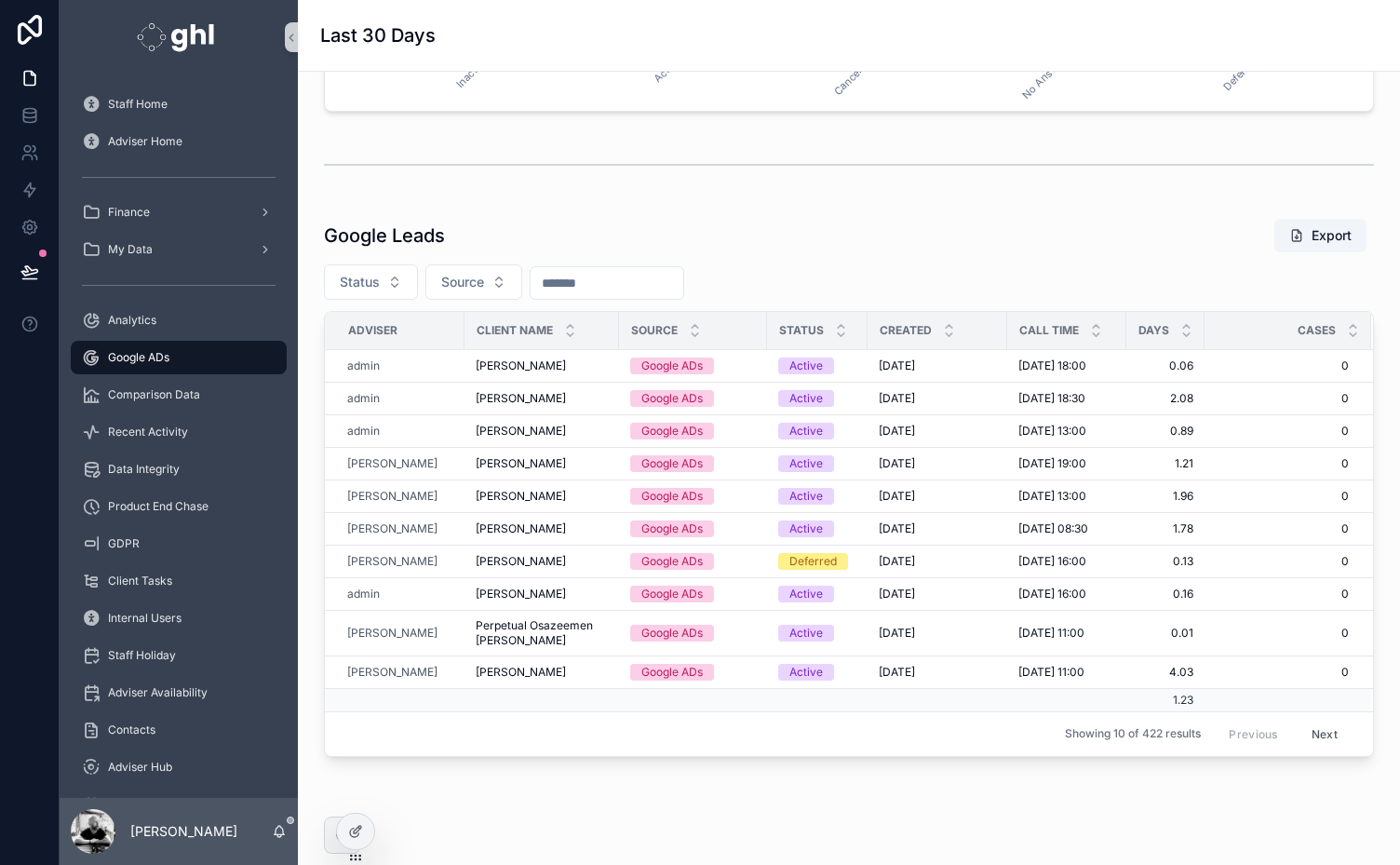
scroll to position [1477, 0]
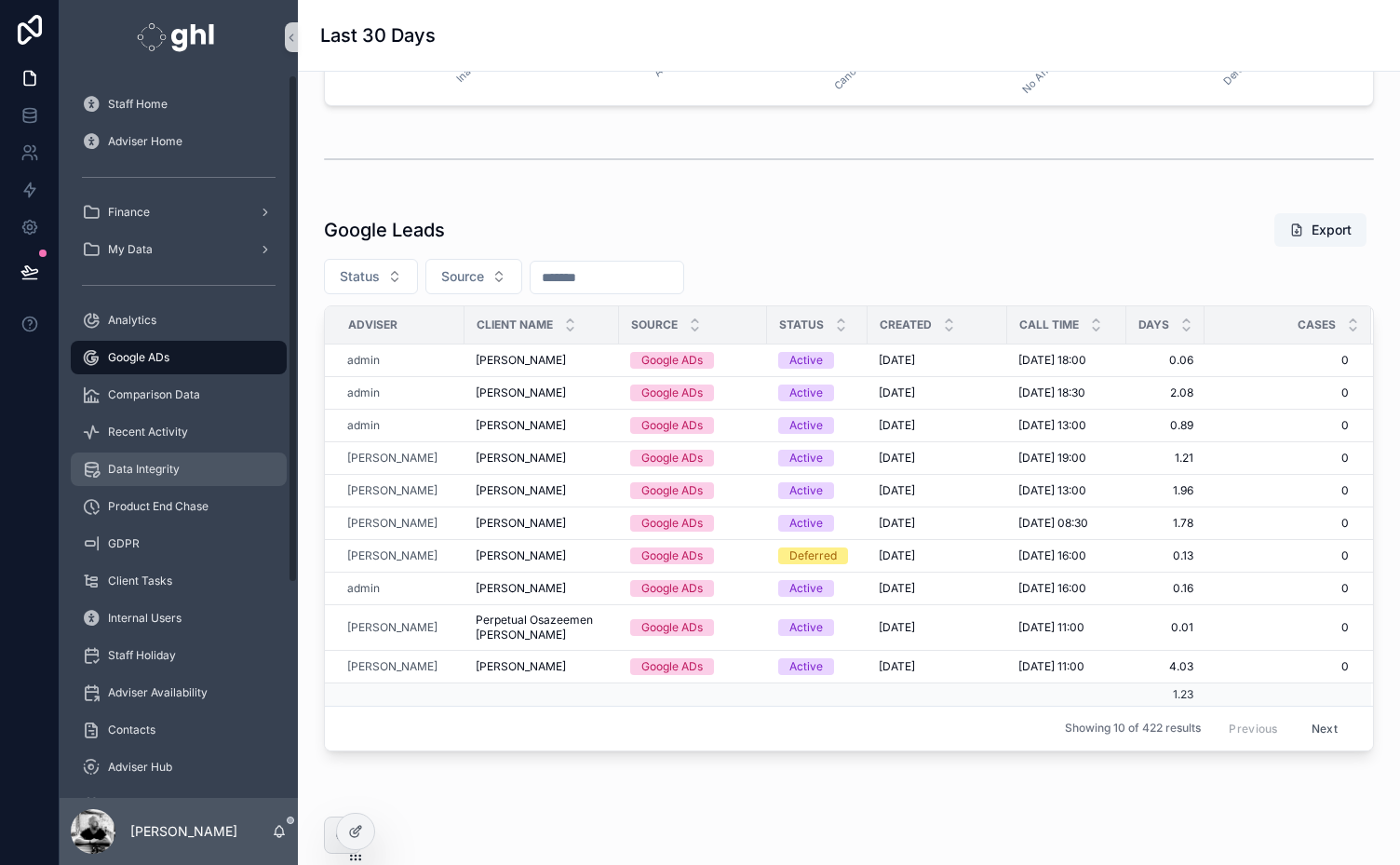
click at [132, 469] on span "Data Integrity" at bounding box center [144, 469] width 72 height 15
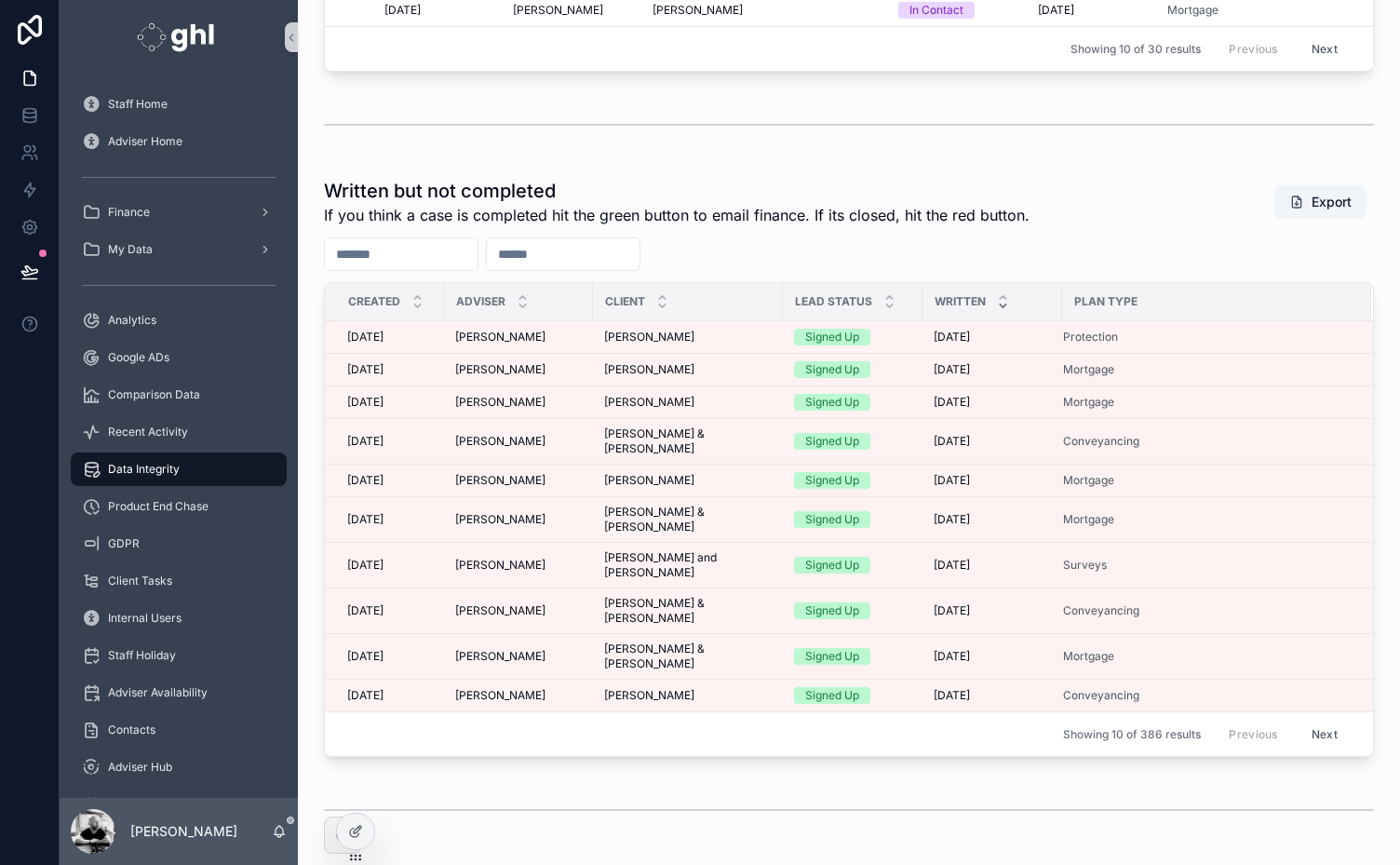
scroll to position [1929, 0]
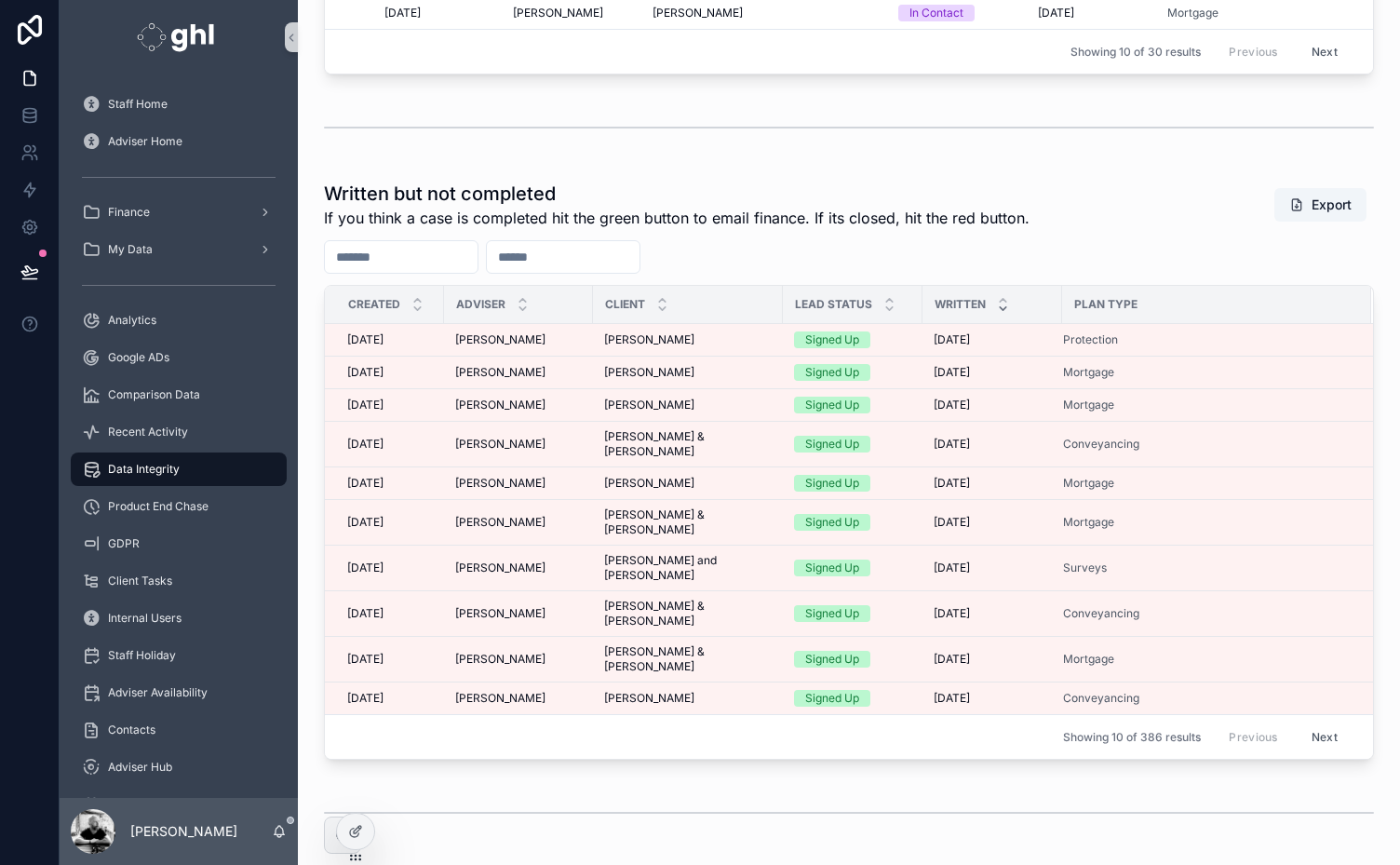
click at [1317, 723] on button "Next" at bounding box center [1324, 737] width 52 height 29
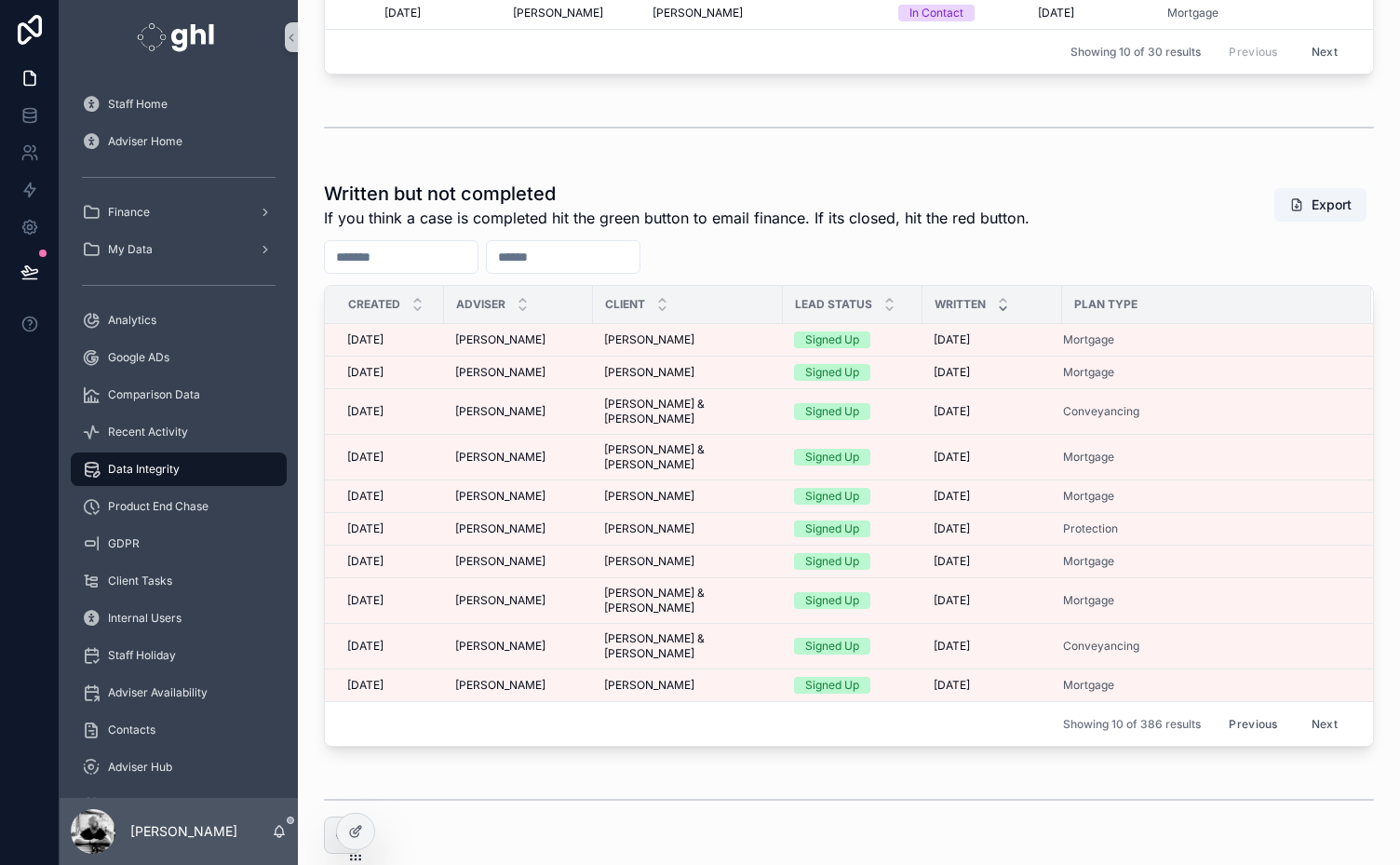
click at [1314, 710] on button "Next" at bounding box center [1324, 724] width 52 height 29
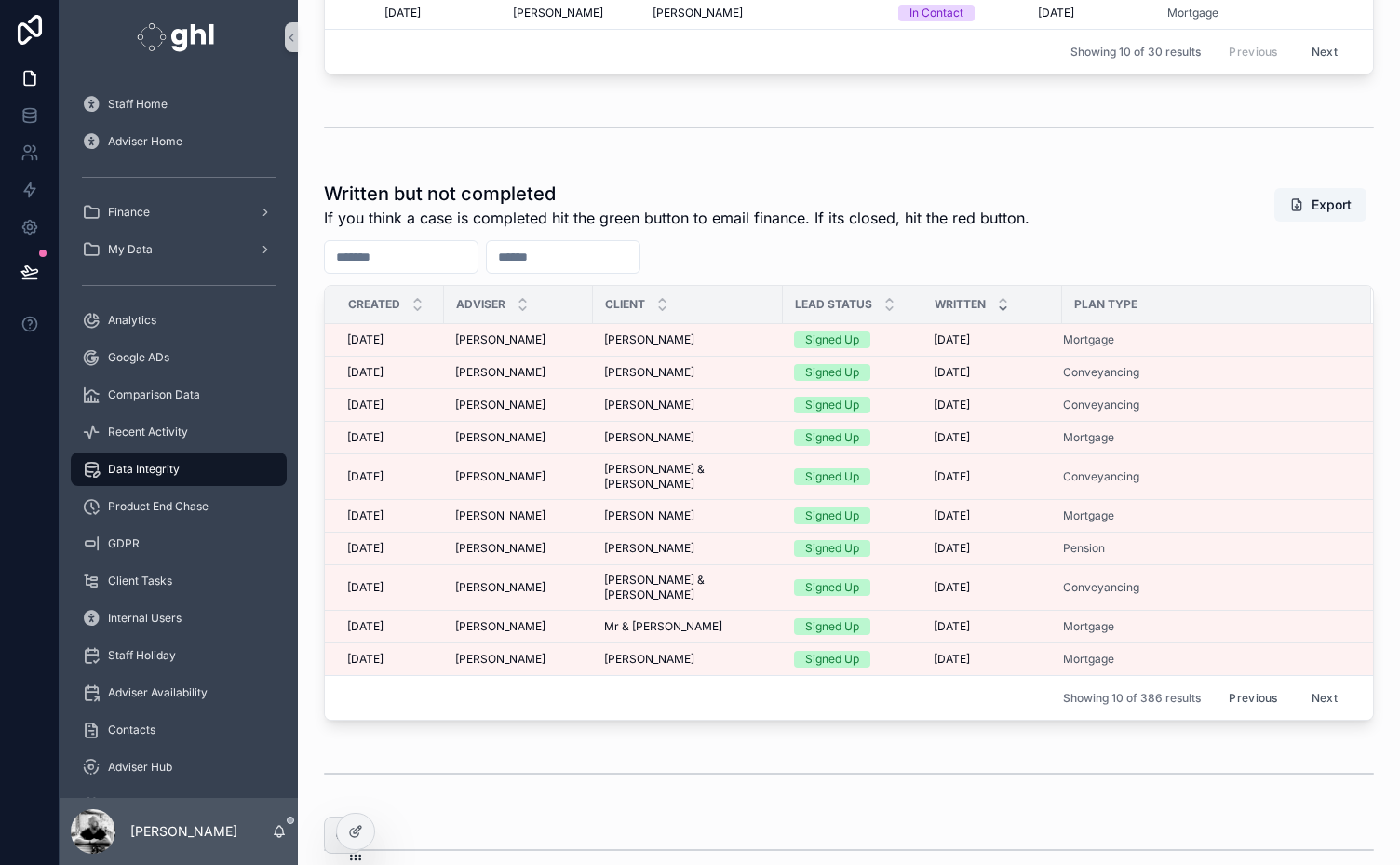
click at [477, 263] on input "scrollable content" at bounding box center [401, 257] width 152 height 26
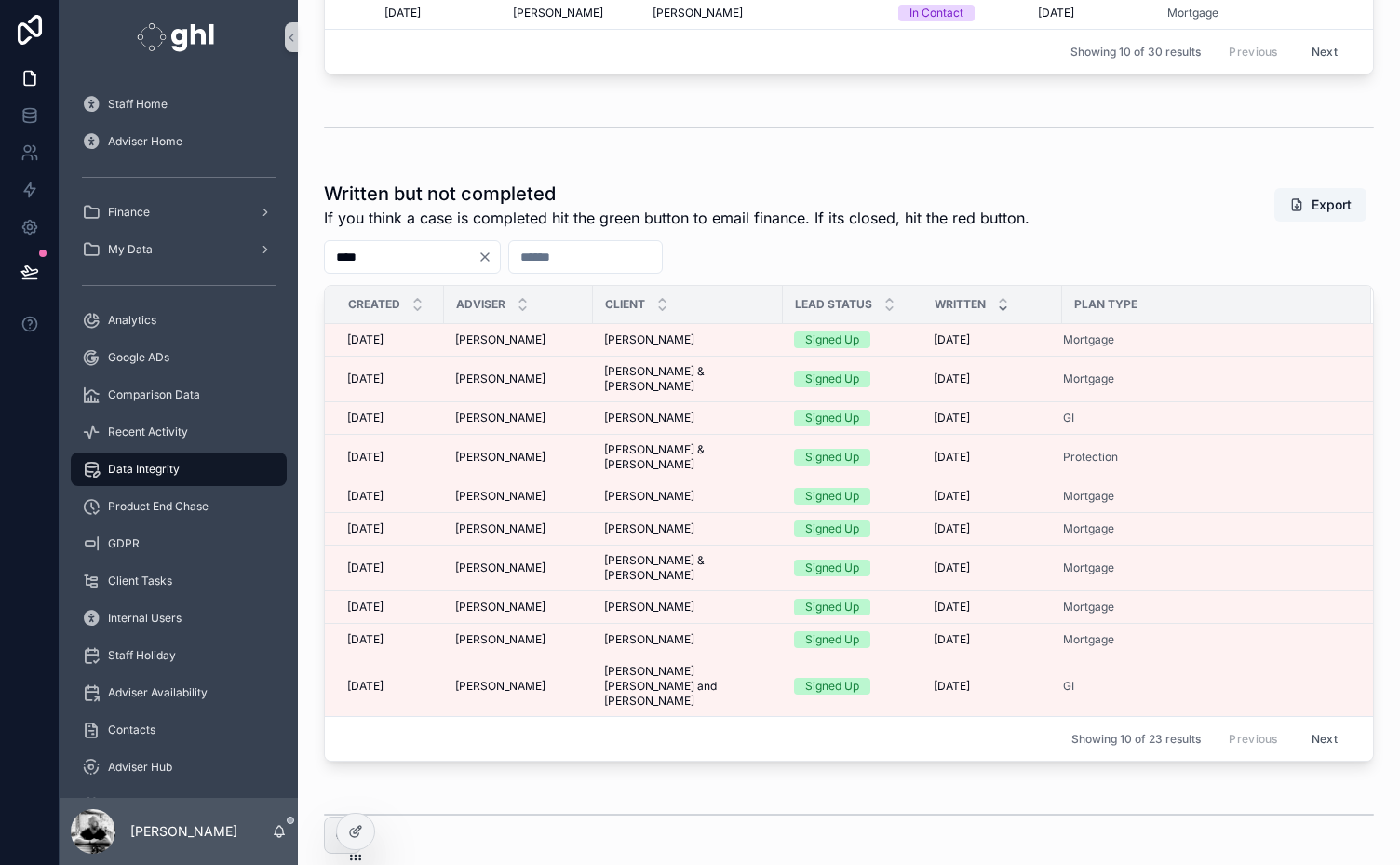
type input "****"
click at [1311, 725] on button "Next" at bounding box center [1324, 739] width 52 height 29
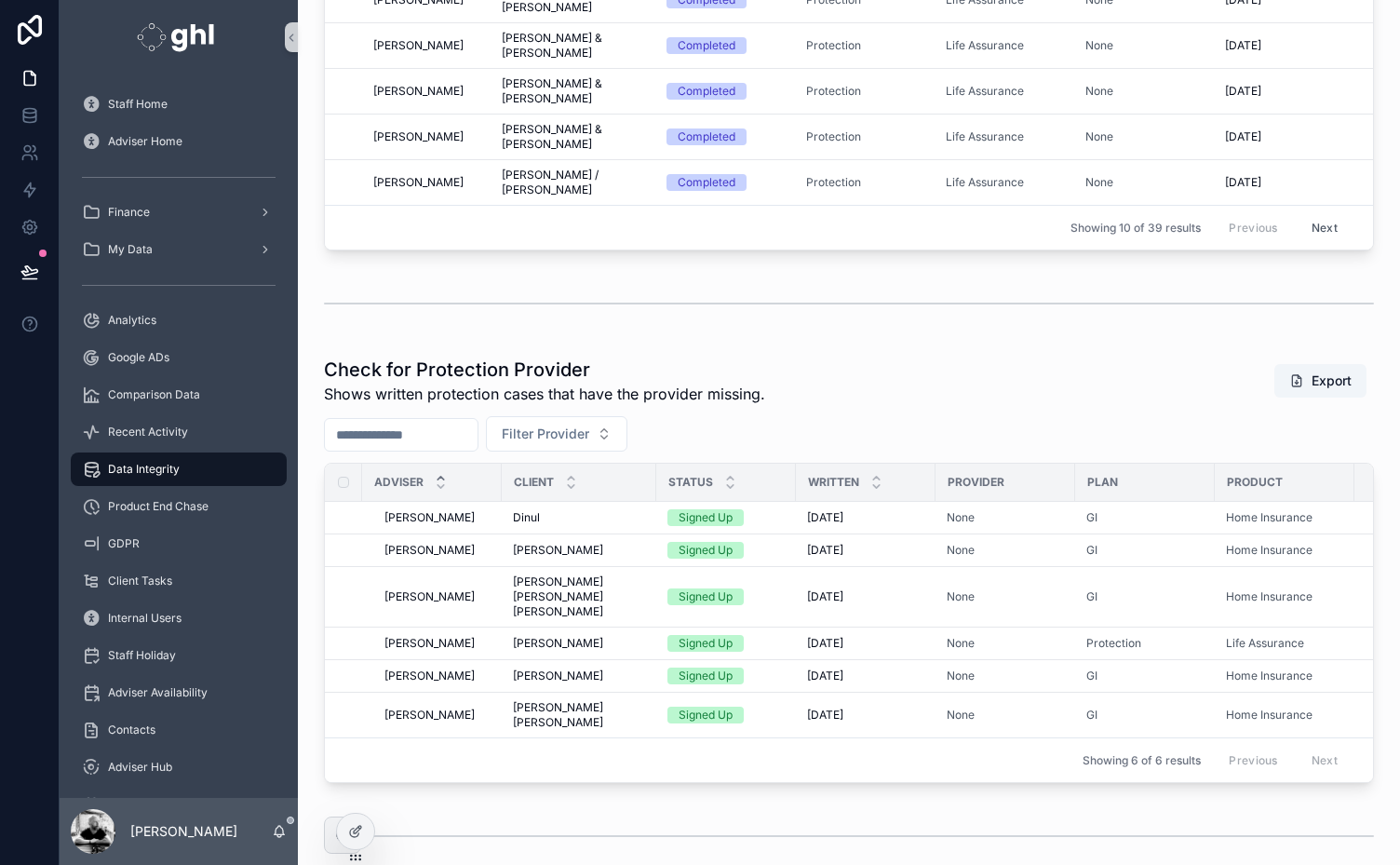
scroll to position [711, 0]
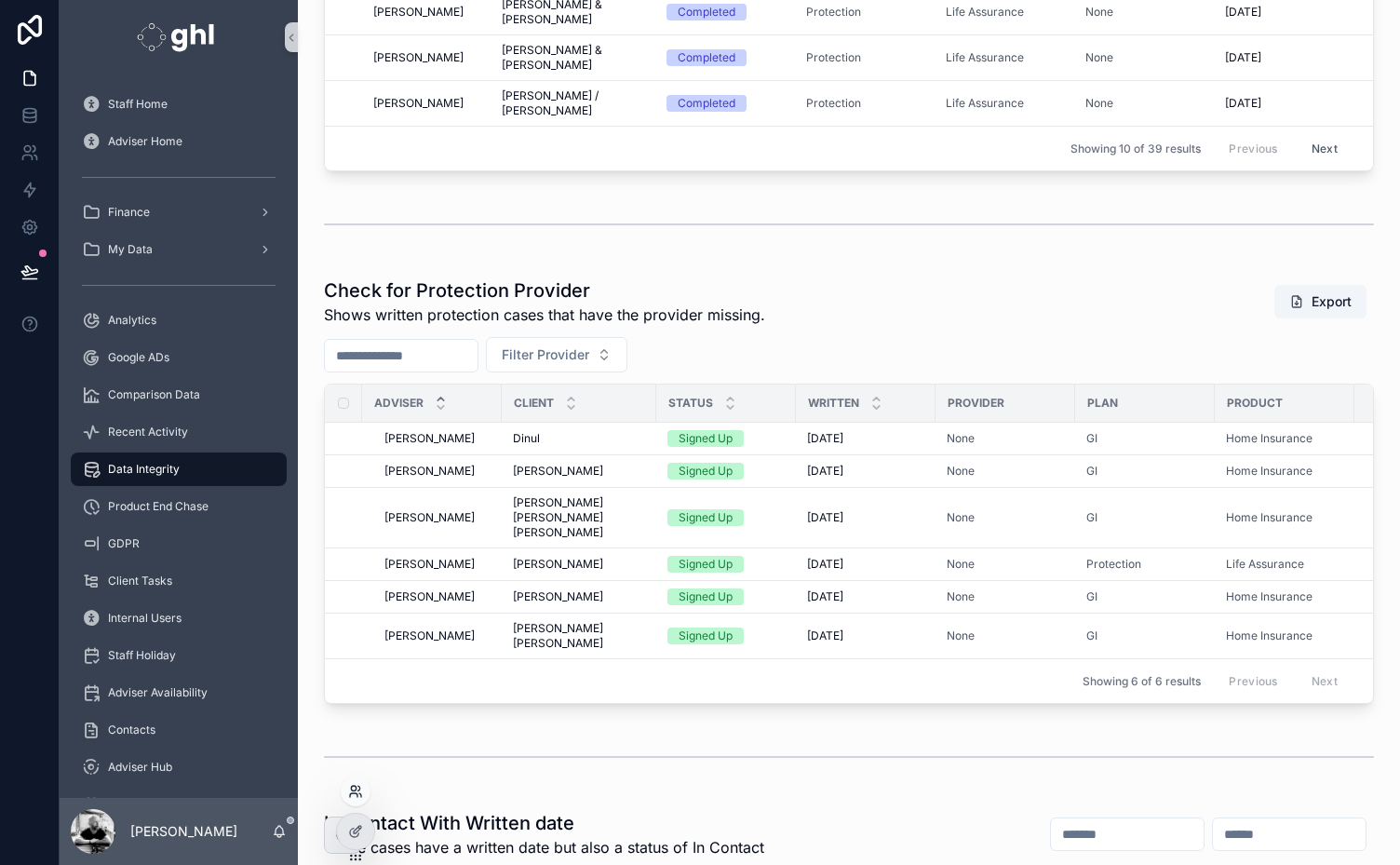
click at [354, 792] on icon at bounding box center [356, 792] width 15 height 15
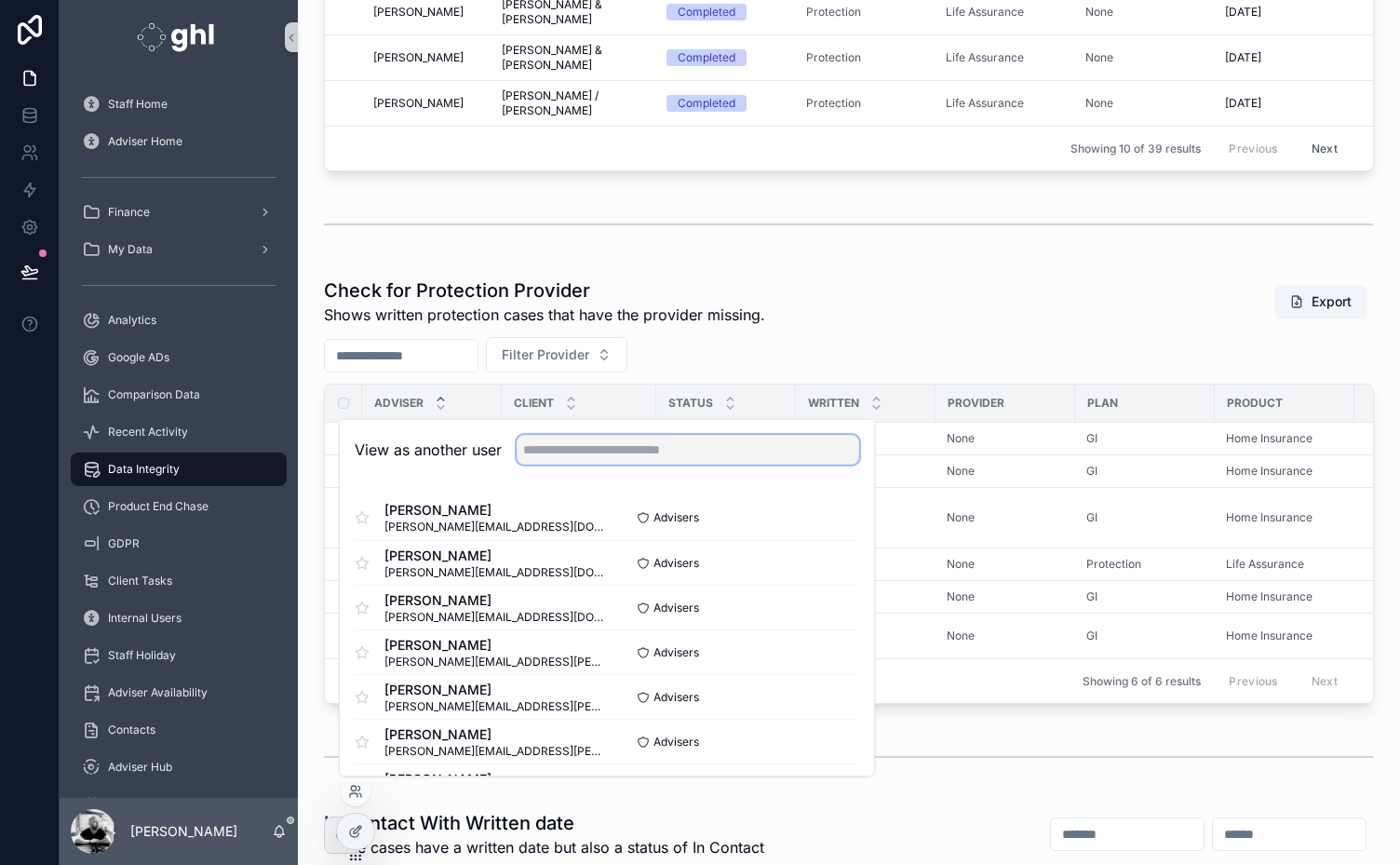
click at [588, 450] on input "text" at bounding box center [688, 450] width 342 height 29
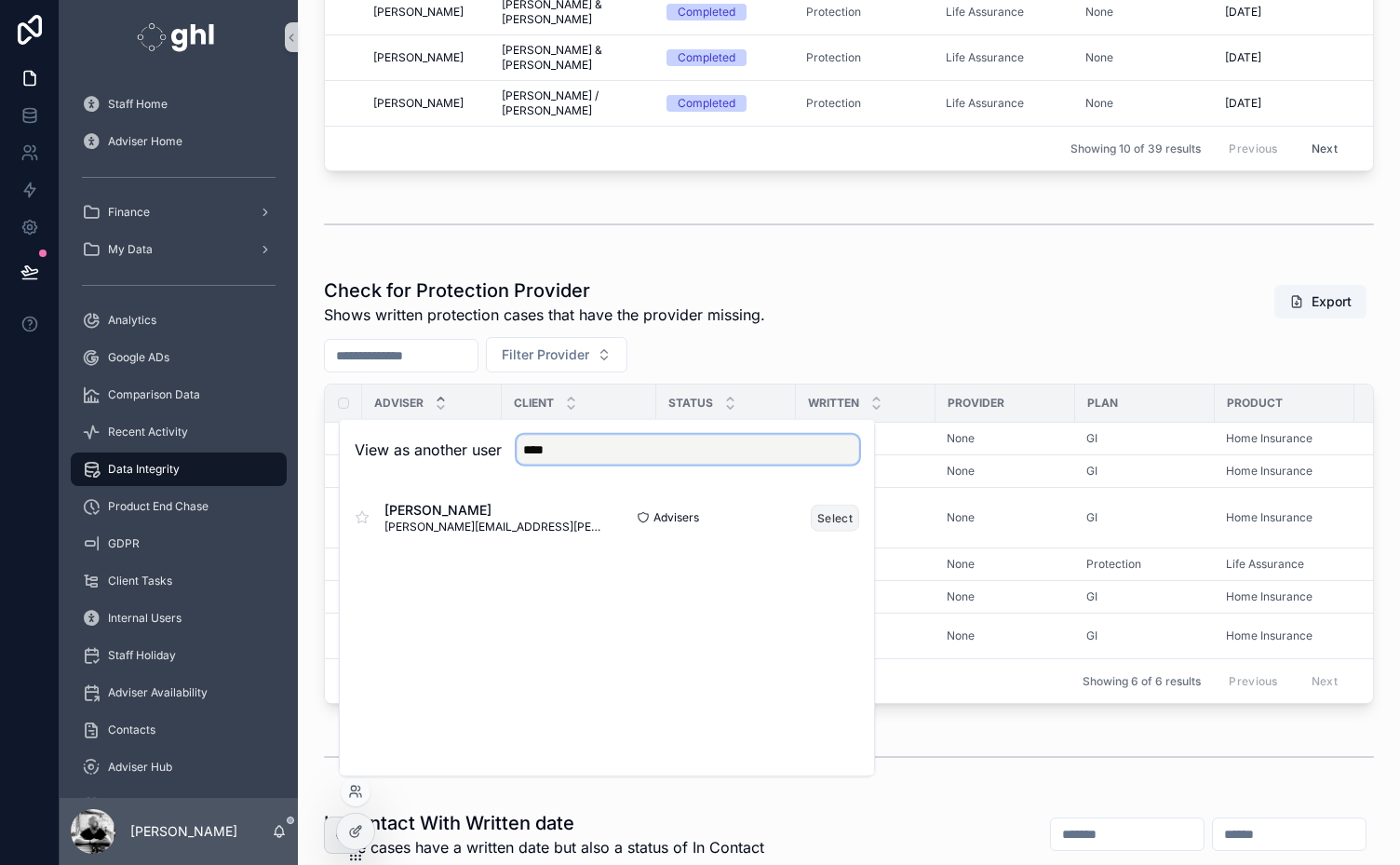
type input "****"
click at [840, 514] on button "Select" at bounding box center [834, 517] width 48 height 27
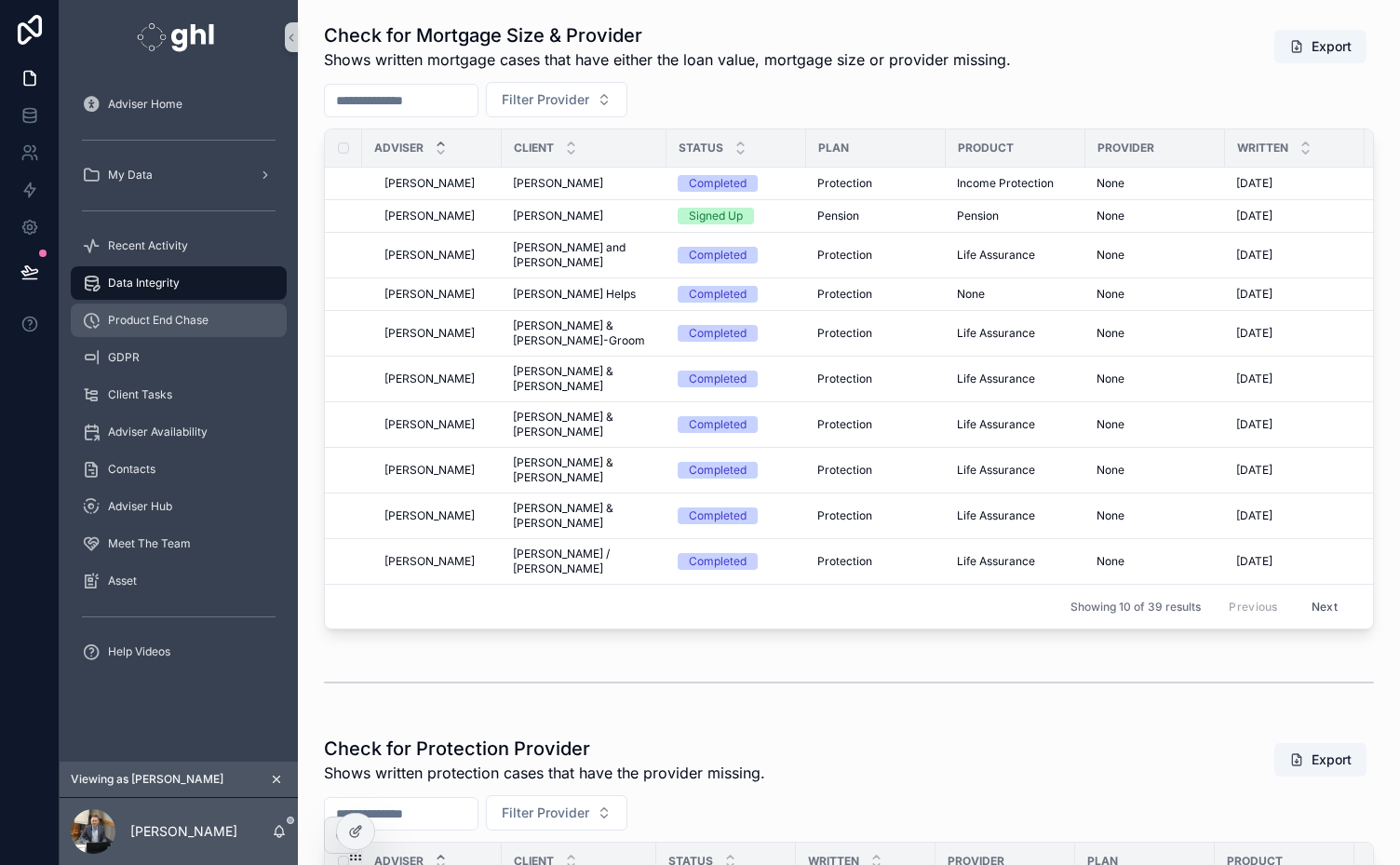
click at [127, 323] on span "Product End Chase" at bounding box center [158, 321] width 100 height 15
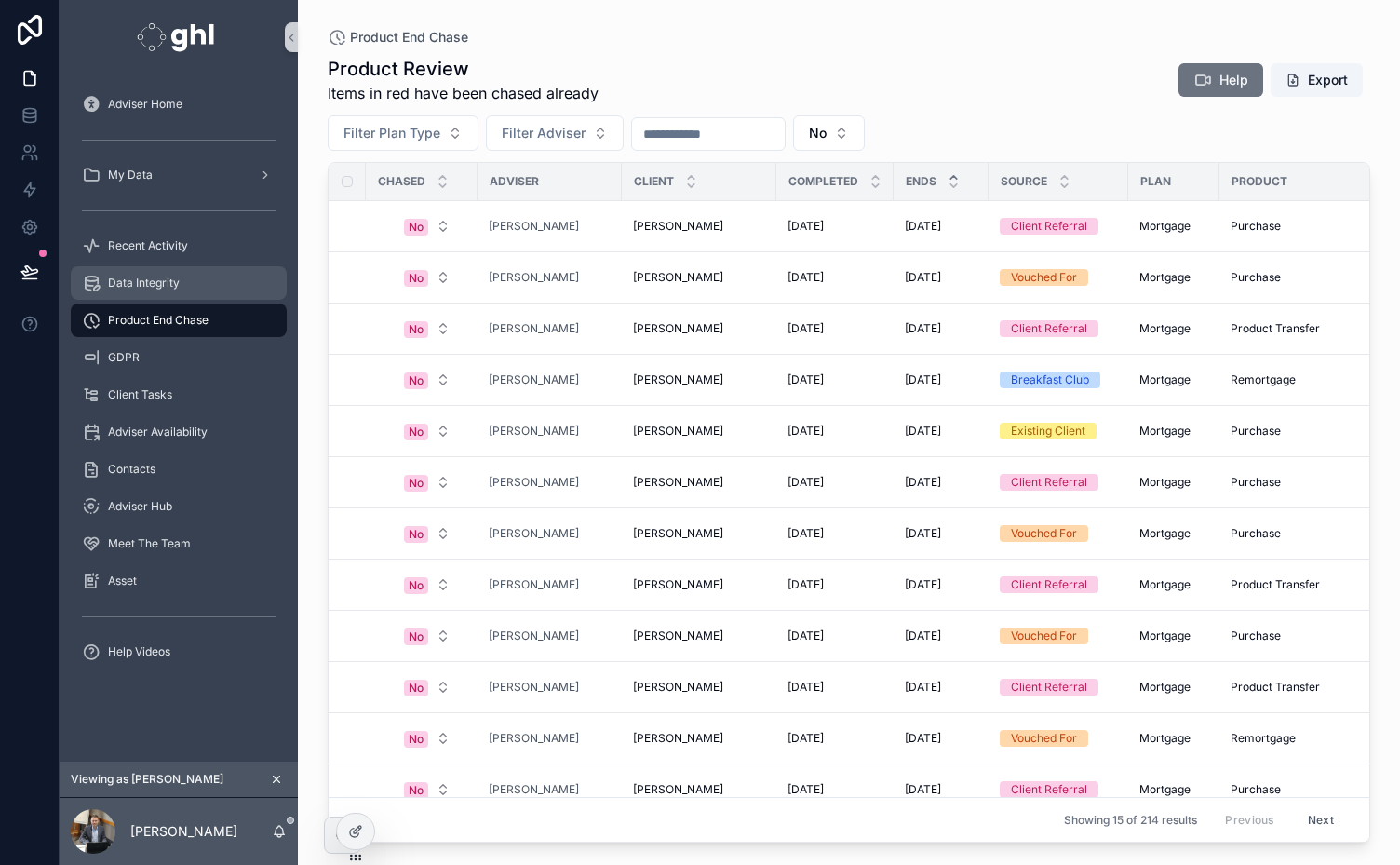
click at [141, 281] on span "Data Integrity" at bounding box center [144, 283] width 72 height 15
